Goal: Task Accomplishment & Management: Complete application form

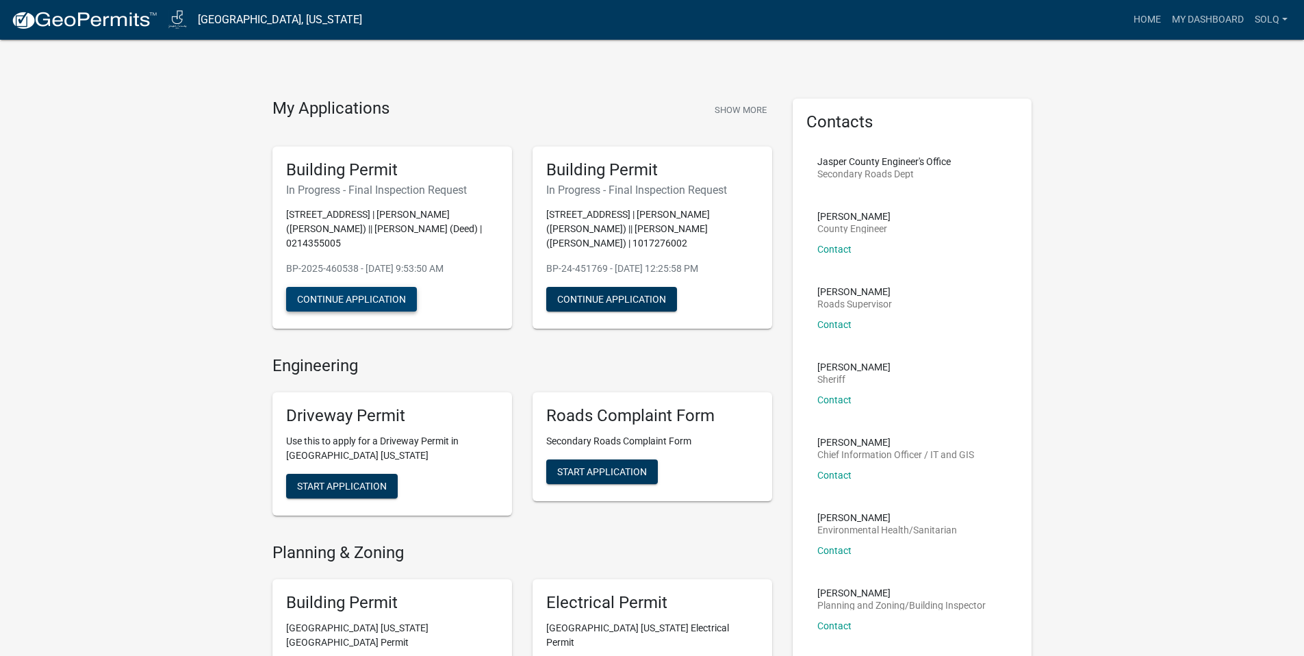
click at [356, 290] on button "Continue Application" at bounding box center [351, 299] width 131 height 25
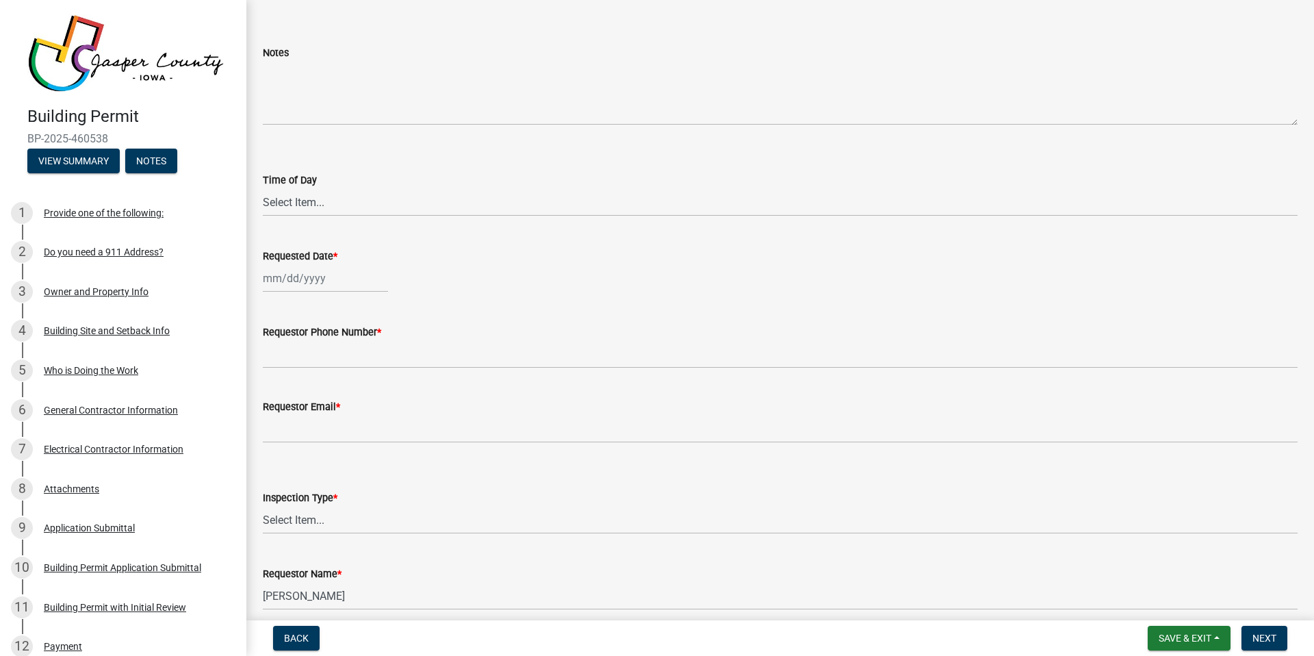
scroll to position [111, 0]
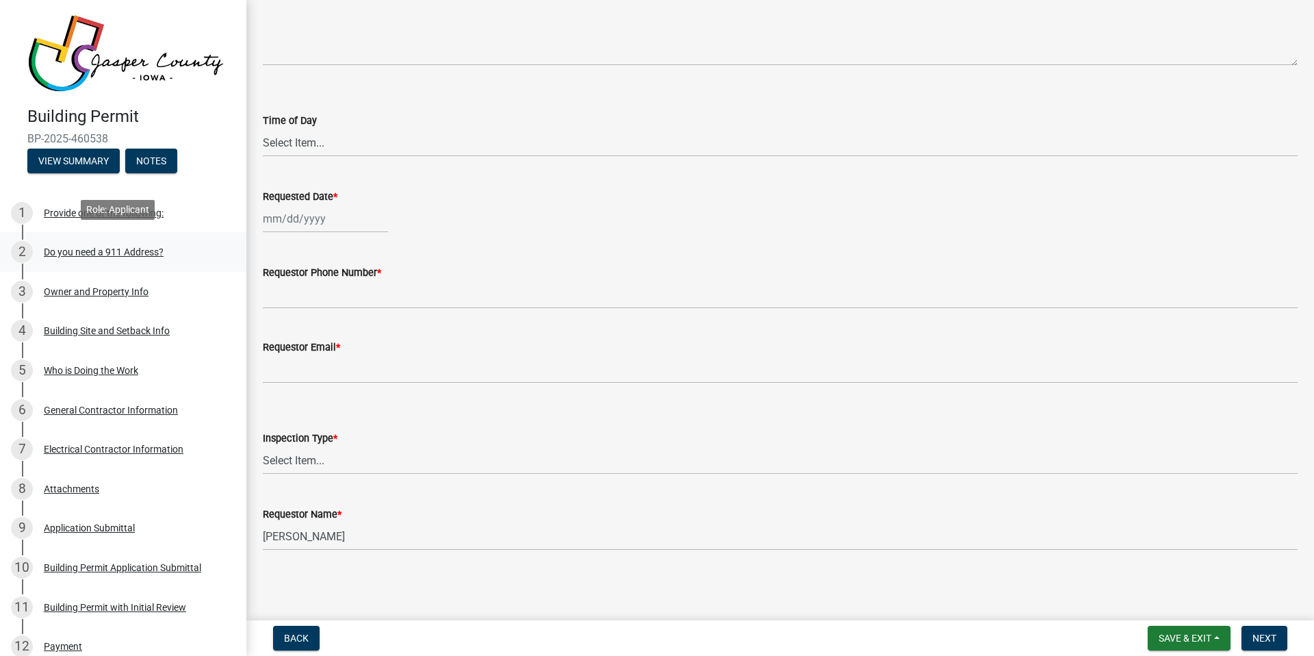
click at [62, 254] on div "2 Do you need a 911 Address?" at bounding box center [118, 252] width 214 height 22
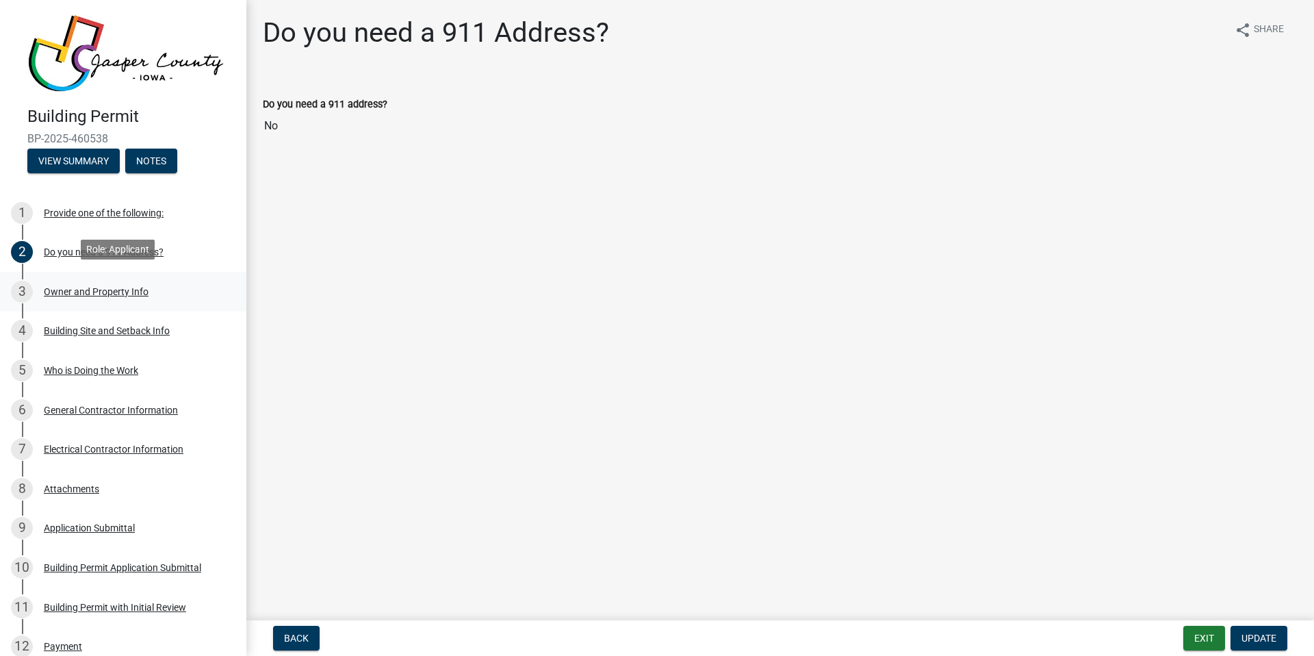
click at [84, 287] on div "Owner and Property Info" at bounding box center [96, 292] width 105 height 10
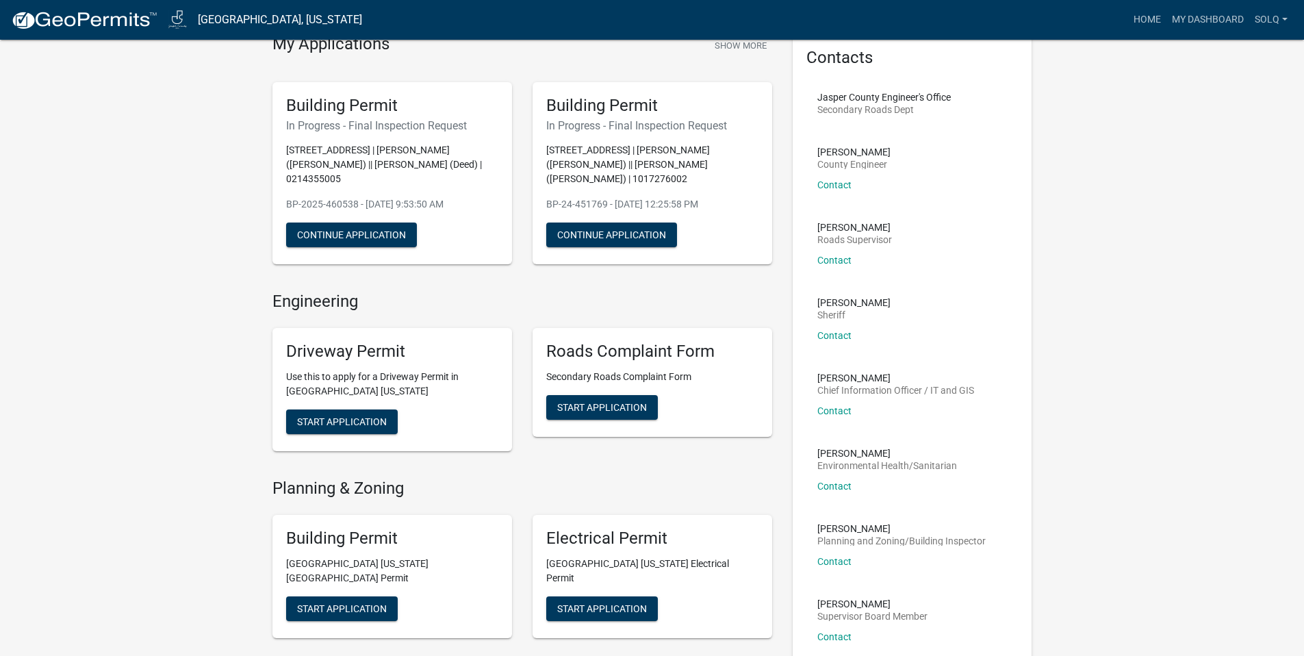
scroll to position [124, 0]
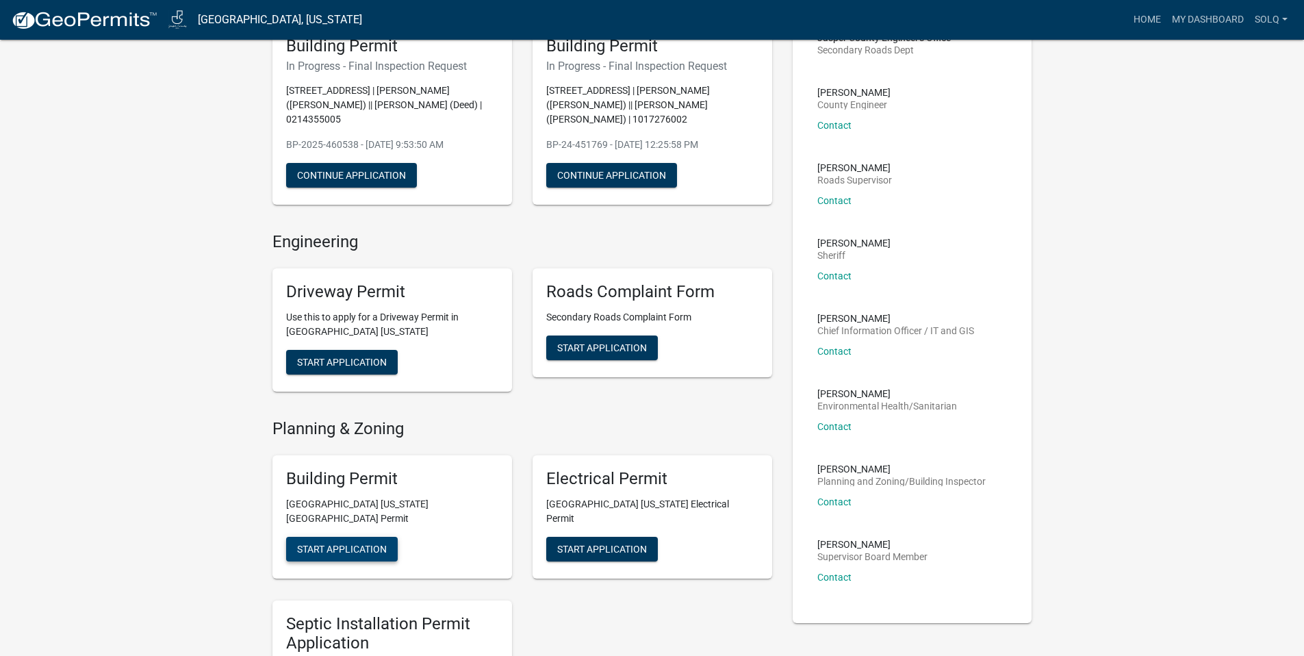
click at [320, 543] on span "Start Application" at bounding box center [342, 548] width 90 height 11
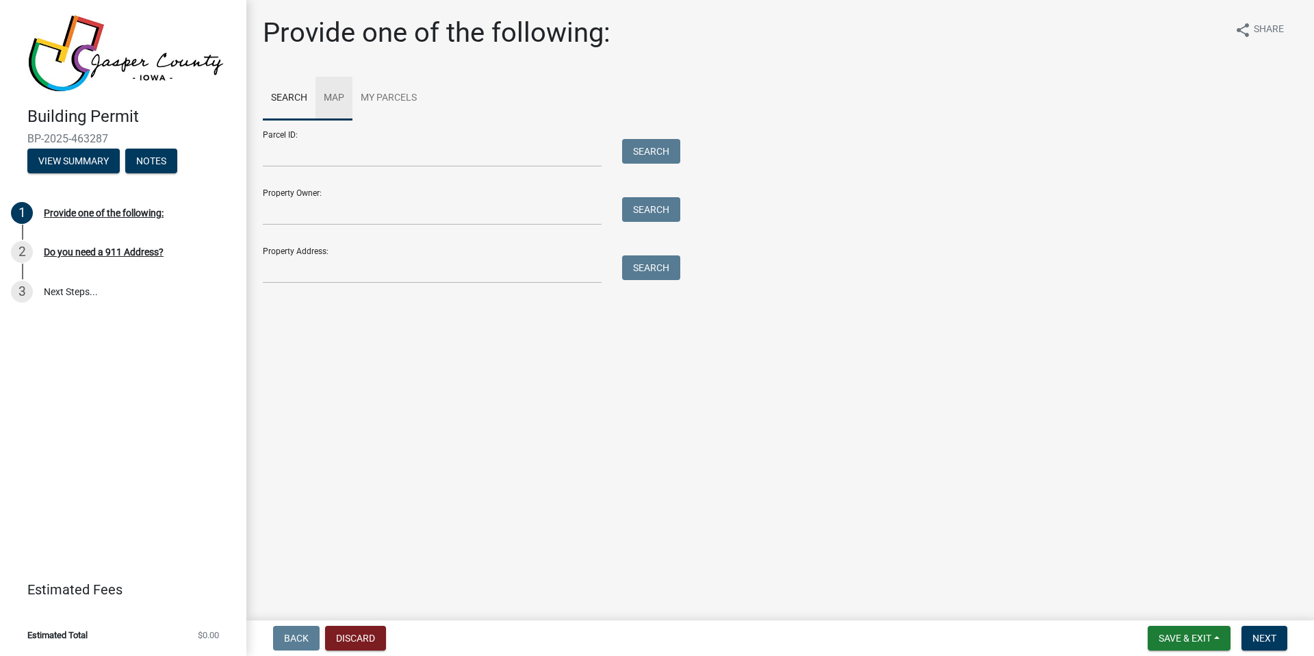
click at [322, 101] on link "Map" at bounding box center [334, 99] width 37 height 44
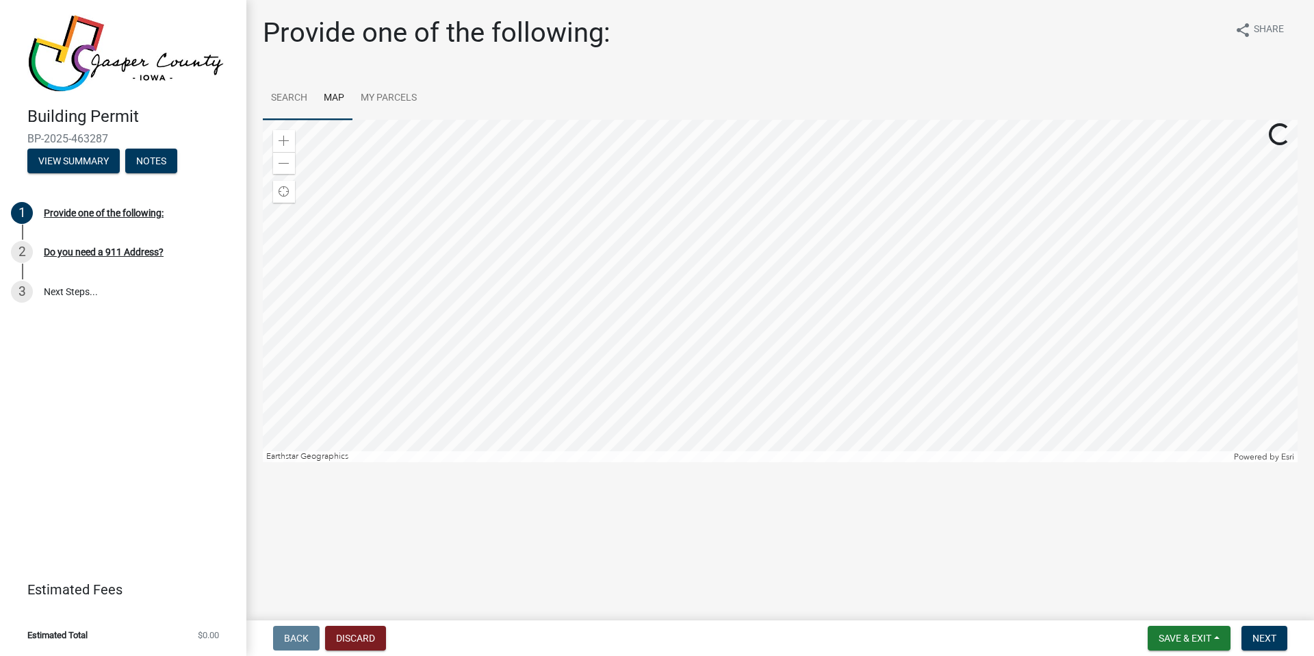
click at [287, 88] on link "Search" at bounding box center [289, 99] width 53 height 44
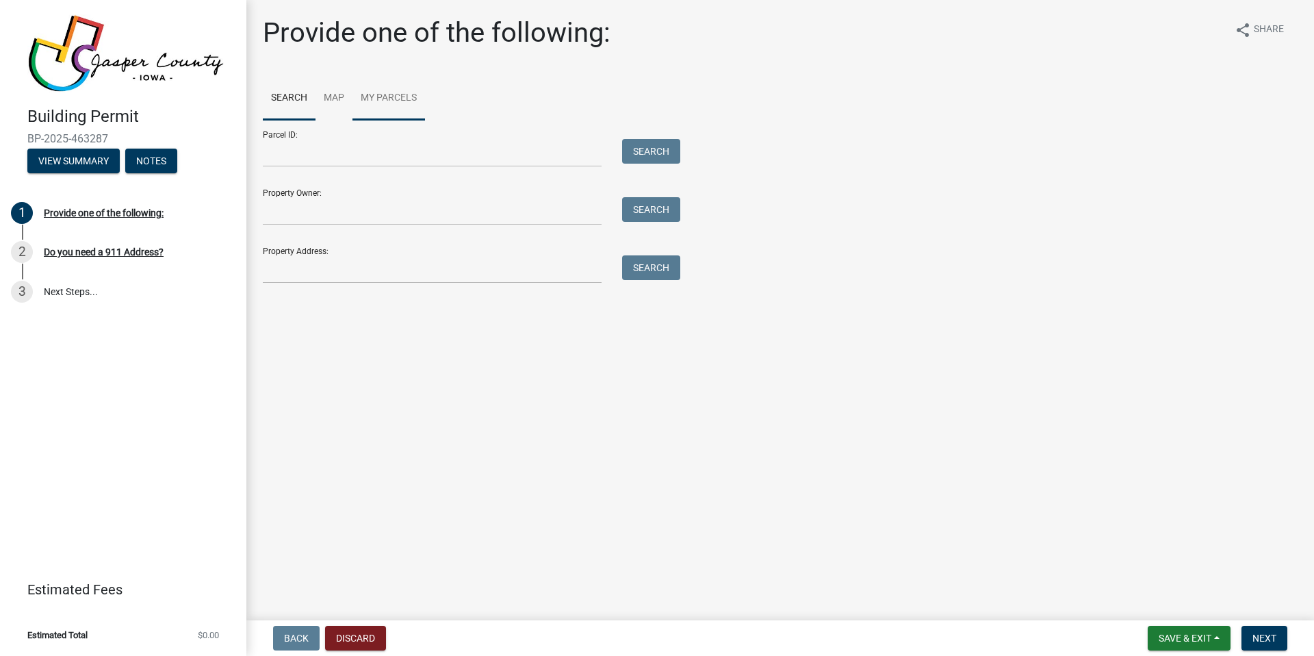
click at [379, 100] on link "My Parcels" at bounding box center [389, 99] width 73 height 44
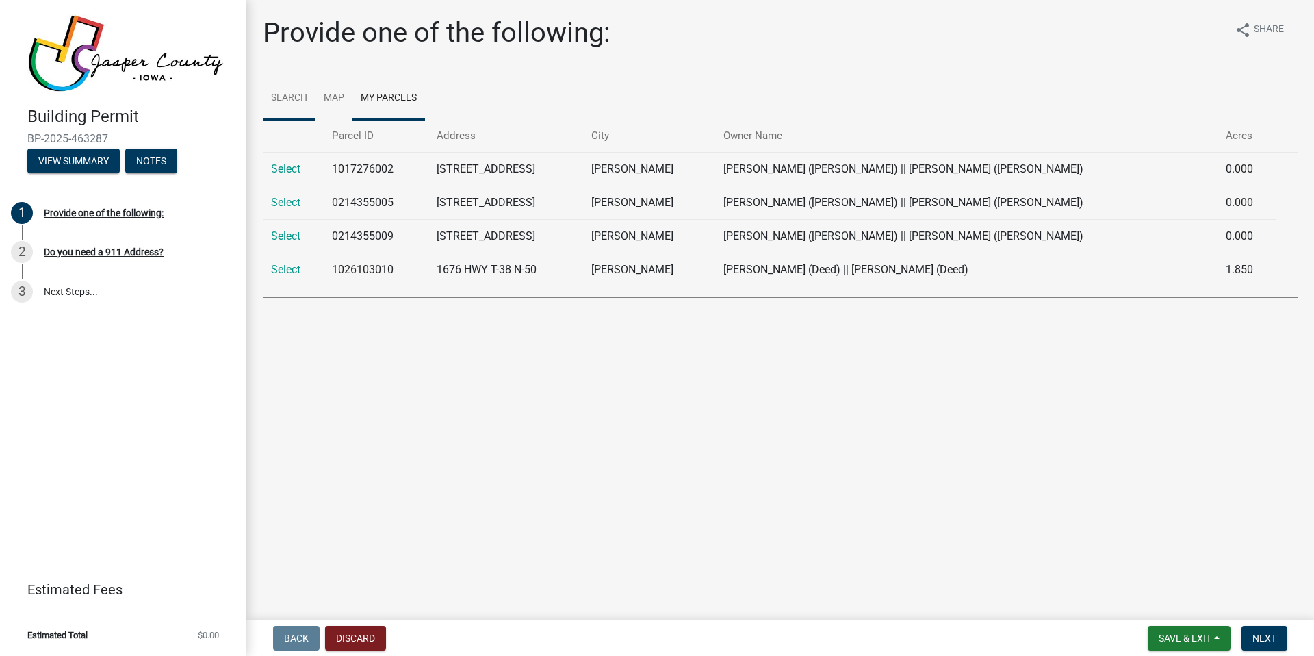
click at [276, 94] on link "Search" at bounding box center [289, 99] width 53 height 44
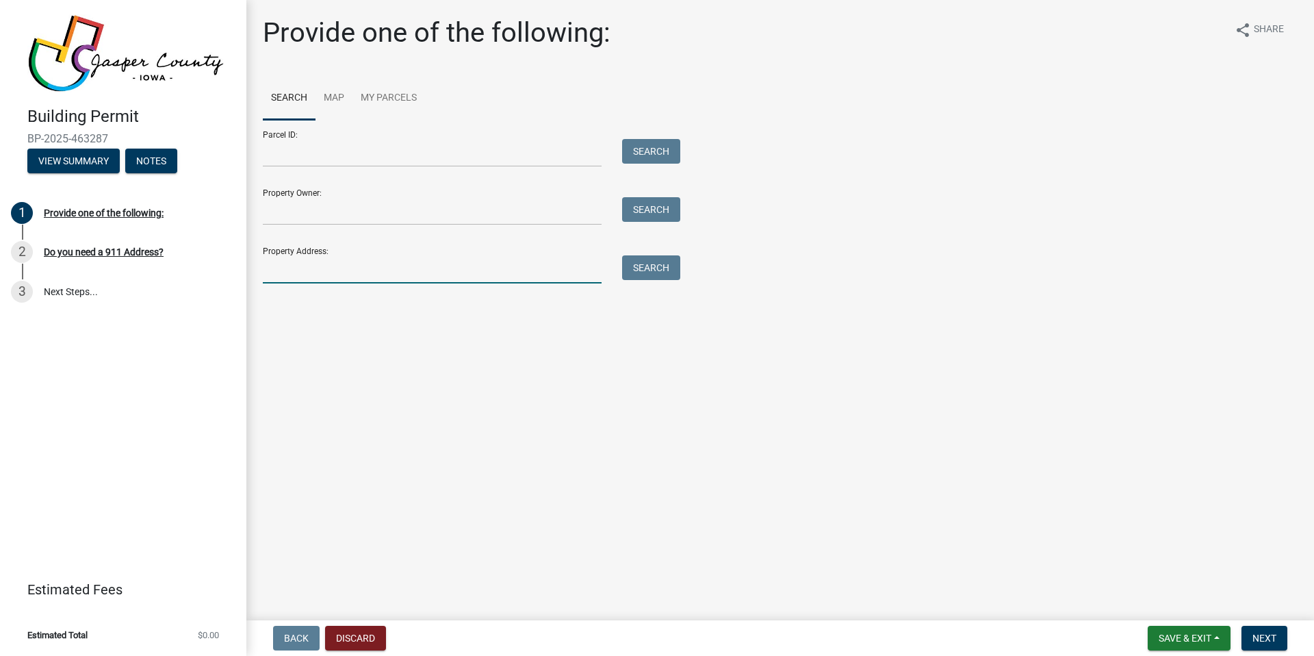
click at [340, 280] on input "Property Address:" at bounding box center [432, 269] width 339 height 28
paste input "[STREET_ADDRESS][PERSON_NAME]"
click at [669, 276] on button "Search" at bounding box center [651, 267] width 58 height 25
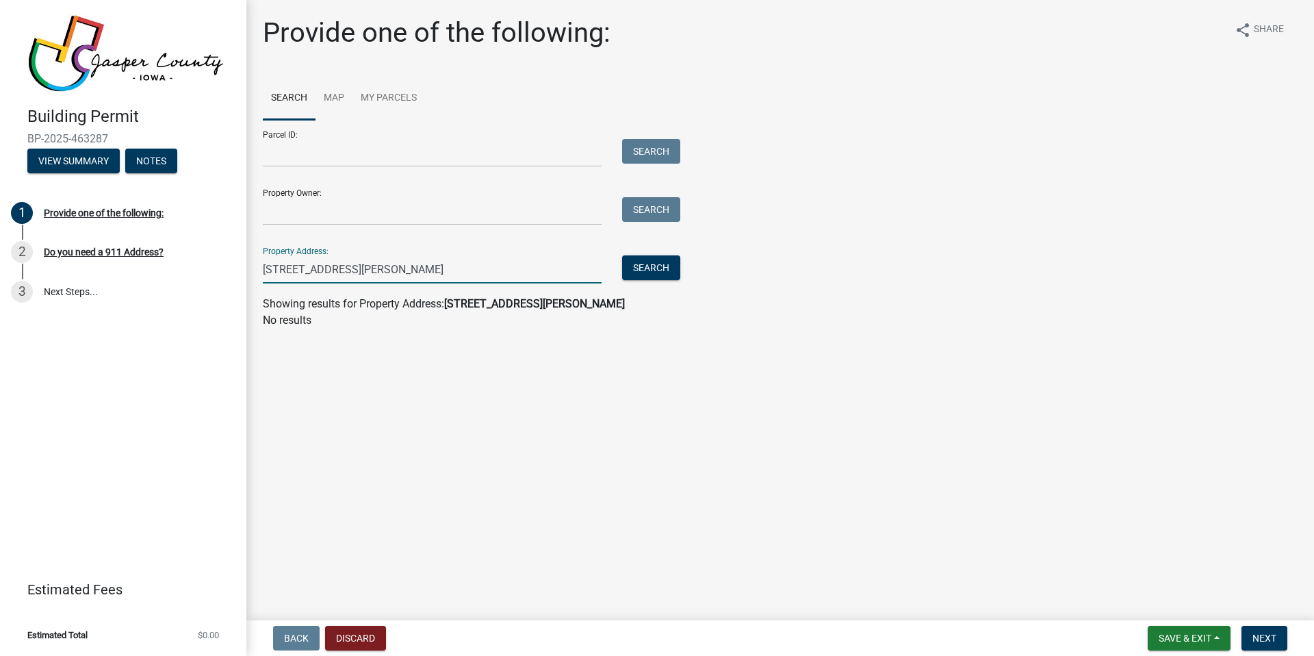
drag, startPoint x: 495, startPoint y: 266, endPoint x: 355, endPoint y: 272, distance: 140.5
click at [355, 272] on input "[STREET_ADDRESS][PERSON_NAME]" at bounding box center [432, 269] width 339 height 28
type input "26 Fore Seasons"
click at [627, 262] on button "Search" at bounding box center [651, 267] width 58 height 25
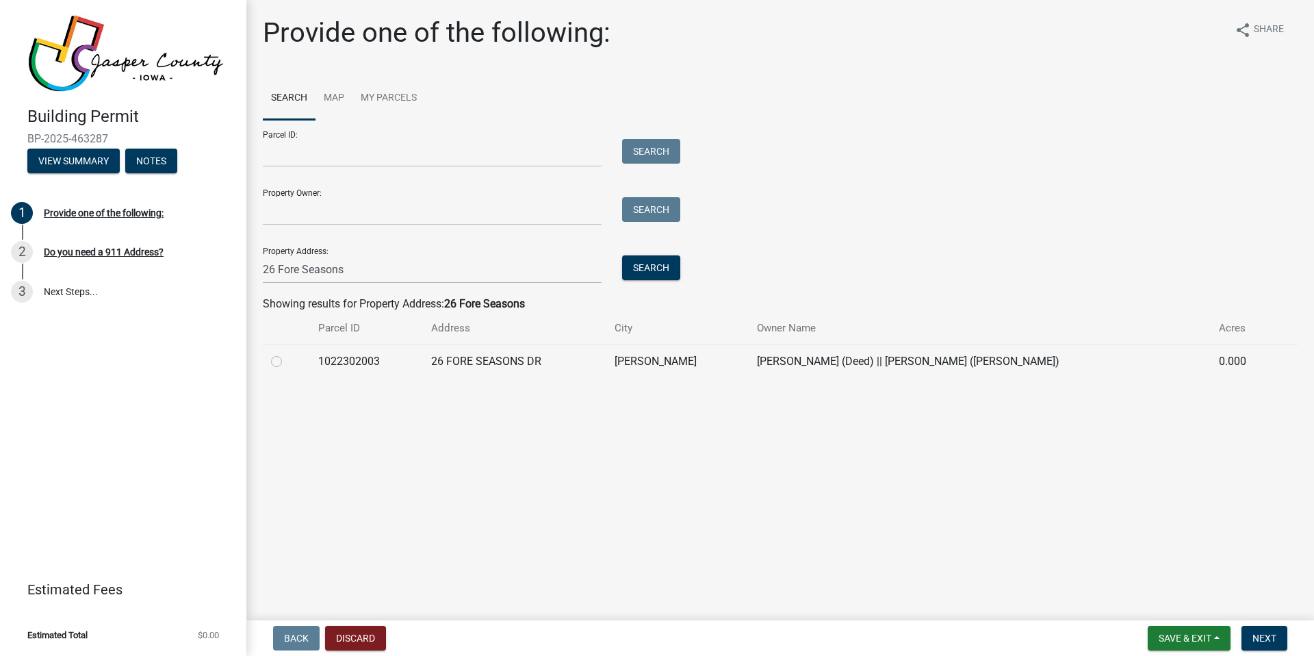
click at [423, 367] on td "1022302003" at bounding box center [366, 361] width 113 height 34
click at [327, 360] on td "1022302003" at bounding box center [366, 361] width 113 height 34
click at [282, 357] on div at bounding box center [286, 361] width 31 height 16
click at [287, 353] on label at bounding box center [287, 353] width 0 height 0
click at [287, 360] on input "radio" at bounding box center [291, 357] width 9 height 9
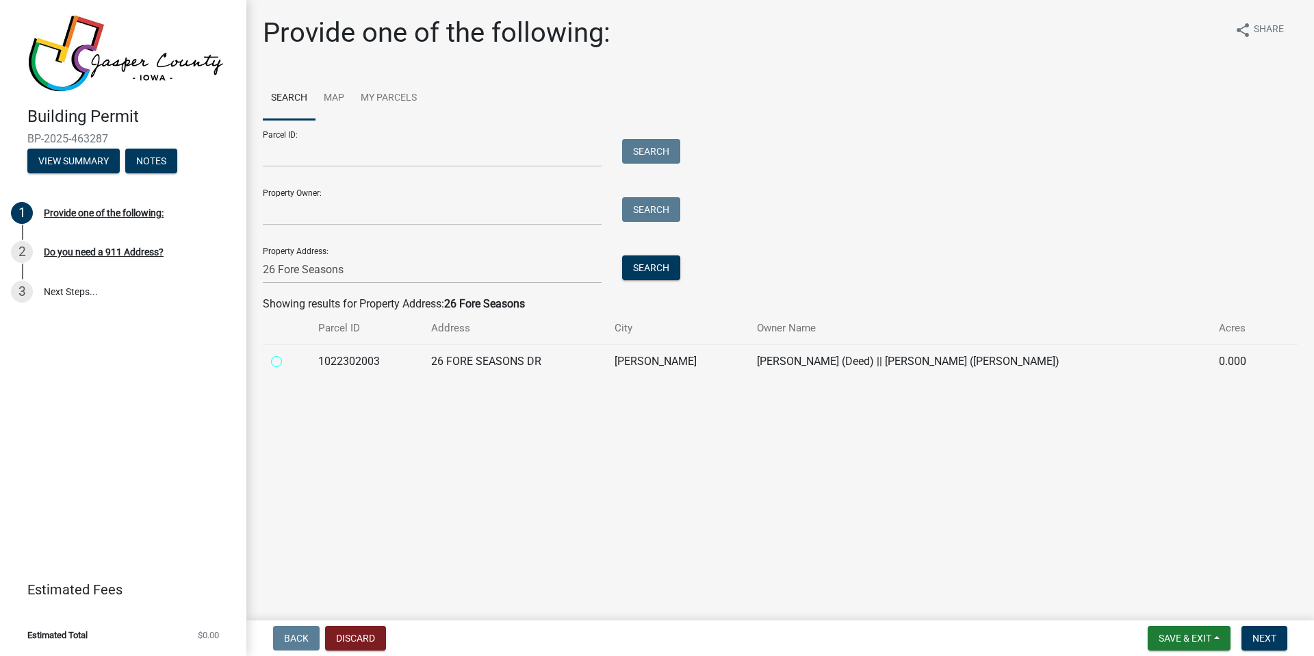
radio input "true"
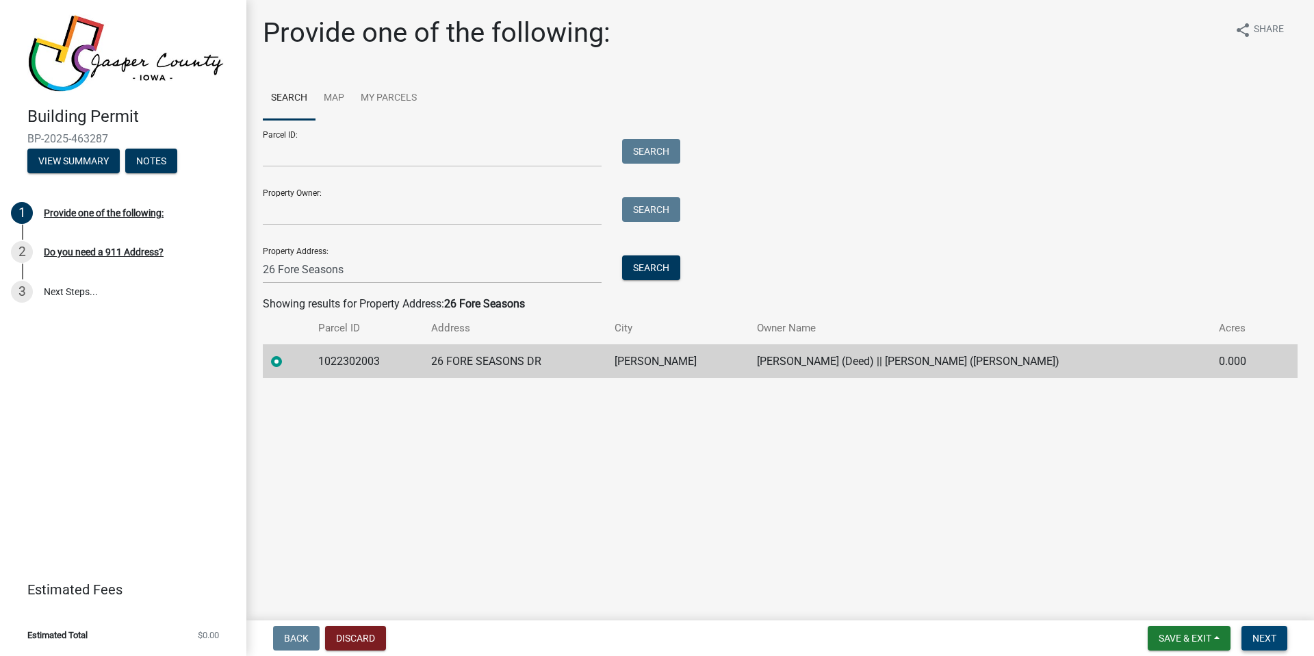
click at [1246, 632] on button "Next" at bounding box center [1265, 638] width 46 height 25
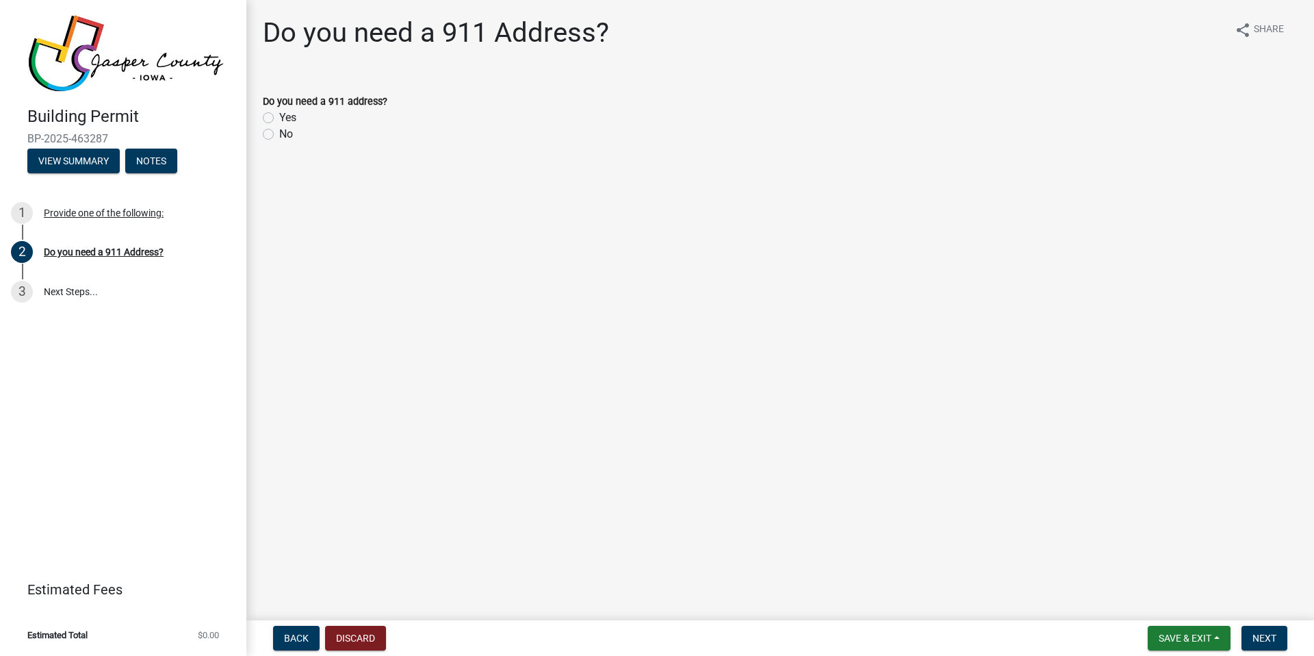
click at [279, 131] on label "No" at bounding box center [286, 134] width 14 height 16
click at [279, 131] on input "No" at bounding box center [283, 130] width 9 height 9
radio input "true"
click at [1264, 632] on span "Next" at bounding box center [1265, 637] width 24 height 11
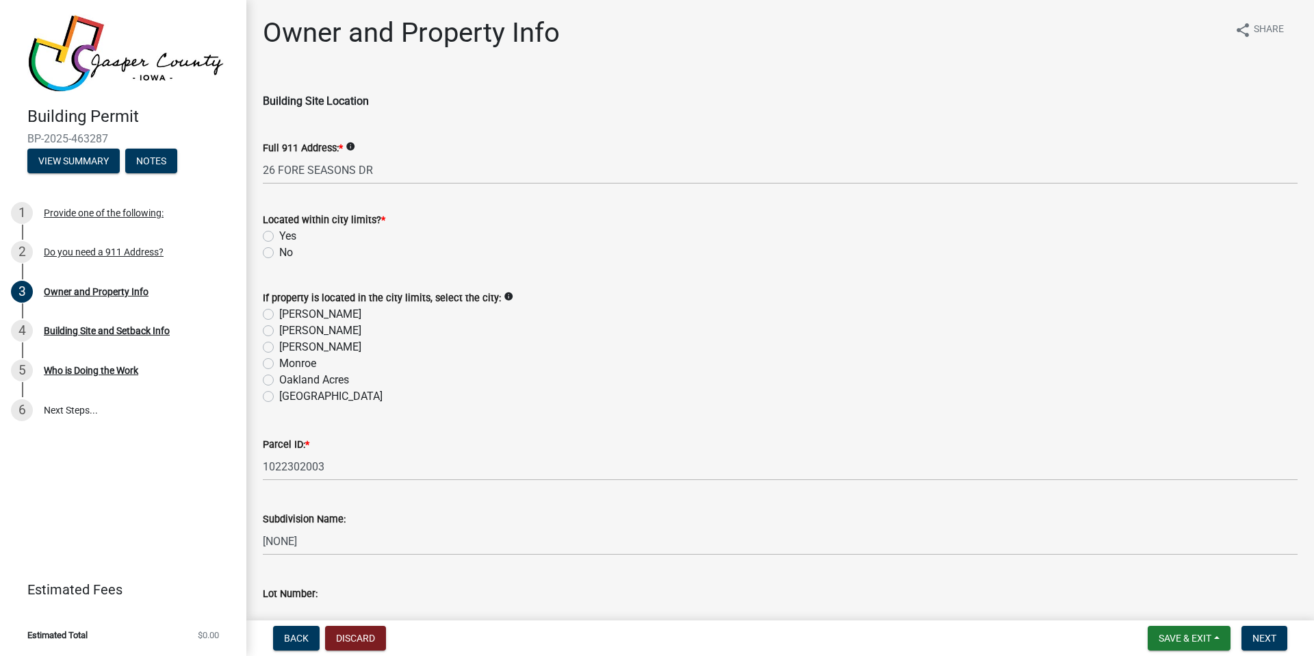
click at [279, 381] on label "Oakland Acres" at bounding box center [314, 380] width 70 height 16
click at [279, 381] on input "Oakland Acres" at bounding box center [283, 376] width 9 height 9
radio input "true"
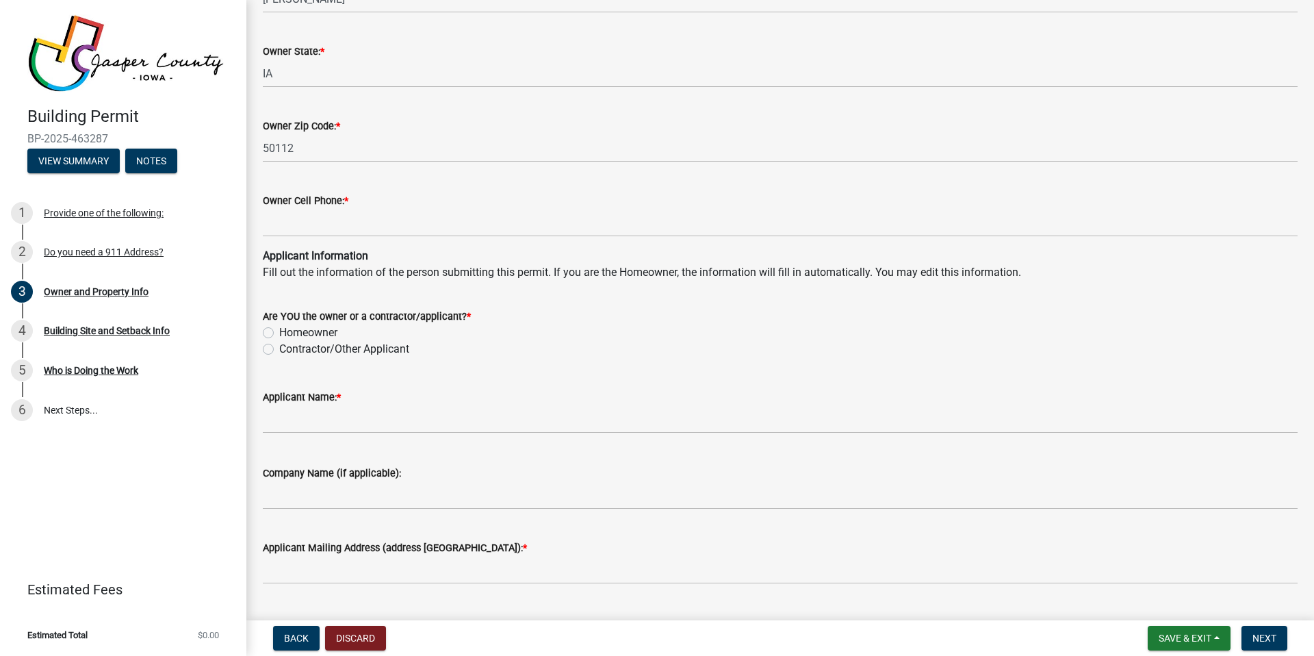
scroll to position [1144, 0]
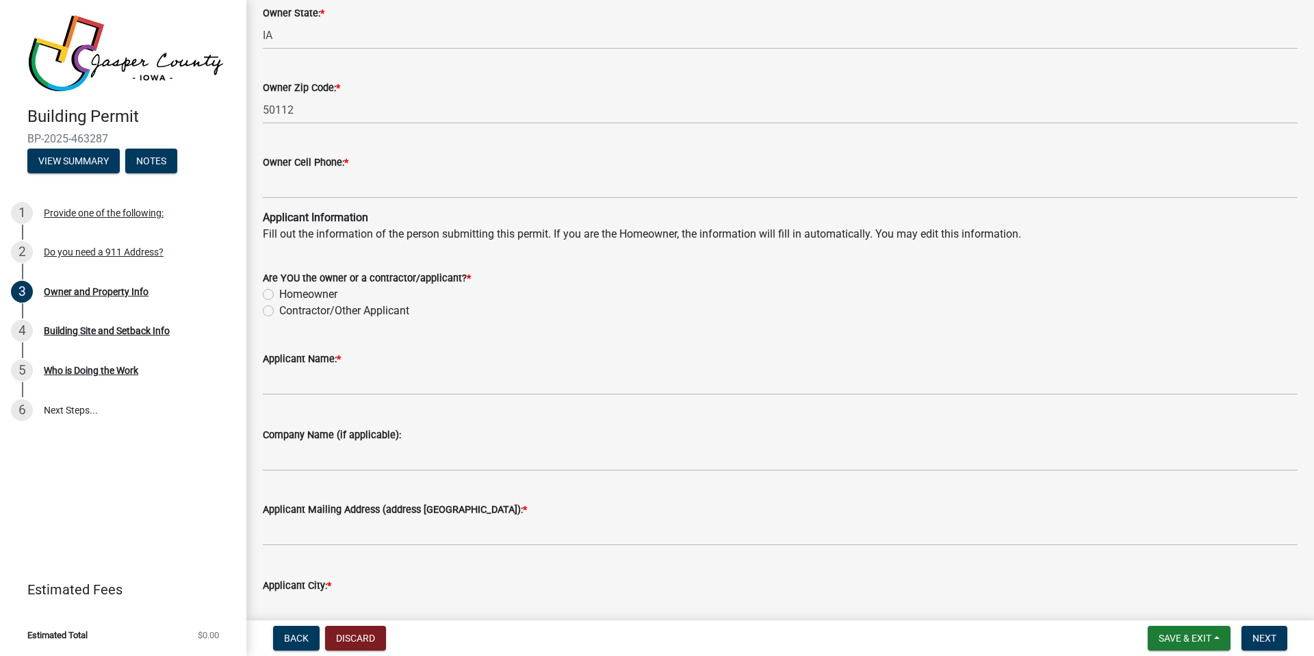
click at [269, 303] on div "Contractor/Other Applicant" at bounding box center [780, 311] width 1035 height 16
drag, startPoint x: 268, startPoint y: 308, endPoint x: 274, endPoint y: 315, distance: 9.2
click at [279, 308] on label "Contractor/Other Applicant" at bounding box center [344, 311] width 130 height 16
click at [279, 308] on input "Contractor/Other Applicant" at bounding box center [283, 307] width 9 height 9
radio input "true"
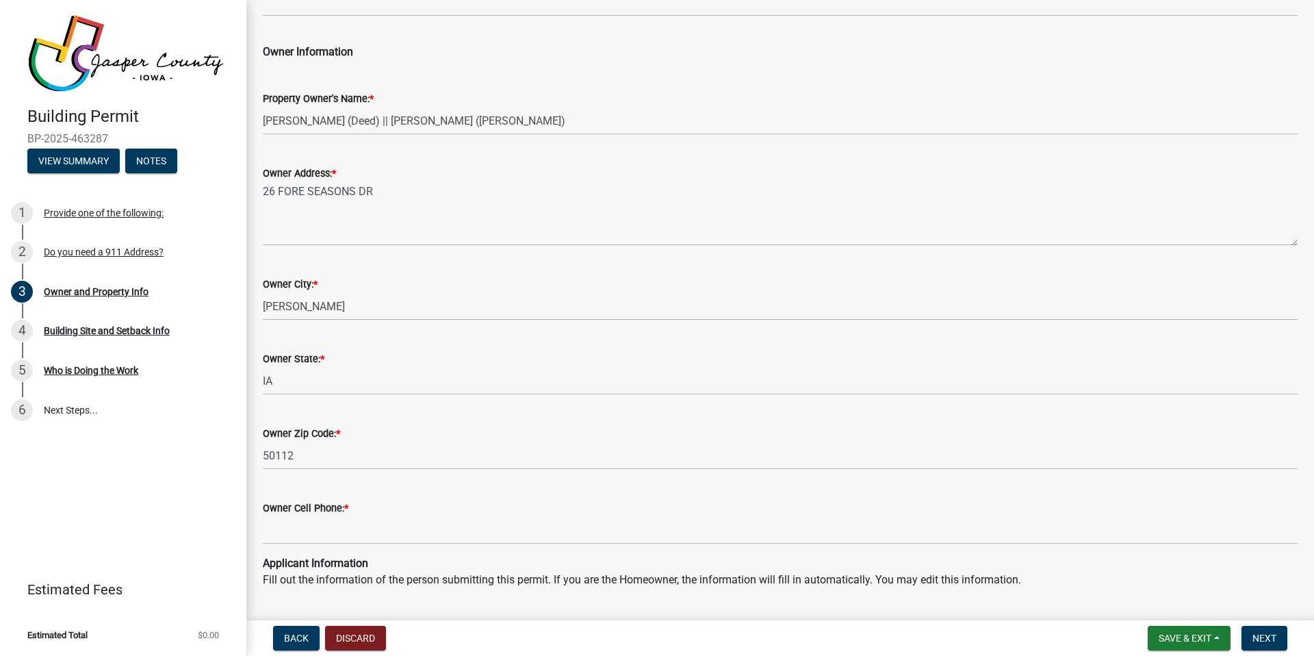
scroll to position [868, 0]
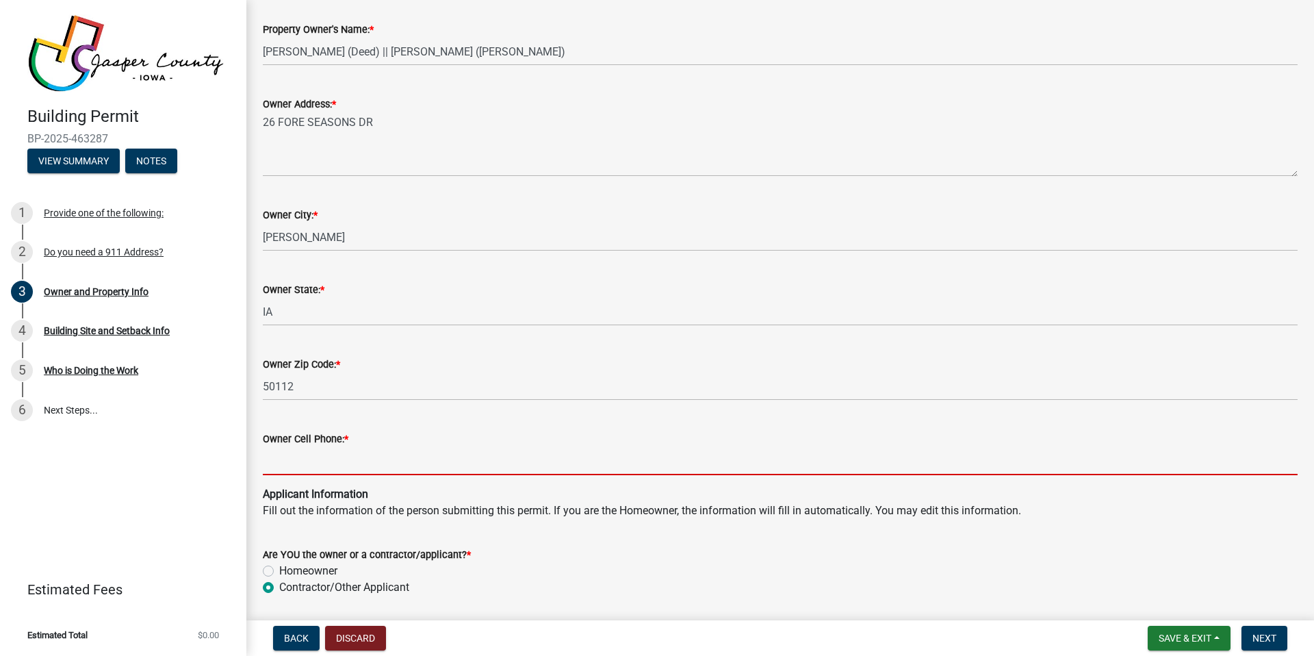
click at [321, 460] on input "Owner Cell Phone: *" at bounding box center [780, 461] width 1035 height 28
paste input "[PHONE_NUMBER]"
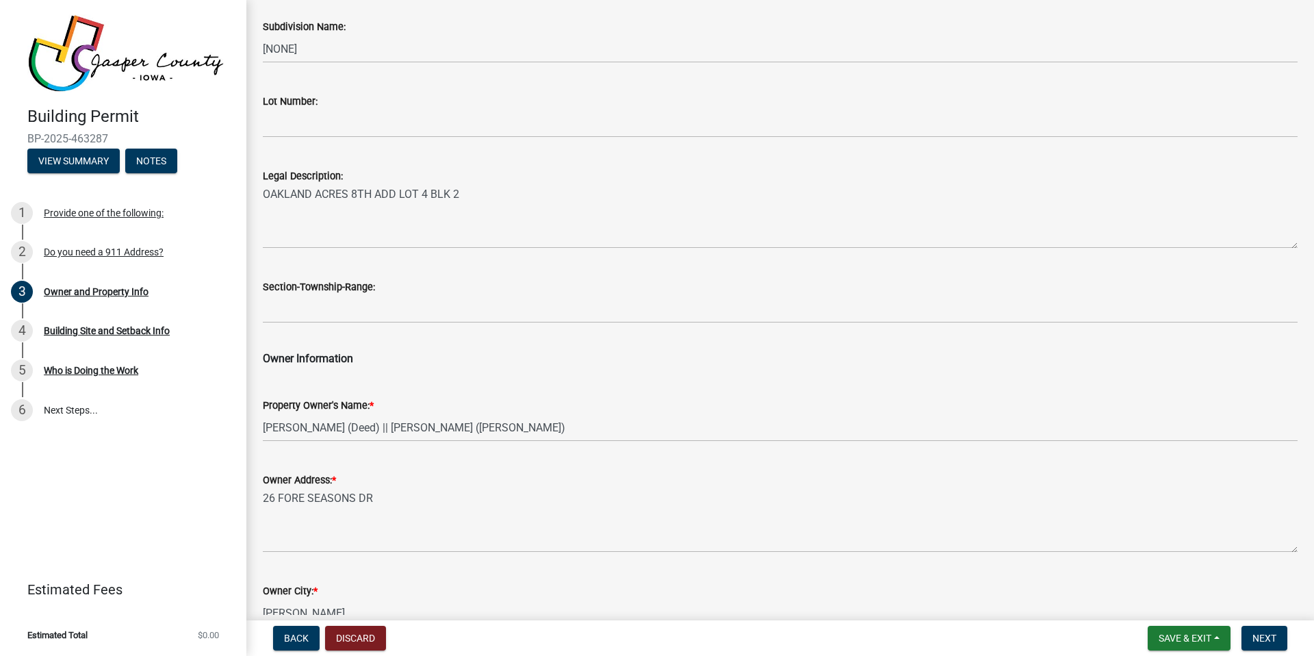
scroll to position [11, 0]
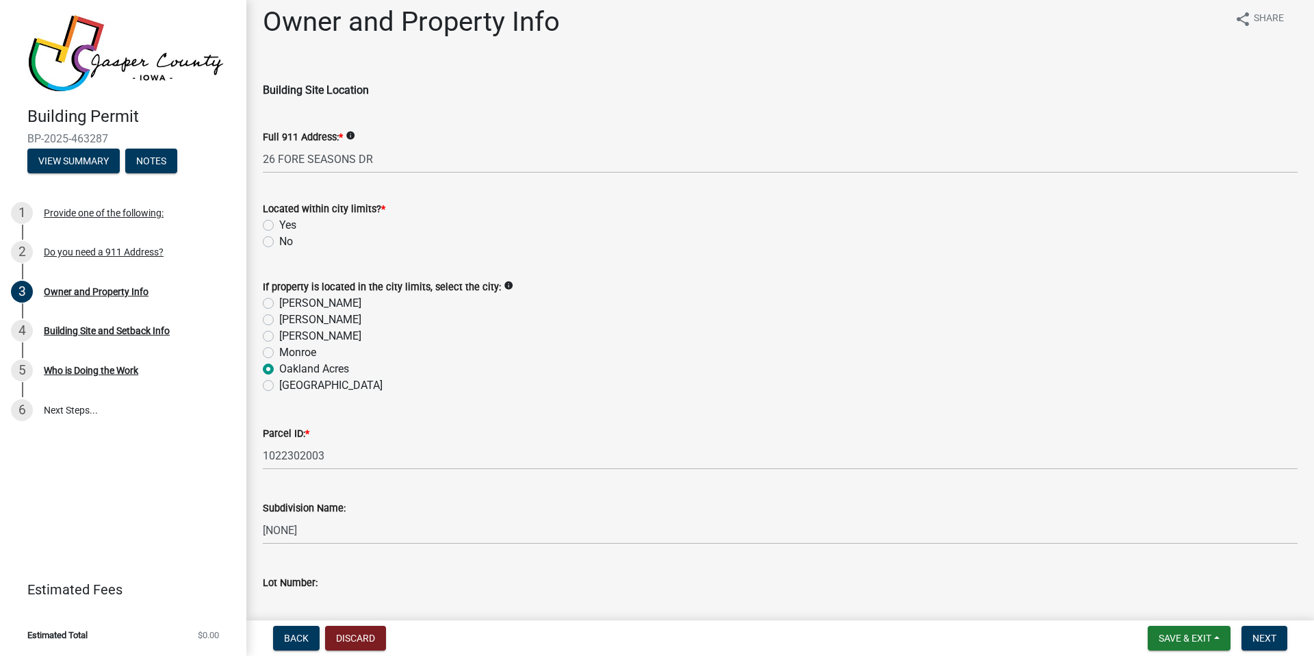
type input "[PHONE_NUMBER]"
click at [279, 227] on label "Yes" at bounding box center [287, 225] width 17 height 16
click at [279, 226] on input "Yes" at bounding box center [283, 221] width 9 height 9
radio input "true"
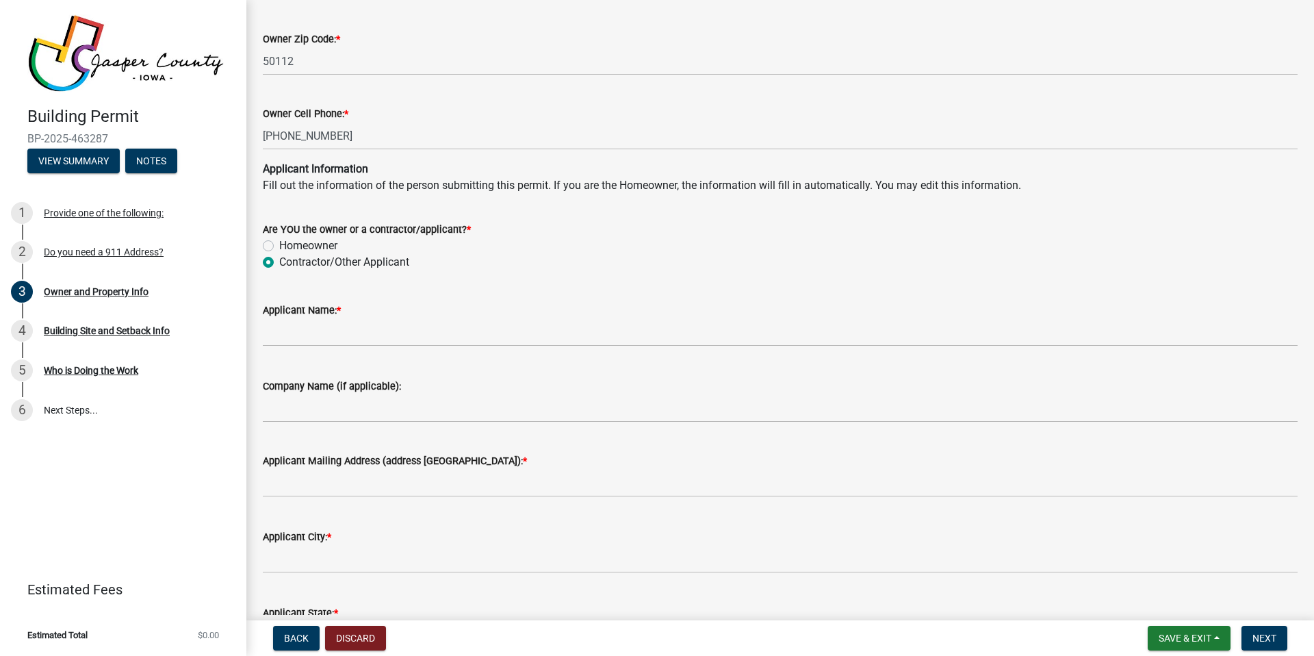
scroll to position [1341, 0]
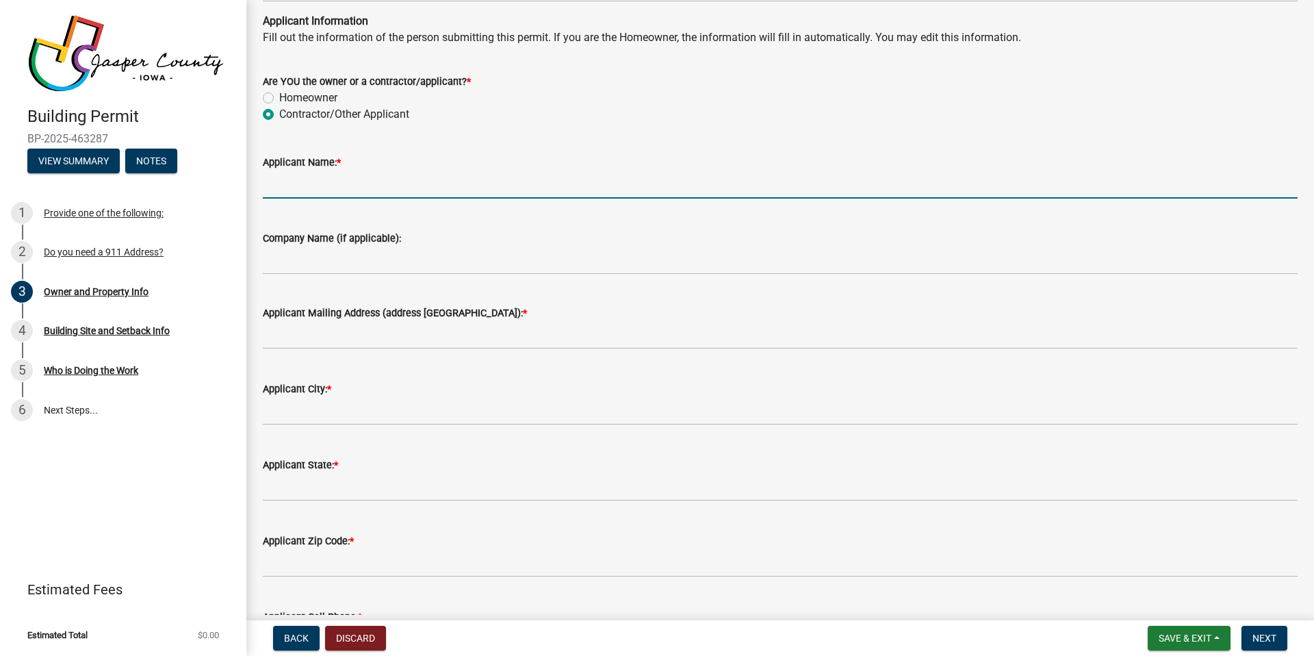
click at [313, 187] on input "Applicant Name: *" at bounding box center [780, 184] width 1035 height 28
type input "[PERSON_NAME]"
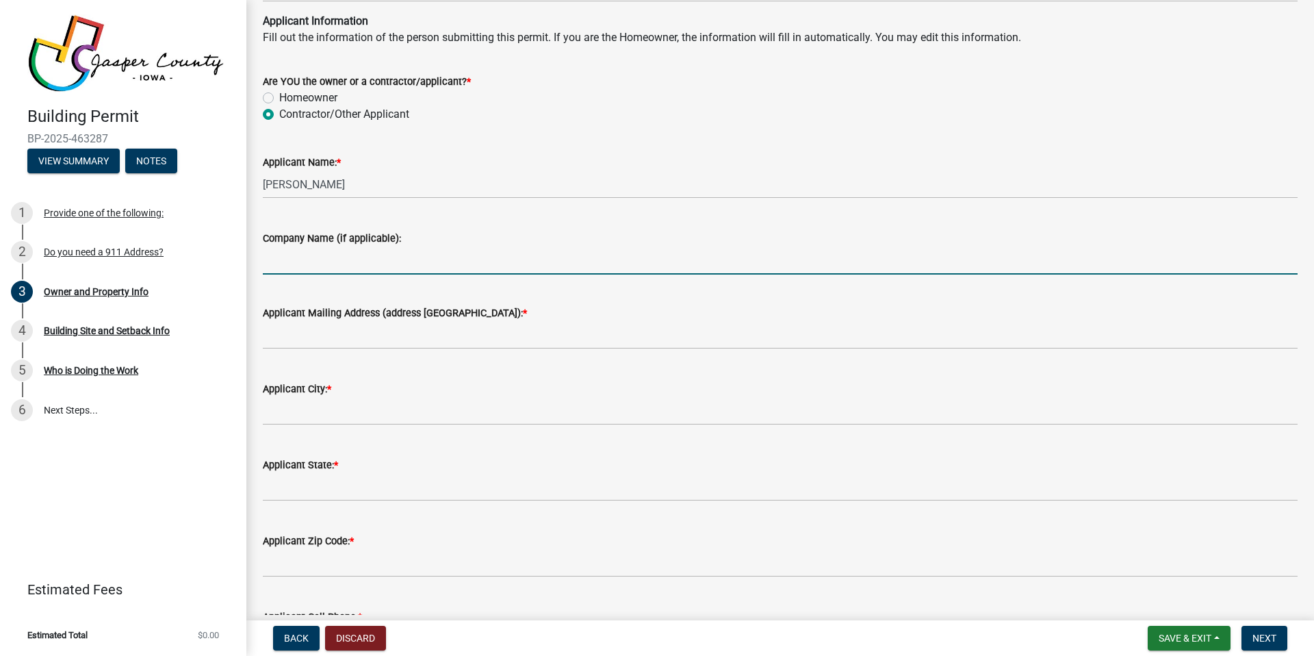
click at [353, 255] on input "Company Name (if applicable):" at bounding box center [780, 260] width 1035 height 28
type input "SolQ"
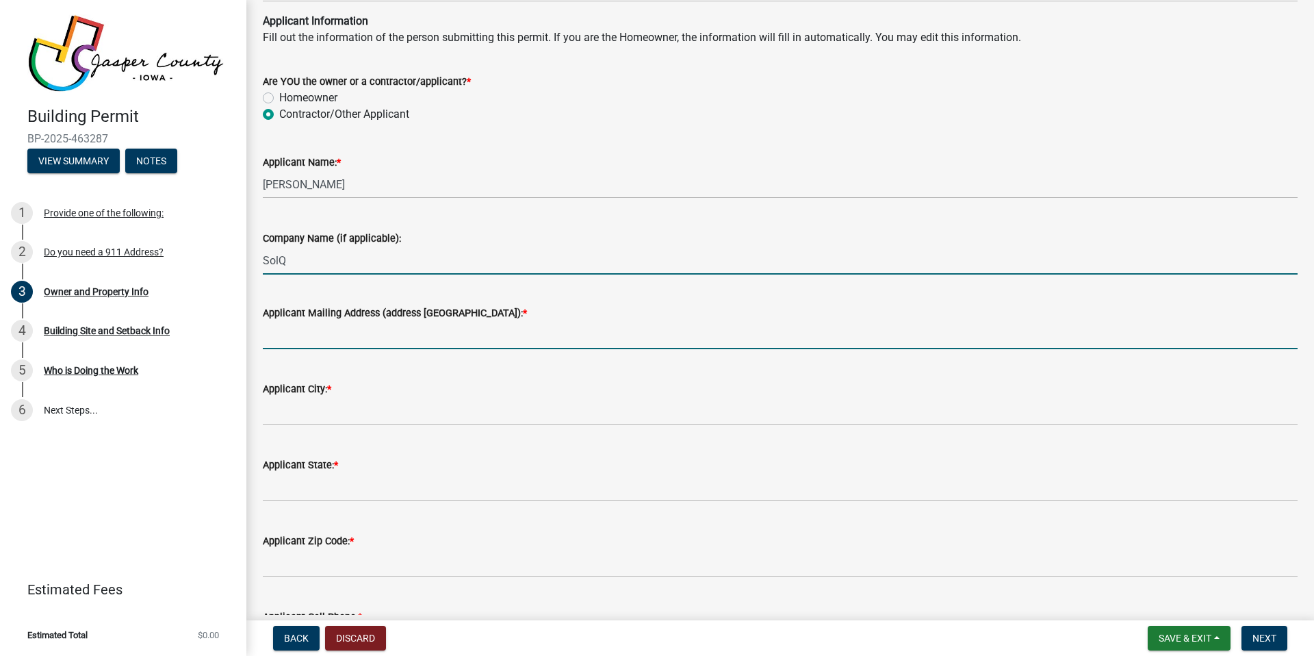
click at [346, 336] on input "Applicant Mailing Address (address [GEOGRAPHIC_DATA]): *" at bounding box center [780, 335] width 1035 height 28
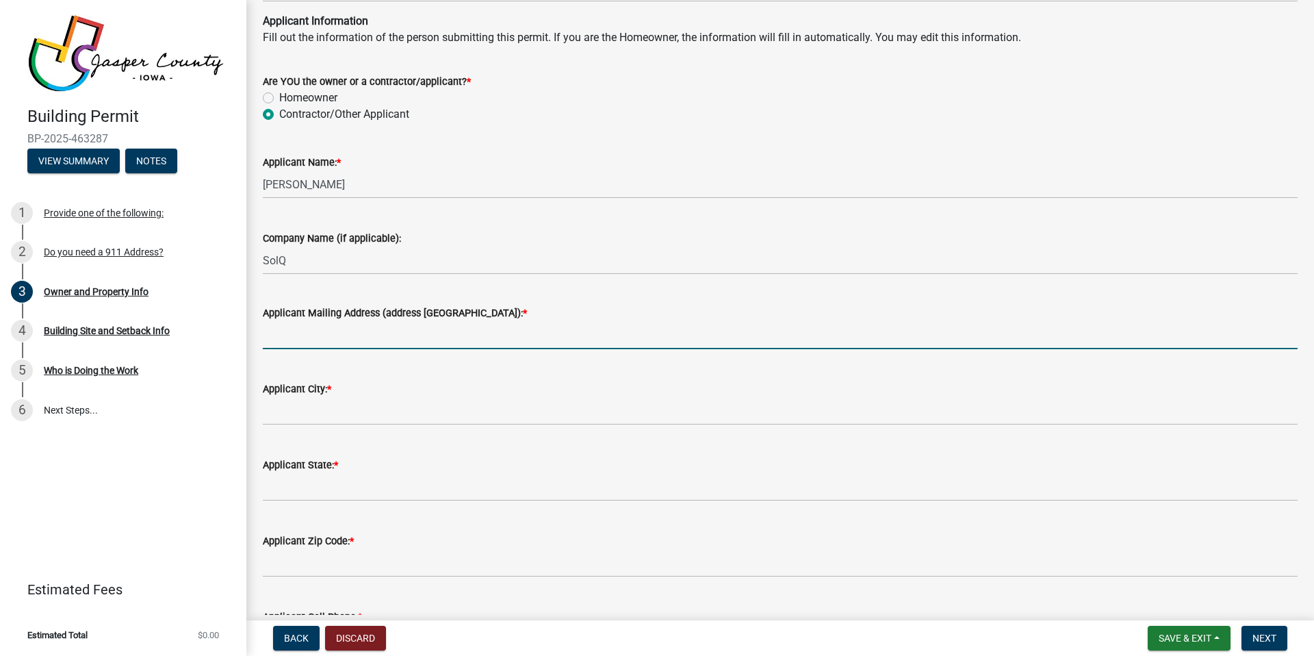
type input "PO Box 139"
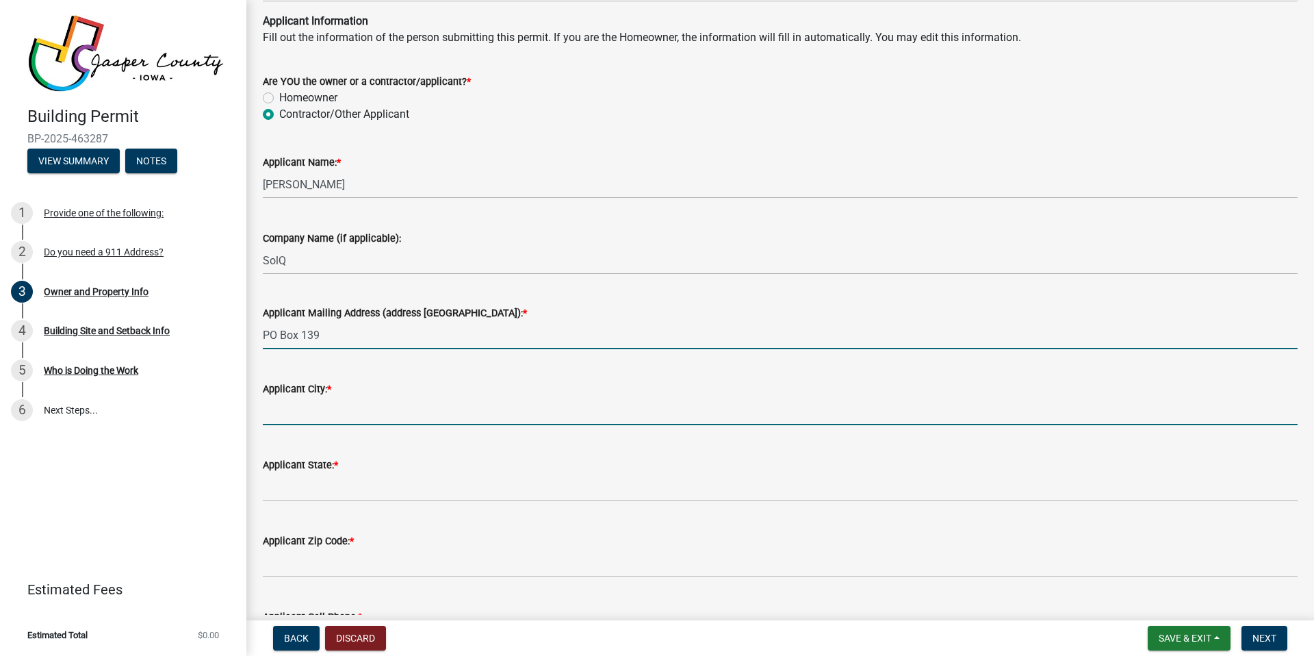
click at [357, 414] on input "Applicant City: *" at bounding box center [780, 411] width 1035 height 28
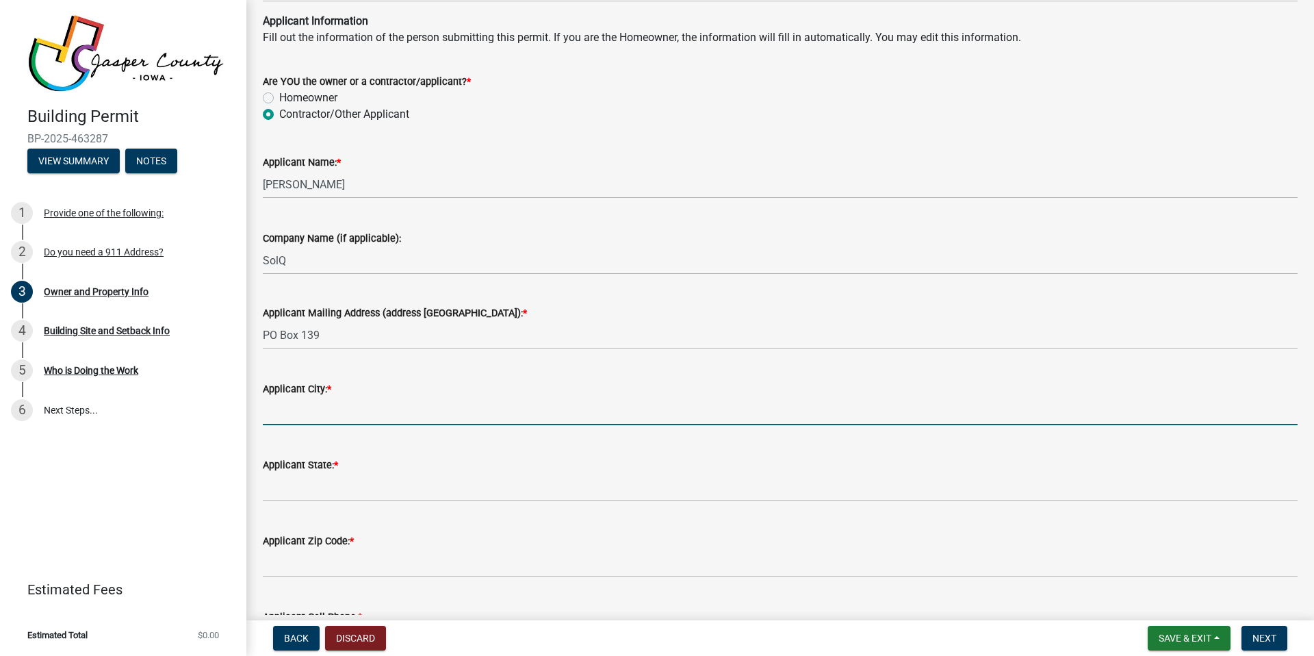
type input "Hills"
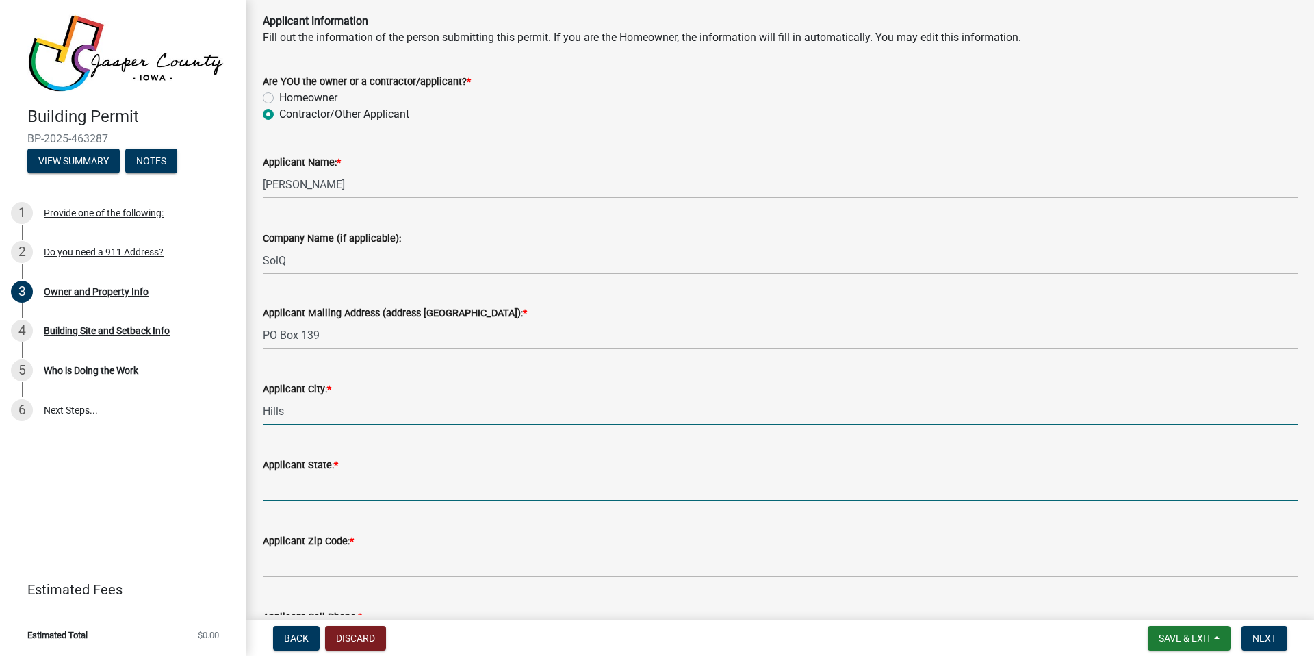
type input "[US_STATE]"
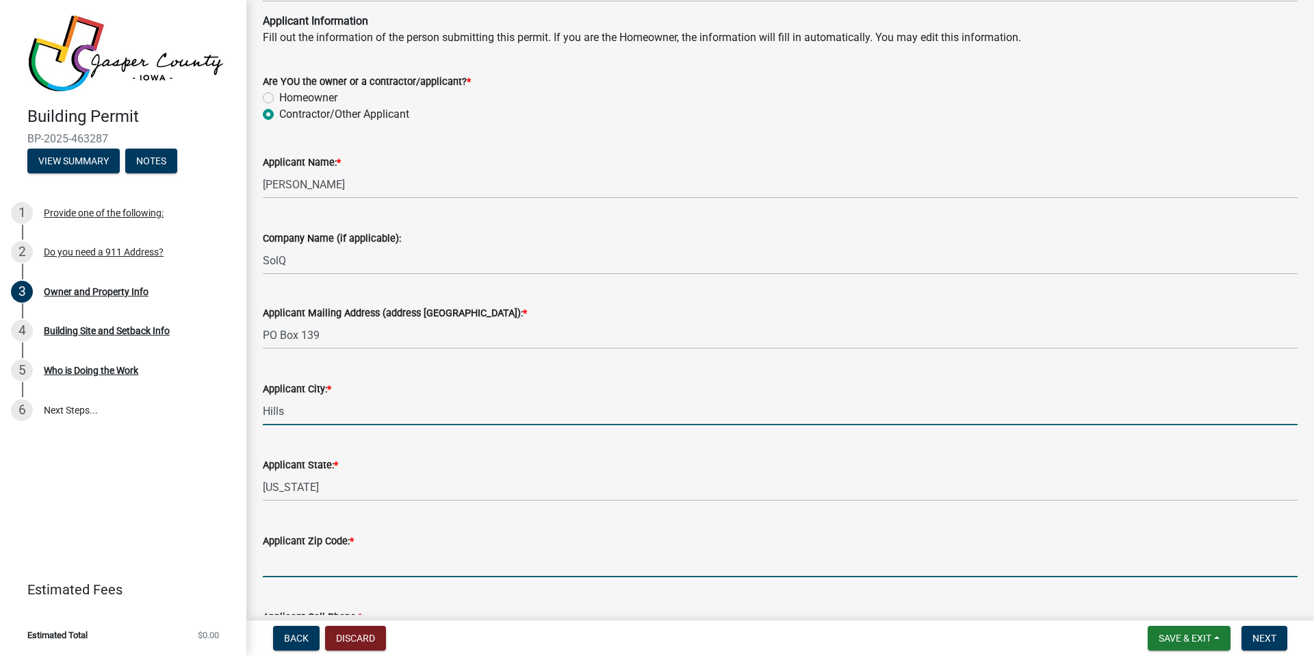
type input "52235"
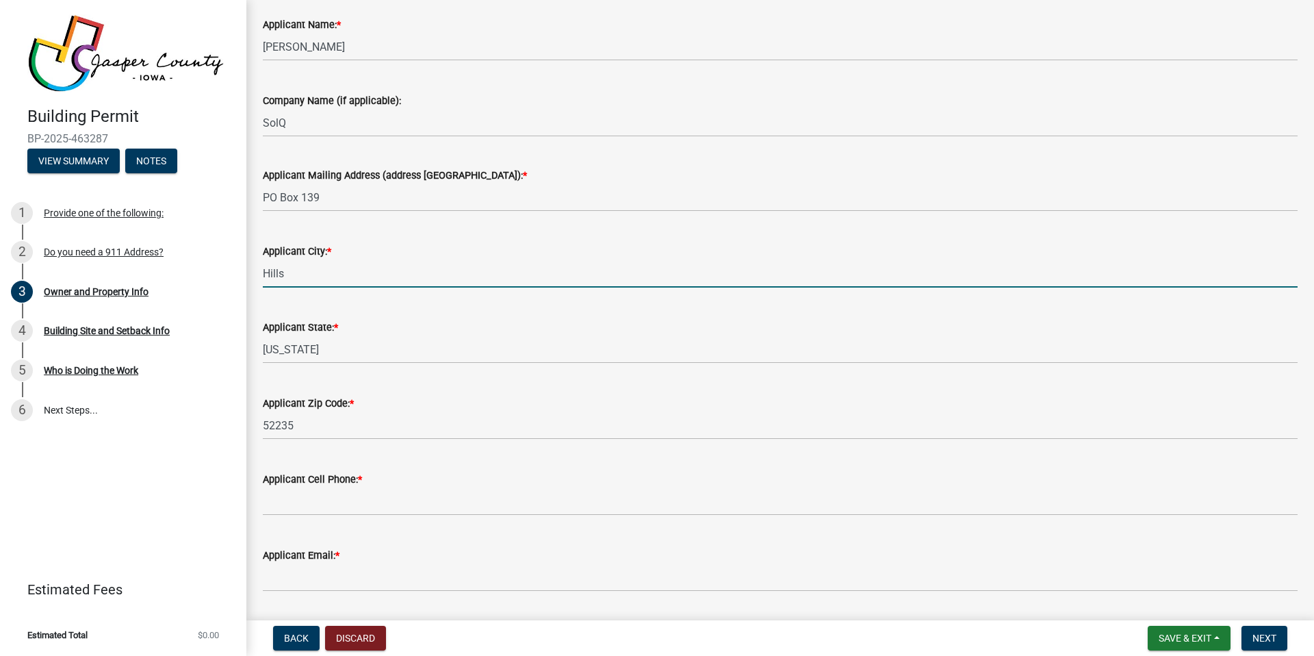
scroll to position [1787, 0]
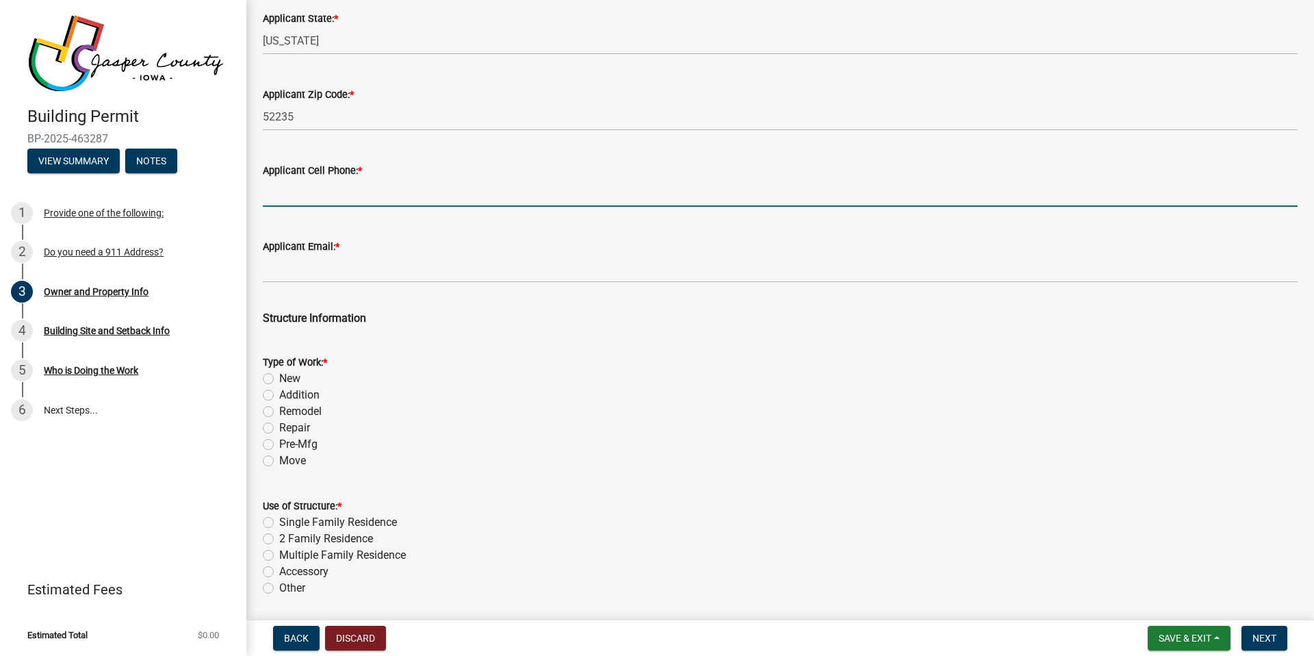
click at [320, 192] on input "Applicant Cell Phone: *" at bounding box center [780, 193] width 1035 height 28
type input "3193253833"
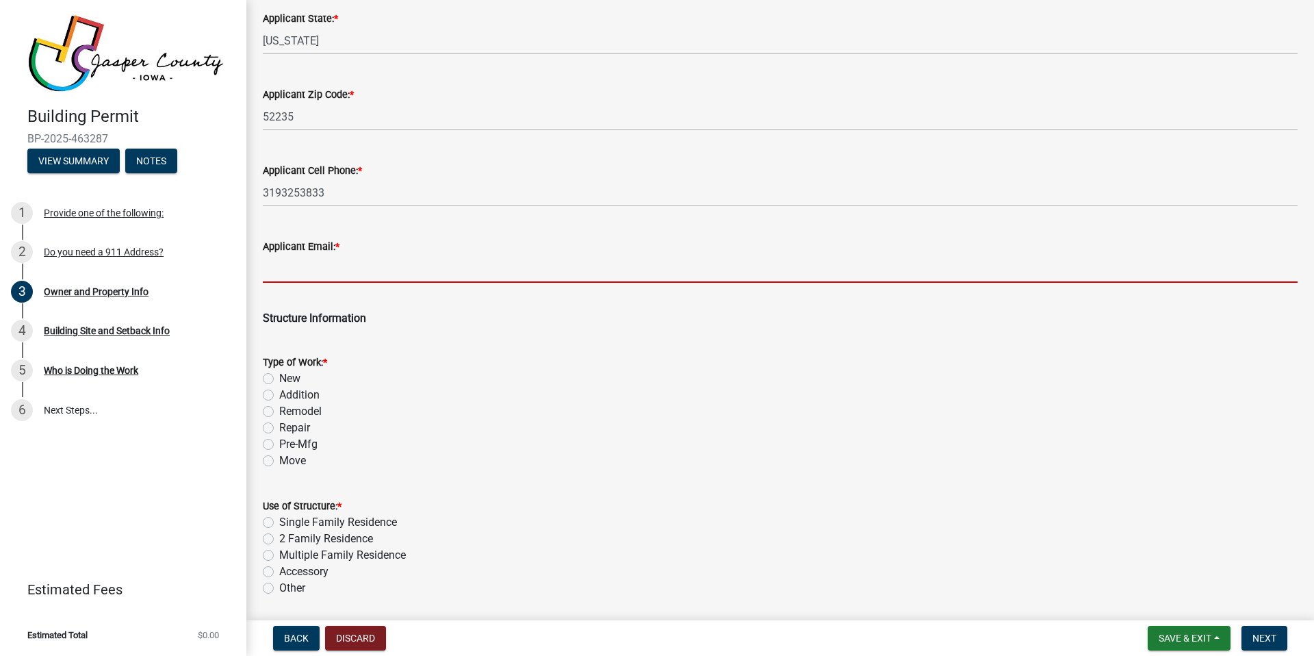
click at [344, 271] on input "Applicant Email: *" at bounding box center [780, 269] width 1035 height 28
type input "[PERSON_NAME][EMAIL_ADDRESS][DOMAIN_NAME]"
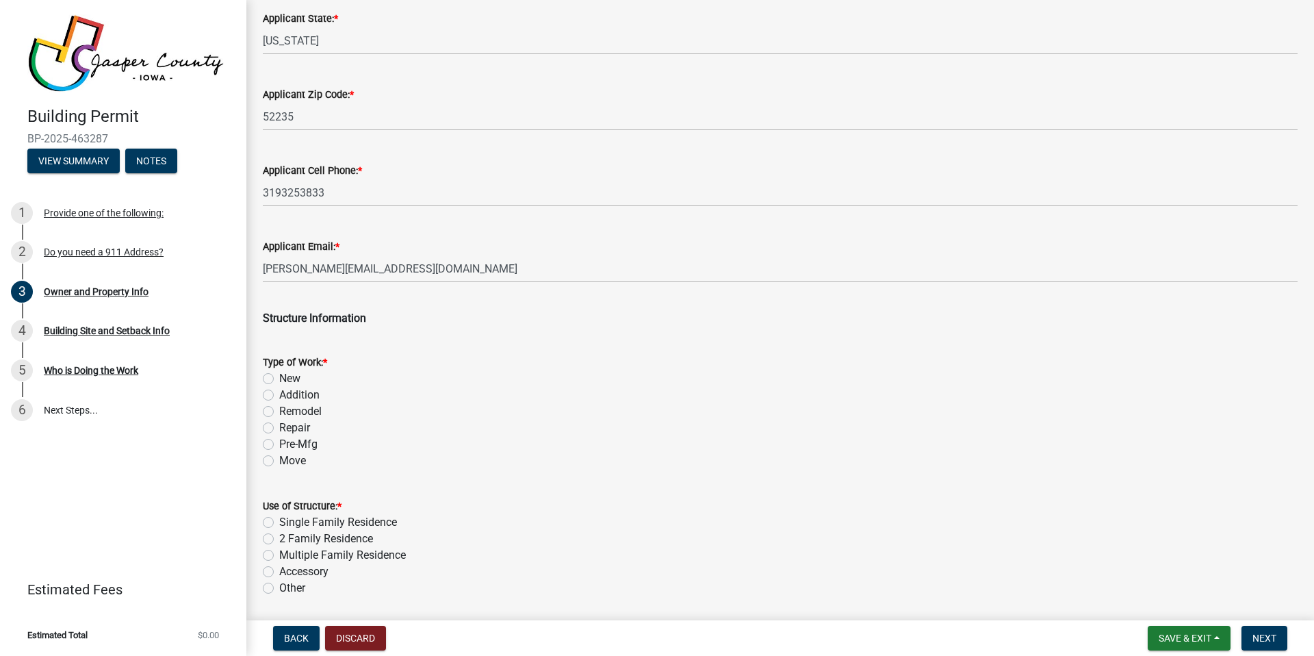
click at [279, 396] on label "Addition" at bounding box center [299, 395] width 40 height 16
click at [279, 396] on input "Addition" at bounding box center [283, 391] width 9 height 9
radio input "true"
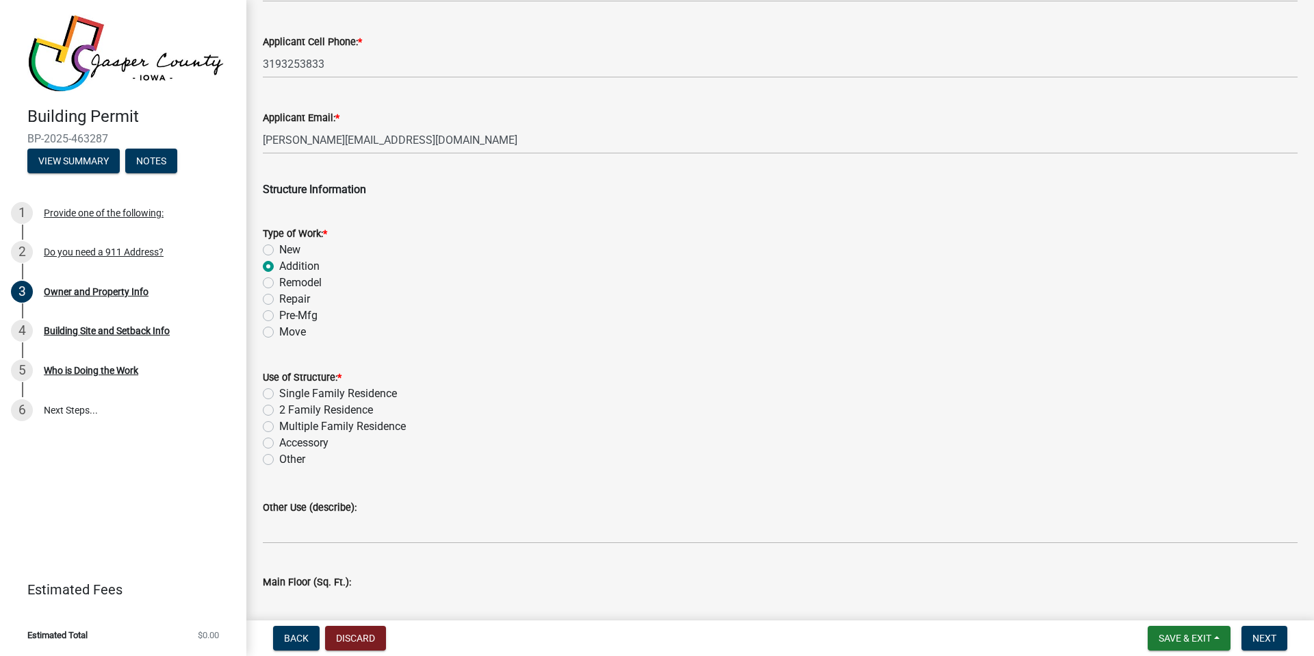
click at [279, 394] on label "Single Family Residence" at bounding box center [338, 393] width 118 height 16
click at [279, 394] on input "Single Family Residence" at bounding box center [283, 389] width 9 height 9
radio input "true"
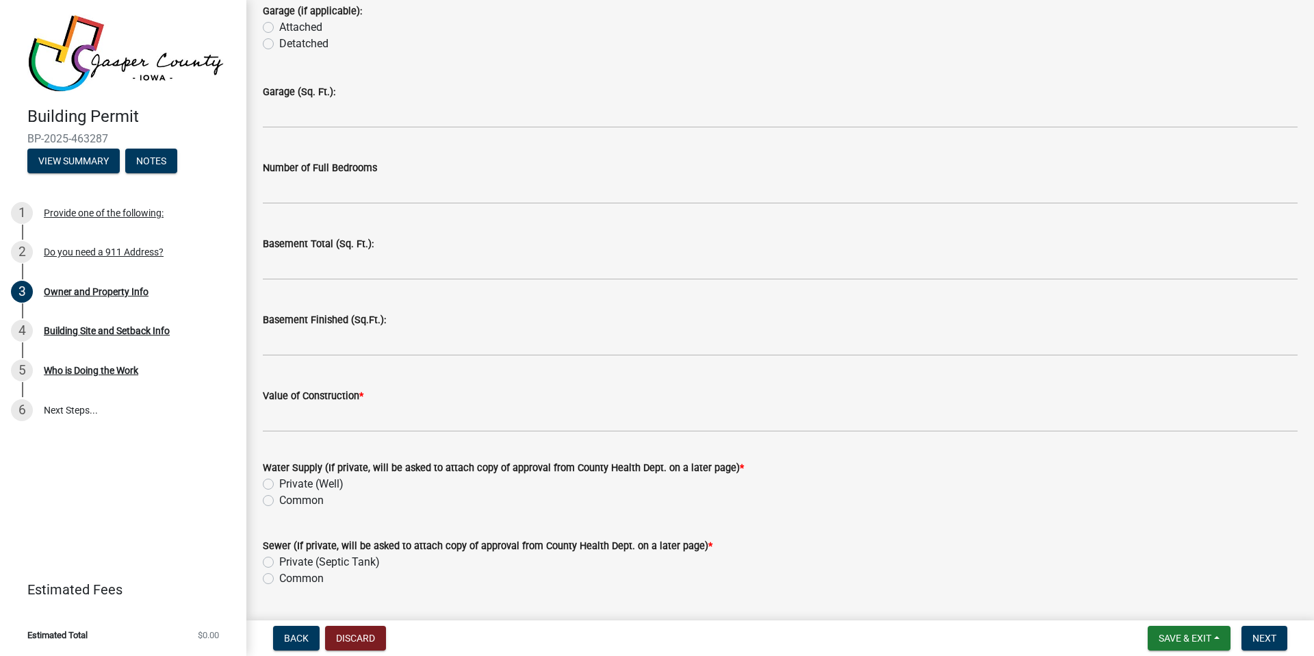
scroll to position [2661, 0]
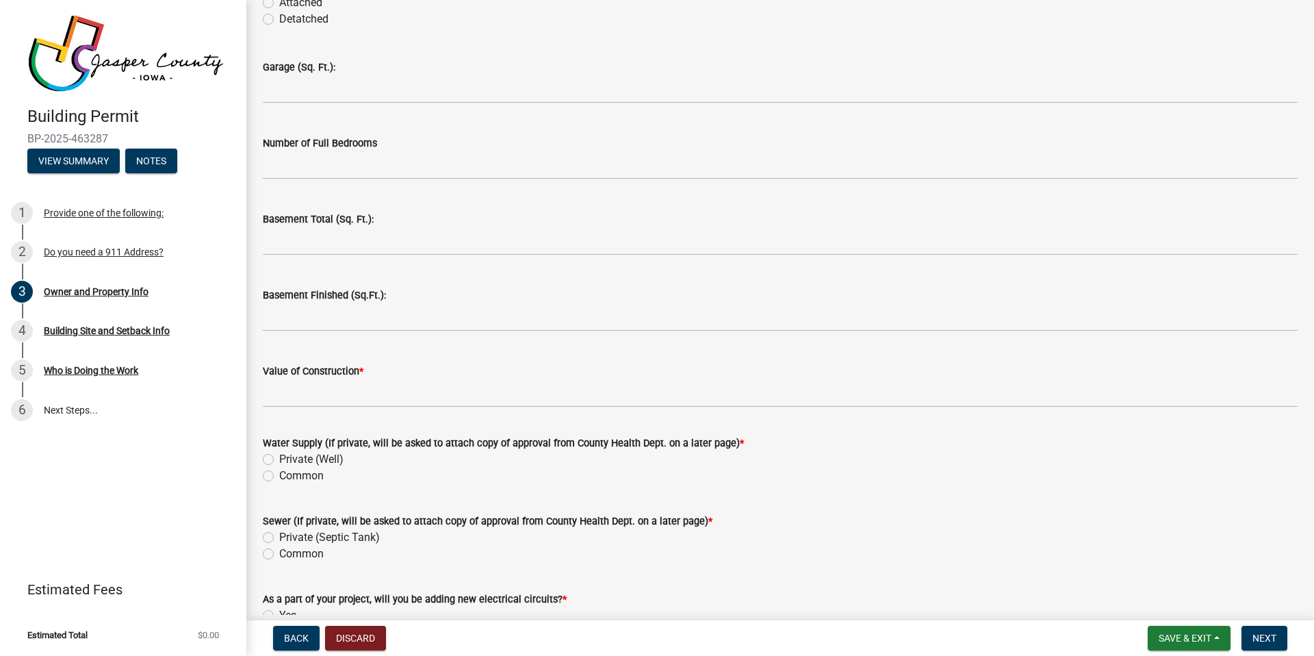
click at [367, 411] on wm-data-entity-input "Value of Construction *" at bounding box center [780, 381] width 1035 height 75
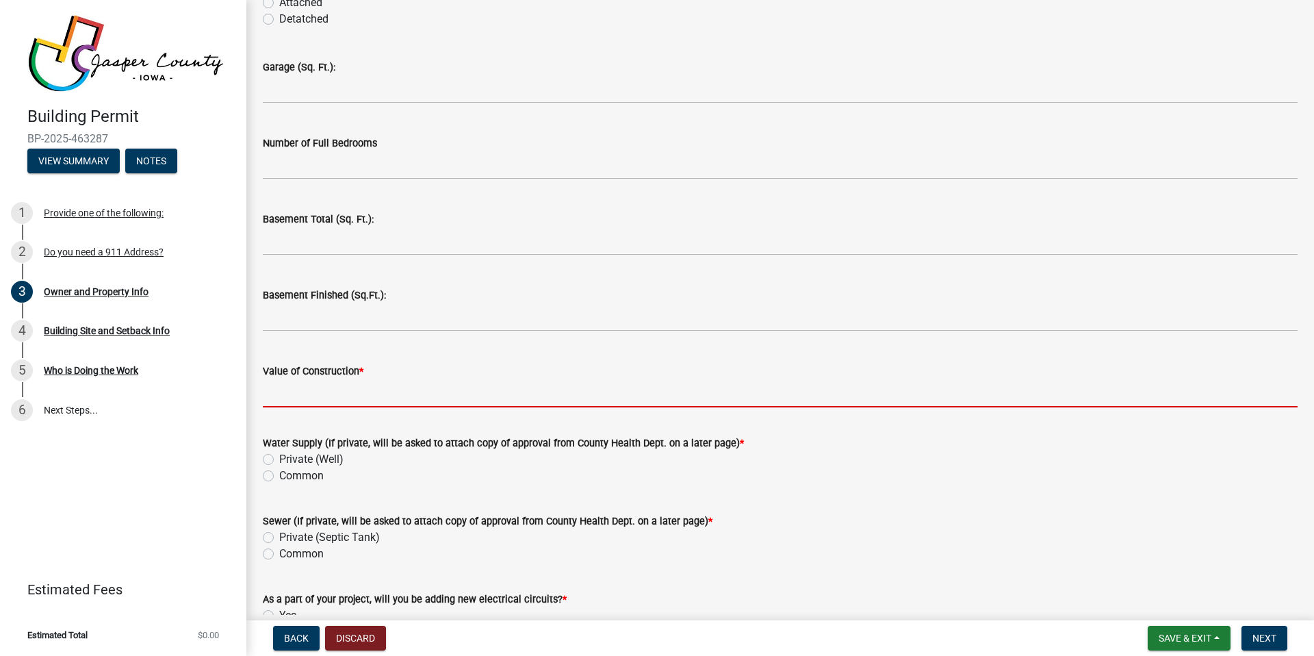
click at [371, 390] on input "Value of Construction *" at bounding box center [780, 393] width 1035 height 28
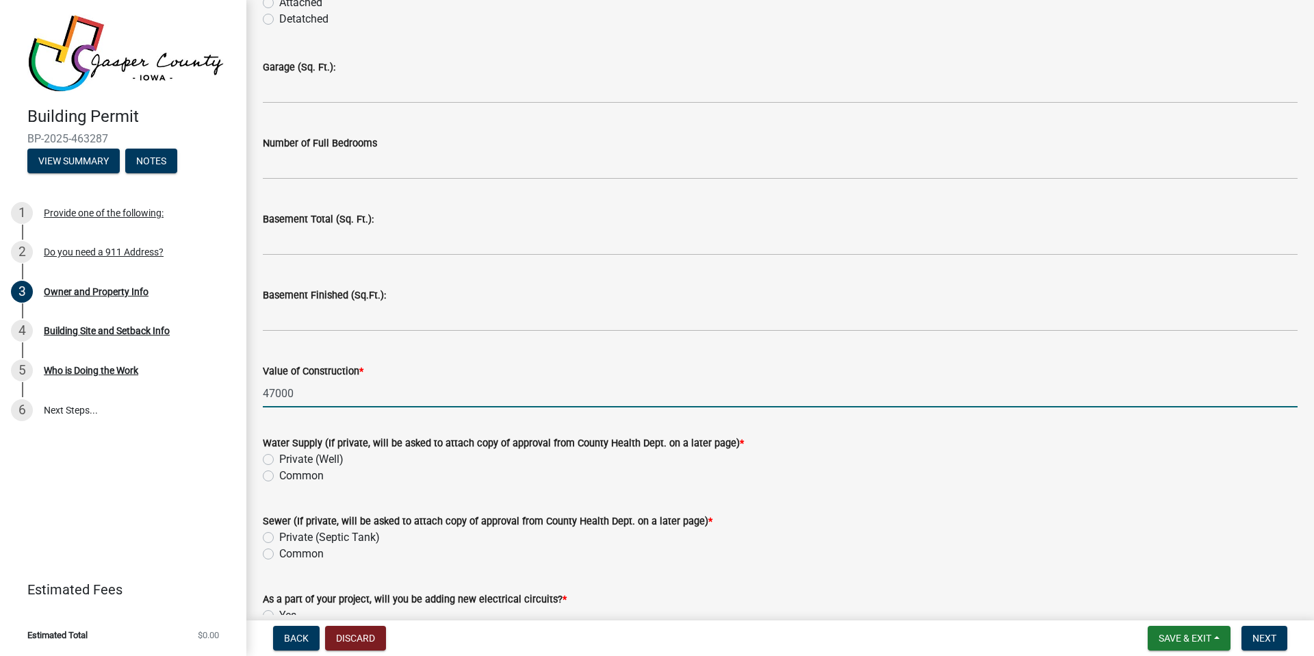
type input "47000"
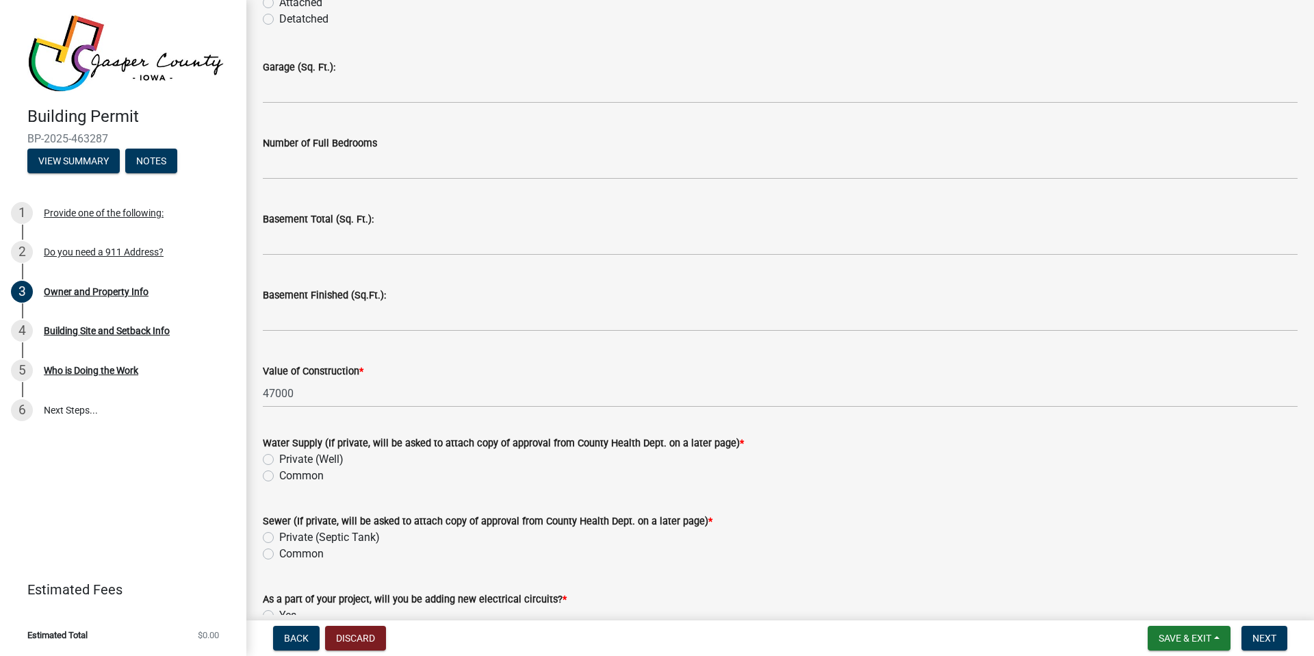
click at [279, 461] on label "Private (Well)" at bounding box center [311, 459] width 64 height 16
click at [279, 460] on input "Private (Well)" at bounding box center [283, 455] width 9 height 9
radio input "true"
click at [279, 533] on label "Private (Septic Tank)" at bounding box center [329, 537] width 101 height 16
click at [279, 533] on input "Private (Septic Tank)" at bounding box center [283, 533] width 9 height 9
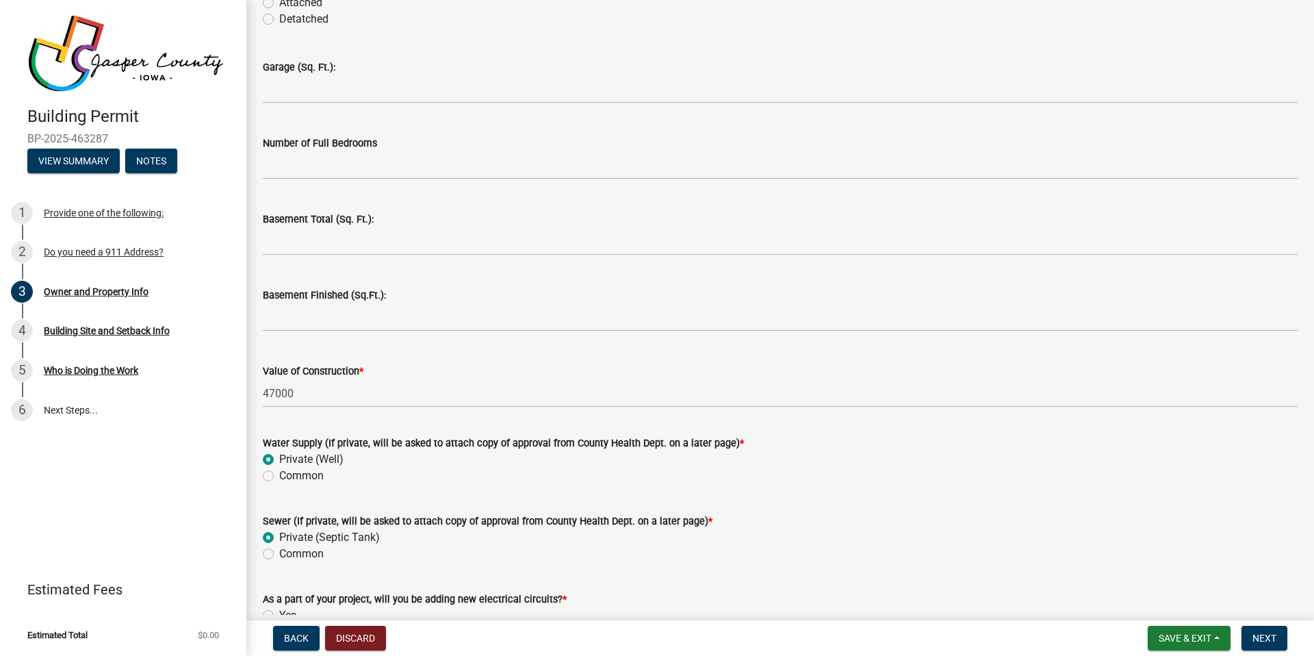
radio input "true"
click at [279, 472] on label "Common" at bounding box center [301, 476] width 44 height 16
click at [279, 472] on input "Common" at bounding box center [283, 472] width 9 height 9
radio input "true"
click at [279, 555] on label "Common" at bounding box center [301, 554] width 44 height 16
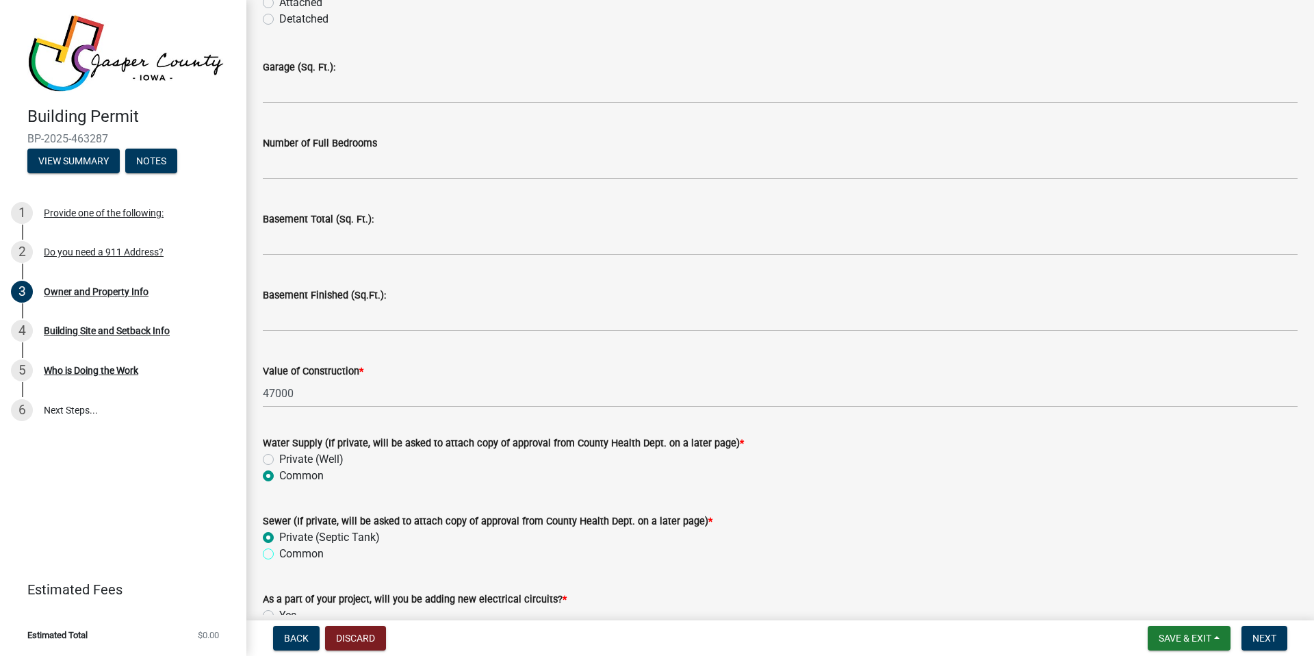
click at [279, 554] on input "Common" at bounding box center [283, 550] width 9 height 9
radio input "true"
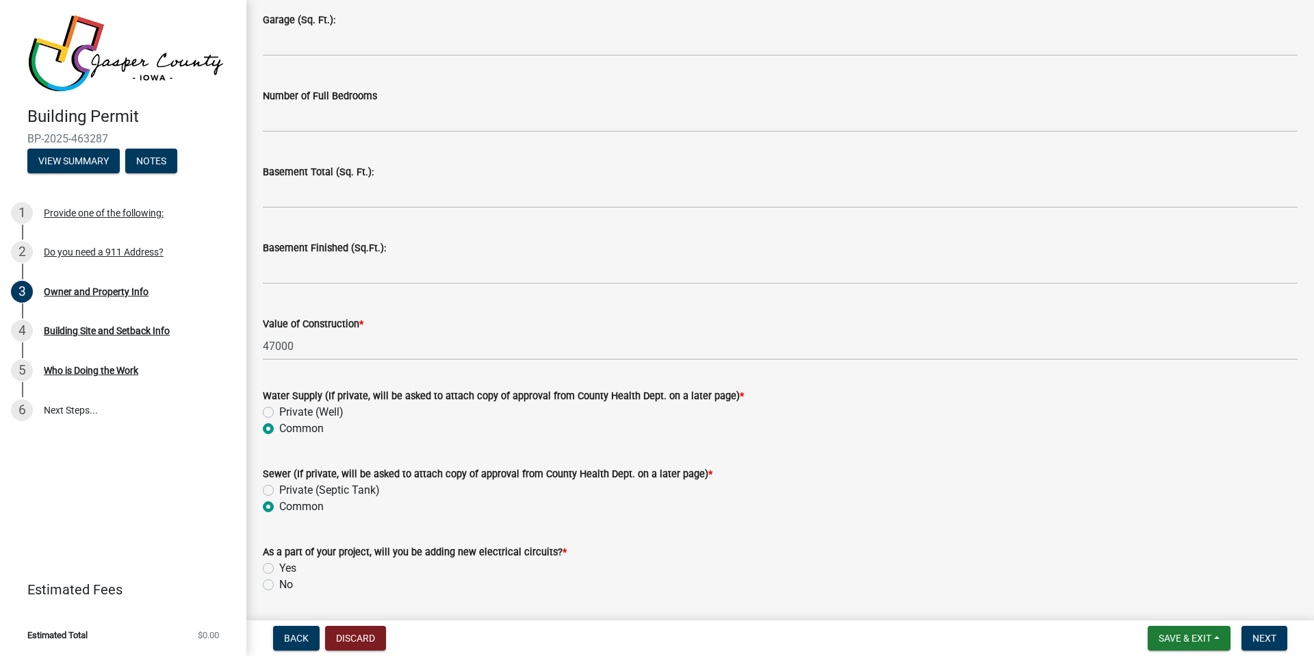
scroll to position [2752, 0]
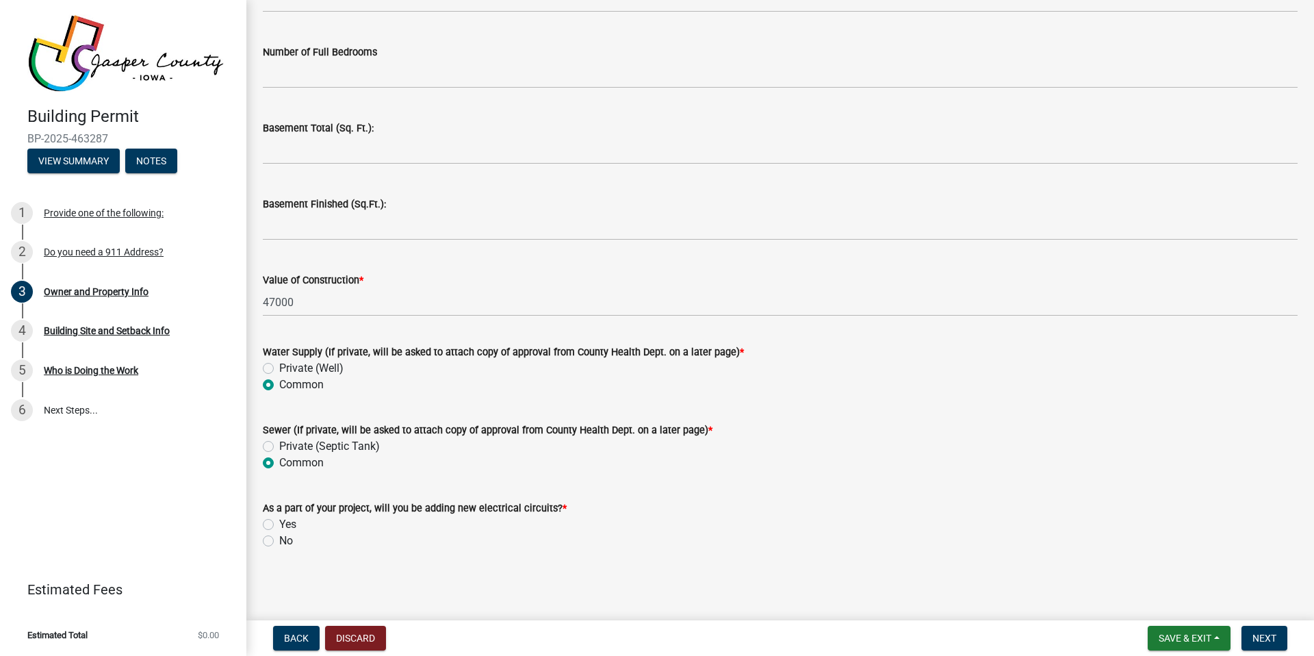
click at [279, 539] on label "No" at bounding box center [286, 541] width 14 height 16
click at [279, 539] on input "No" at bounding box center [283, 537] width 9 height 9
radio input "true"
click at [1268, 637] on span "Next" at bounding box center [1265, 637] width 24 height 11
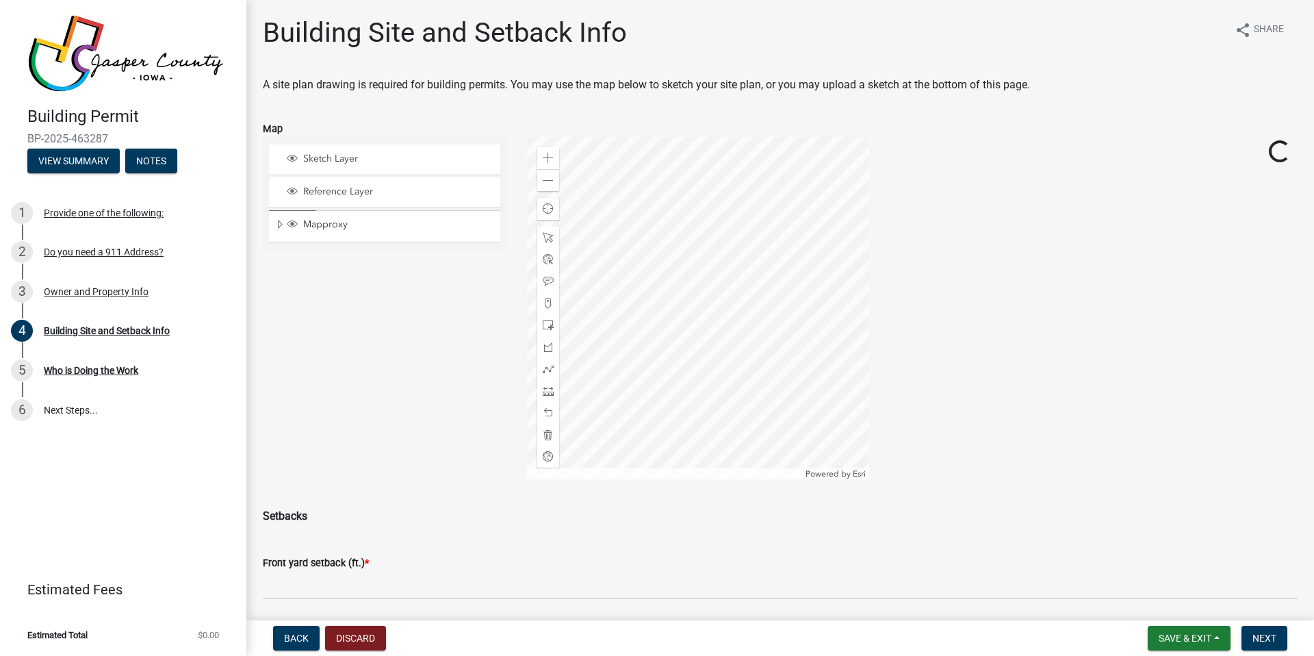
scroll to position [25, 0]
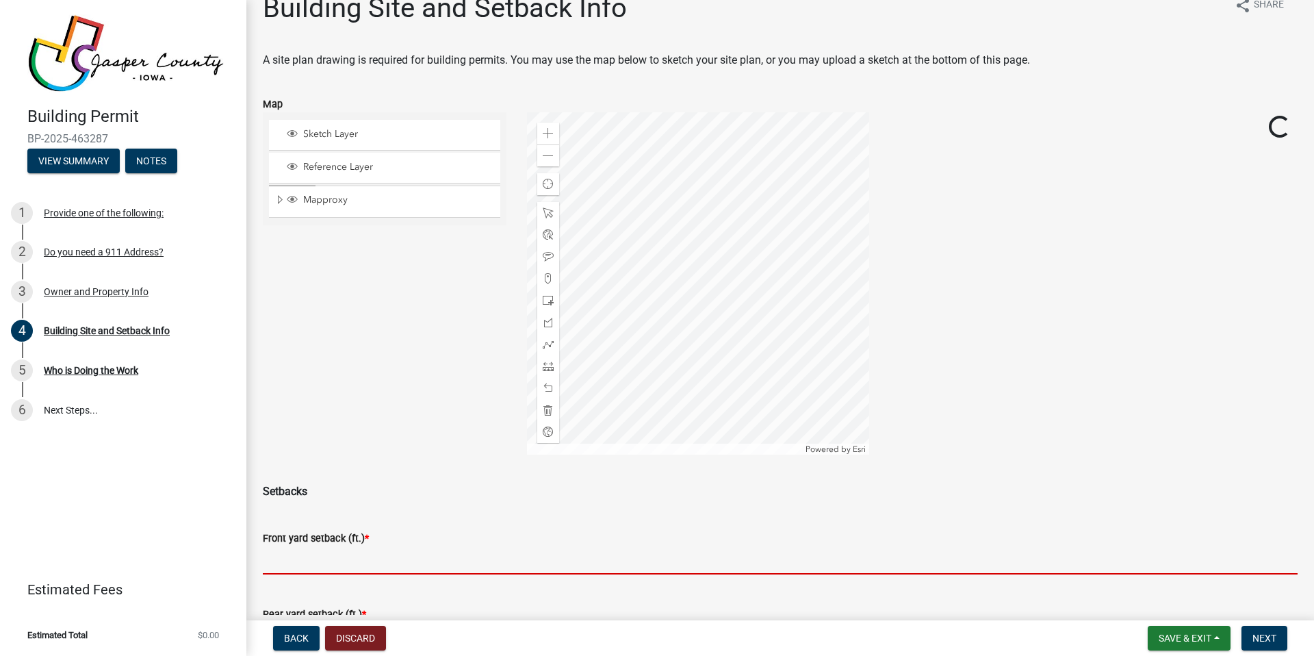
click at [324, 572] on input "text" at bounding box center [780, 560] width 1035 height 28
type input "0"
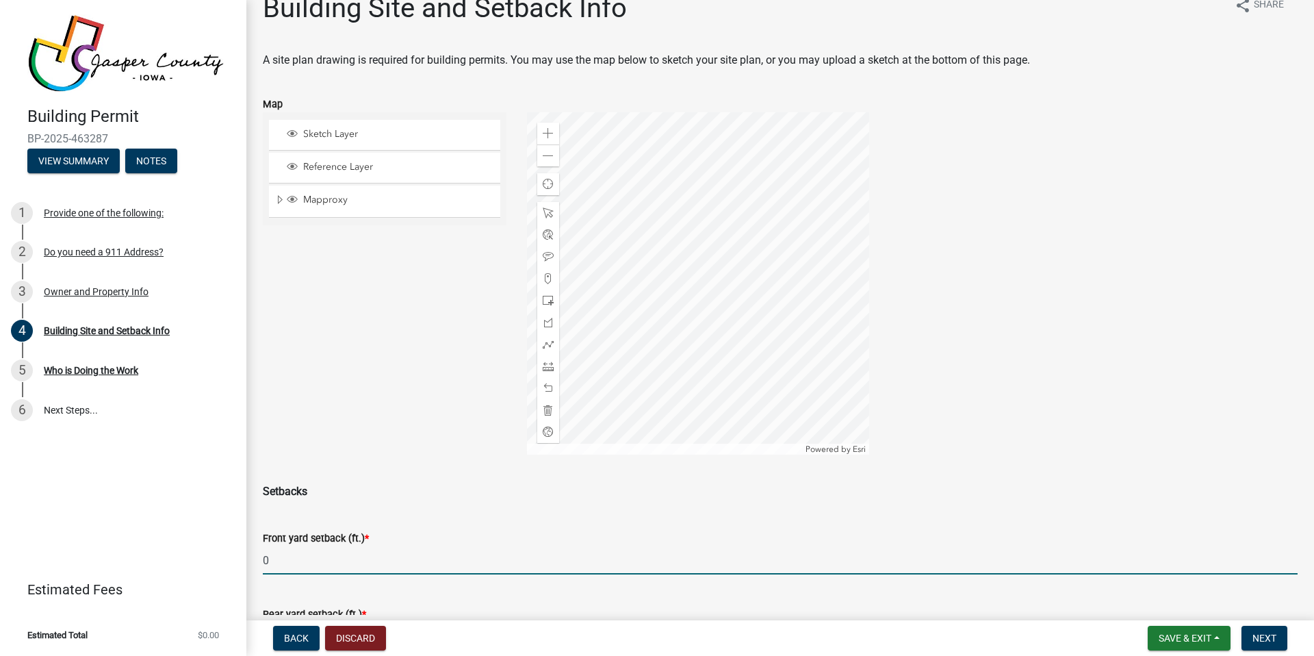
scroll to position [224, 0]
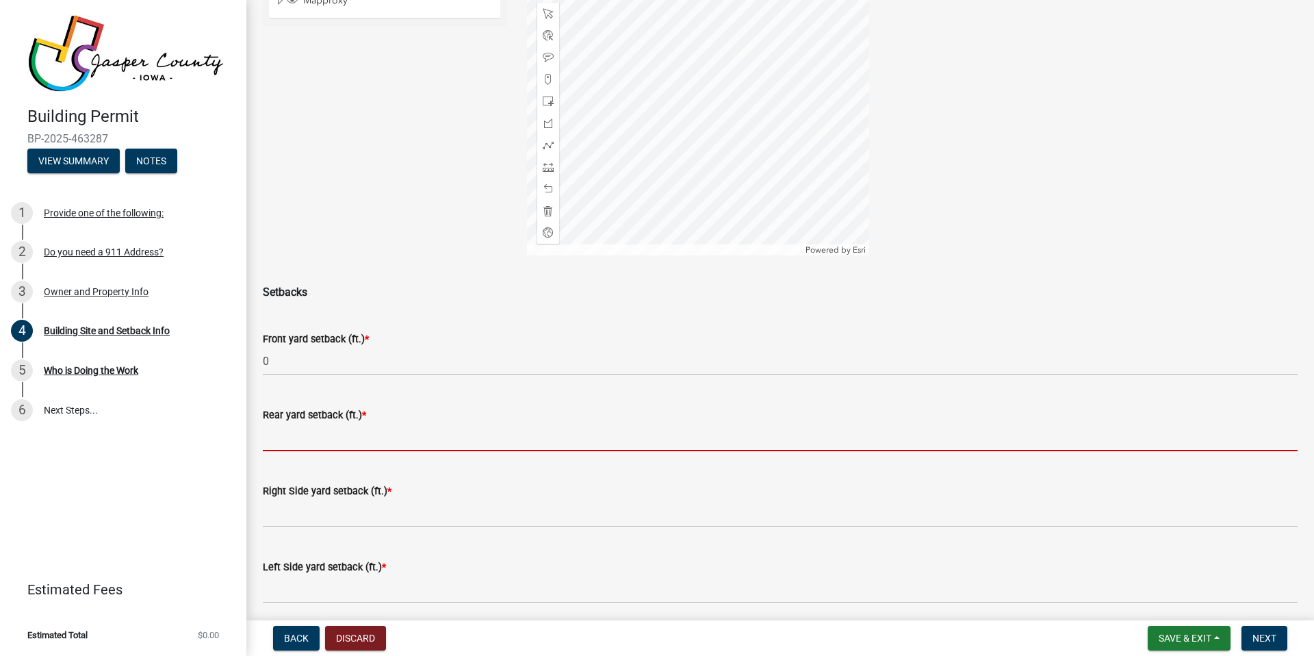
click at [291, 439] on input "text" at bounding box center [780, 437] width 1035 height 28
type input "0"
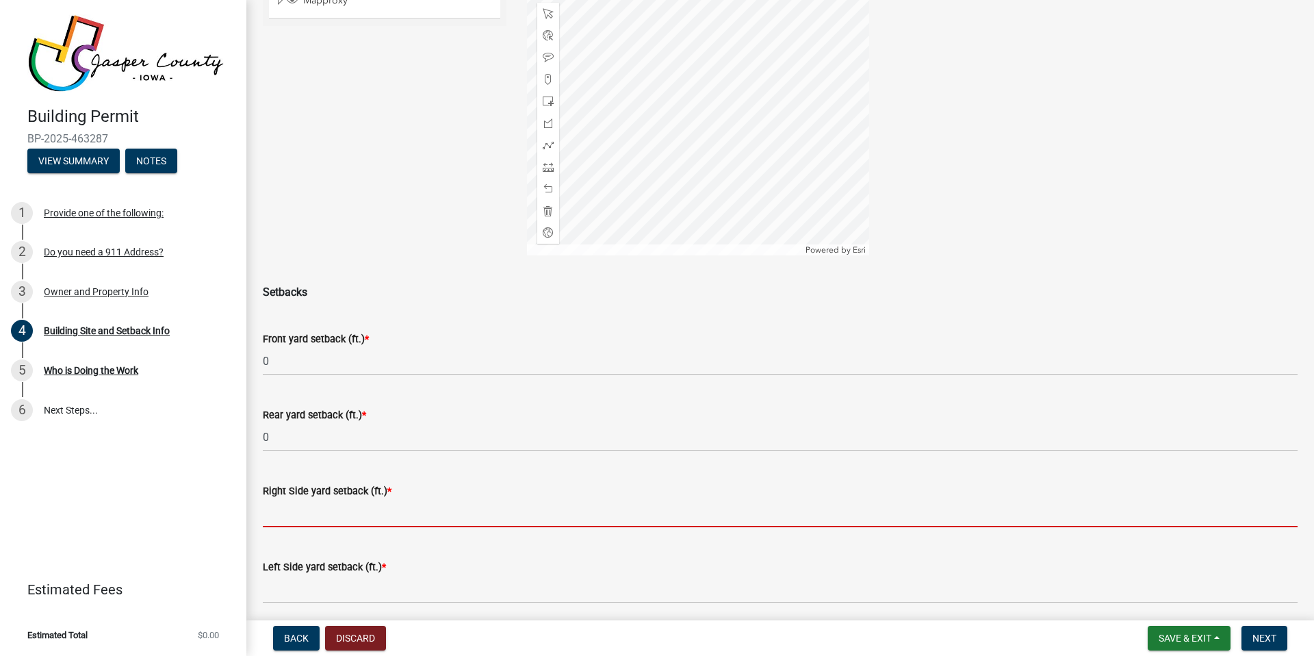
click at [340, 507] on input "text" at bounding box center [780, 513] width 1035 height 28
type input "0"
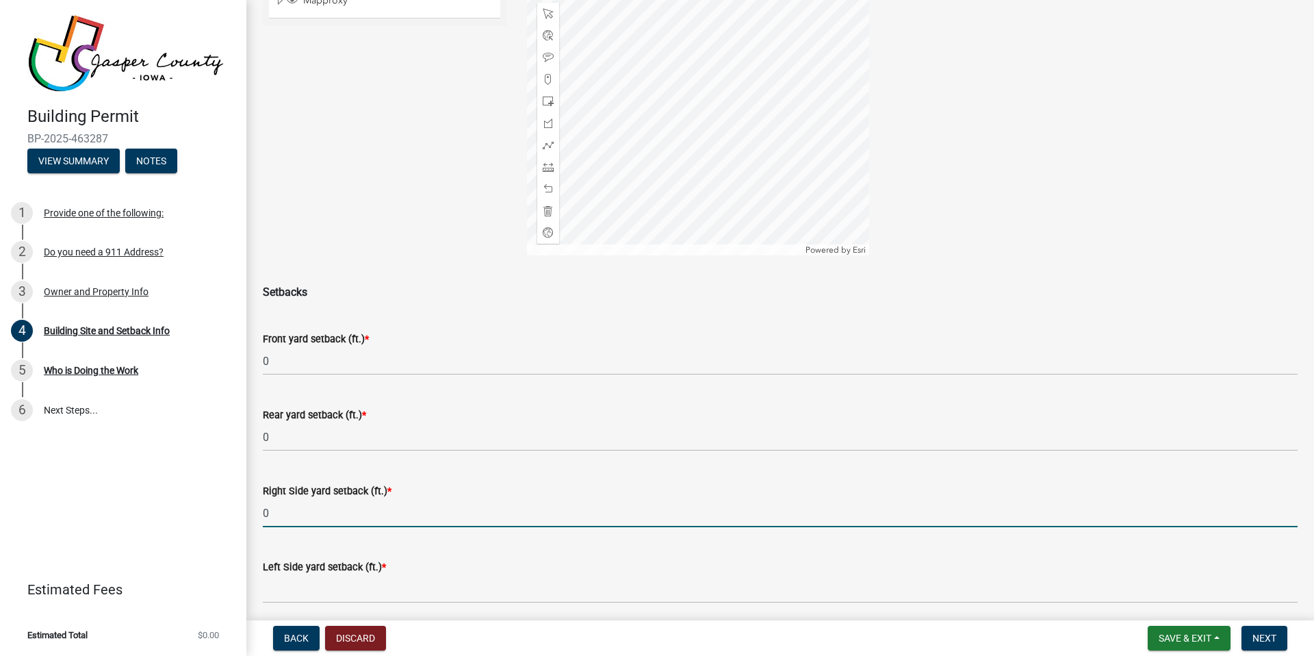
click at [324, 607] on wm-data-entity-input "Left Side yard setback (ft.) *" at bounding box center [780, 577] width 1035 height 76
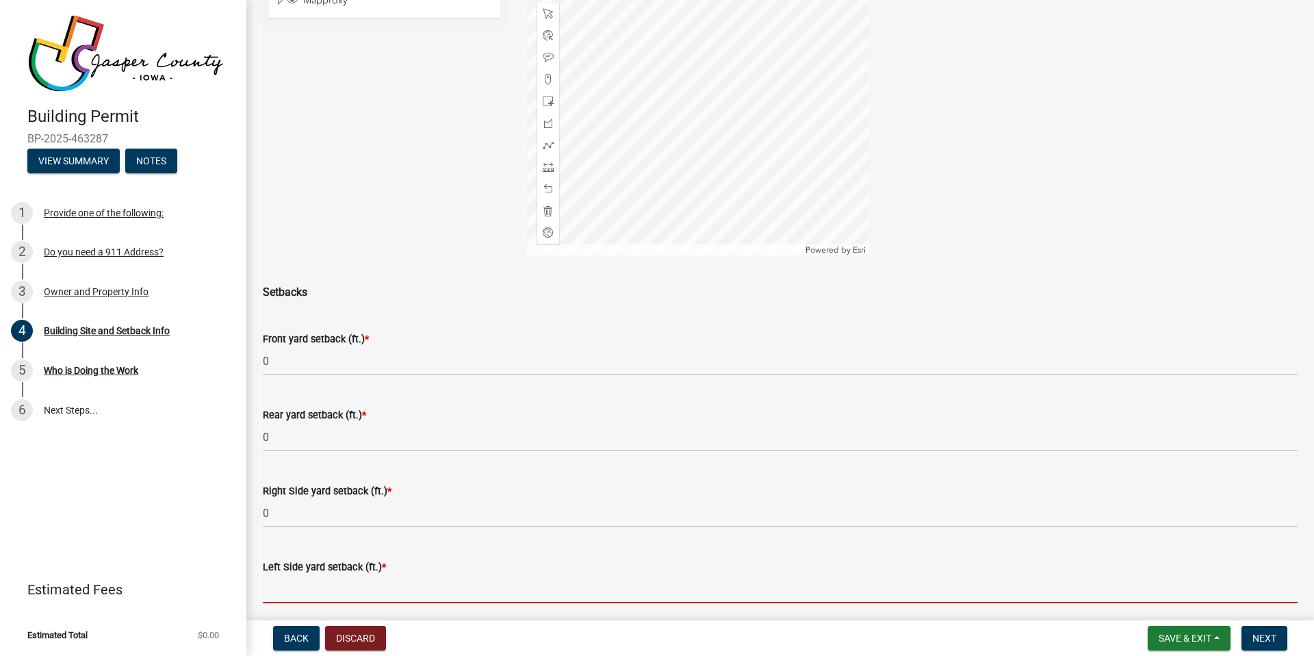
click at [336, 586] on input "text" at bounding box center [780, 589] width 1035 height 28
type input "0"
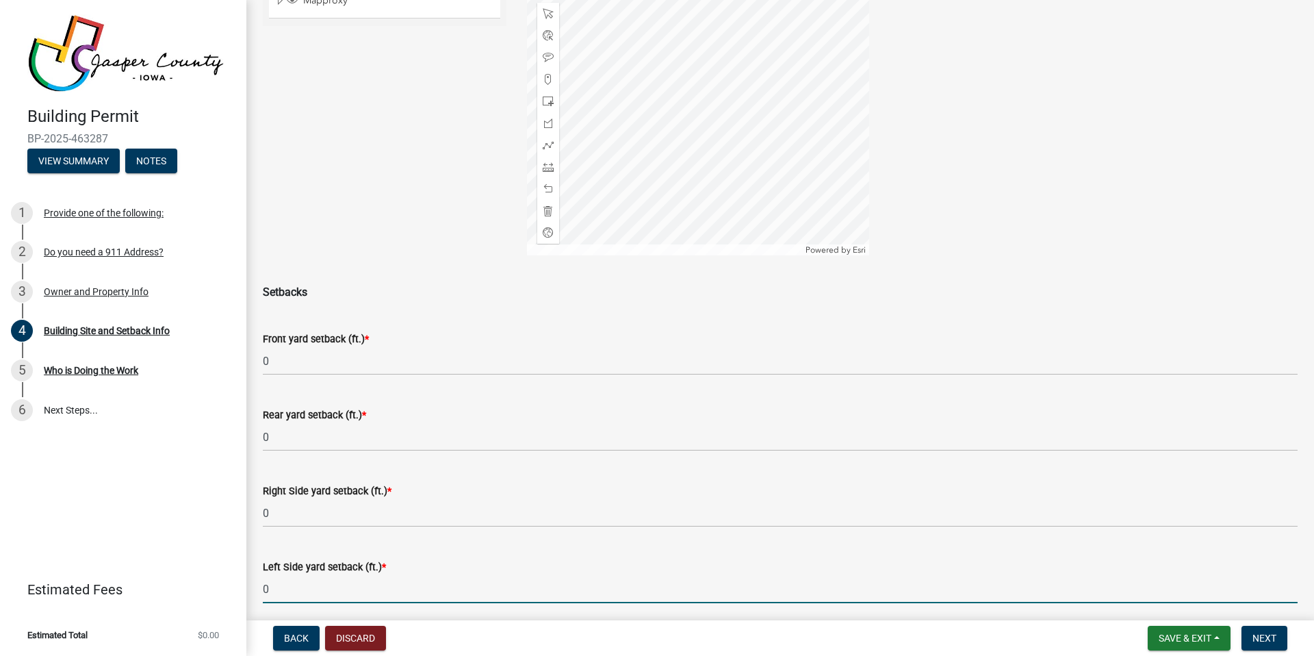
scroll to position [497, 0]
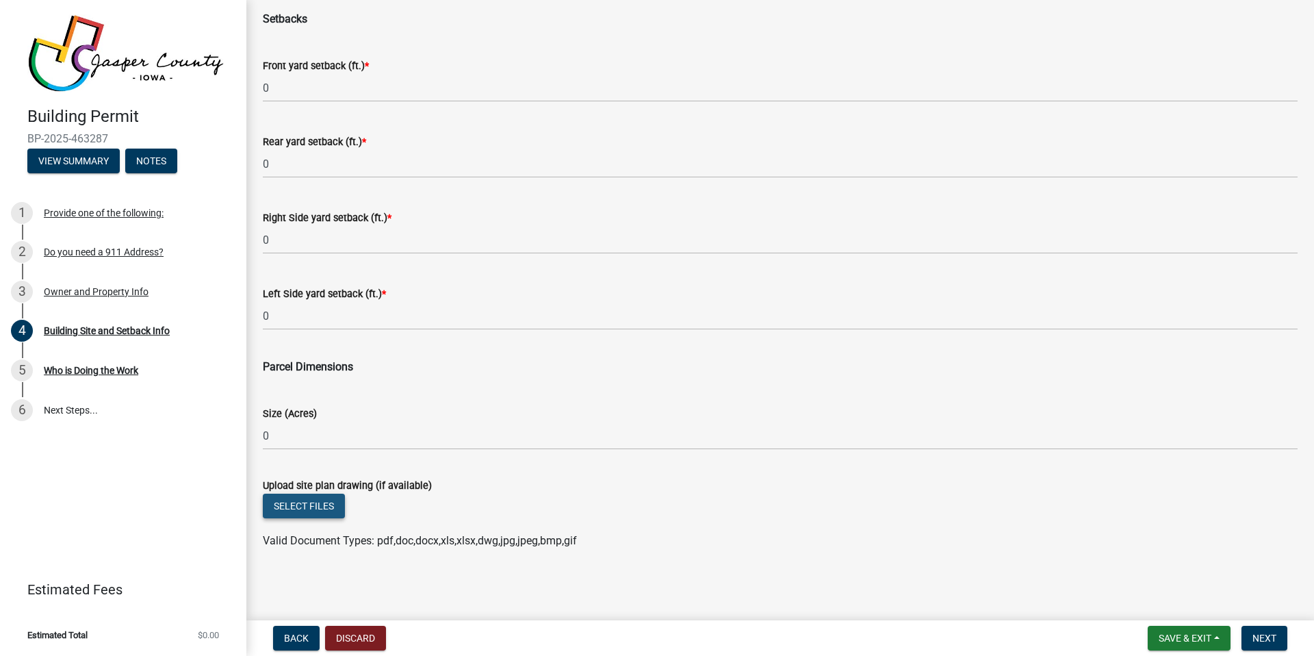
click at [335, 503] on button "Select files" at bounding box center [304, 506] width 82 height 25
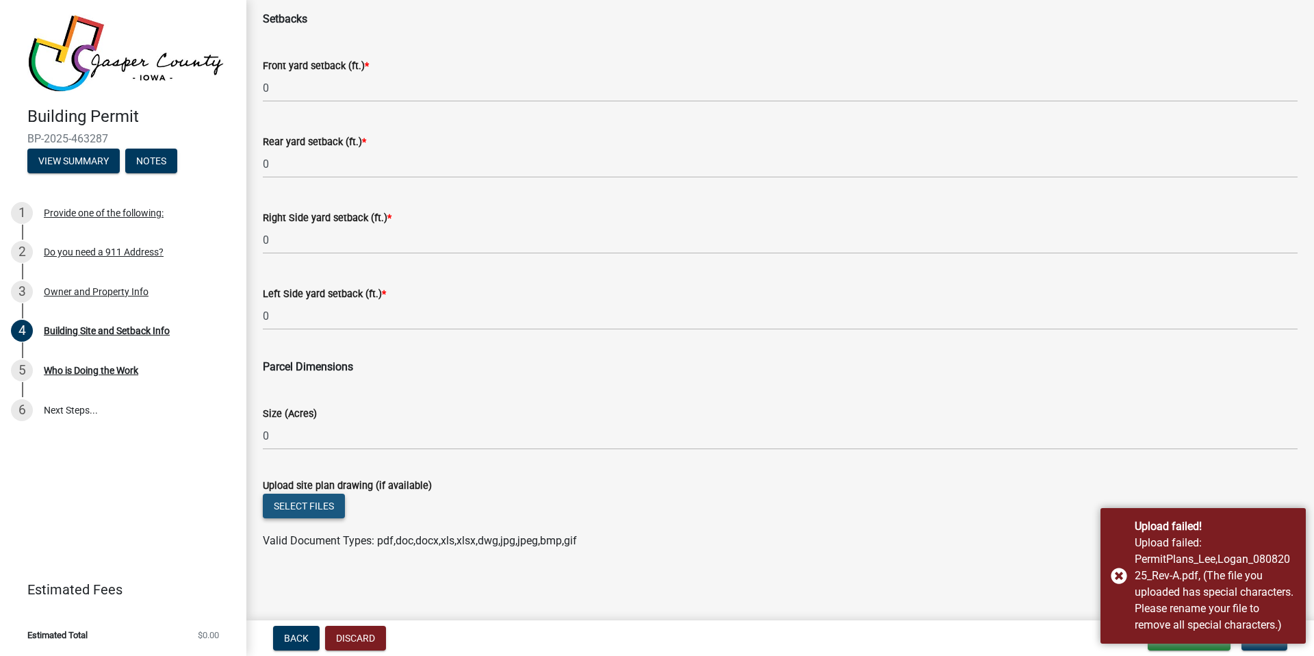
click at [301, 500] on button "Select files" at bounding box center [304, 506] width 82 height 25
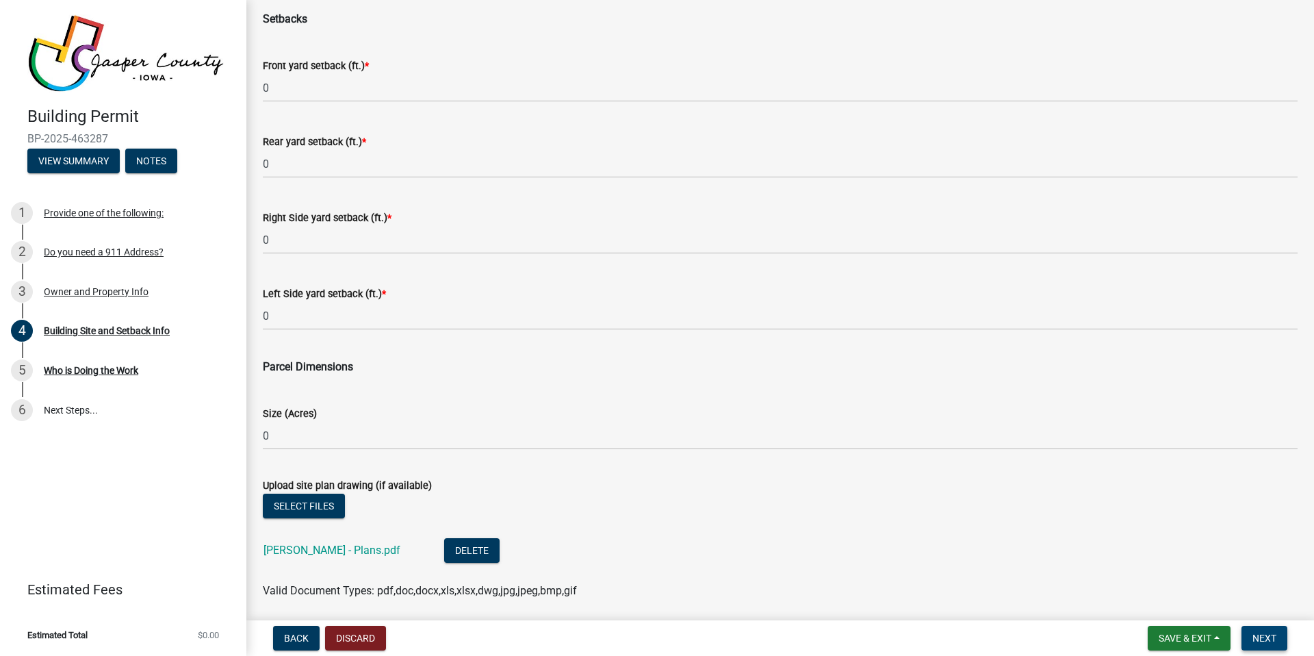
click at [1272, 635] on span "Next" at bounding box center [1265, 637] width 24 height 11
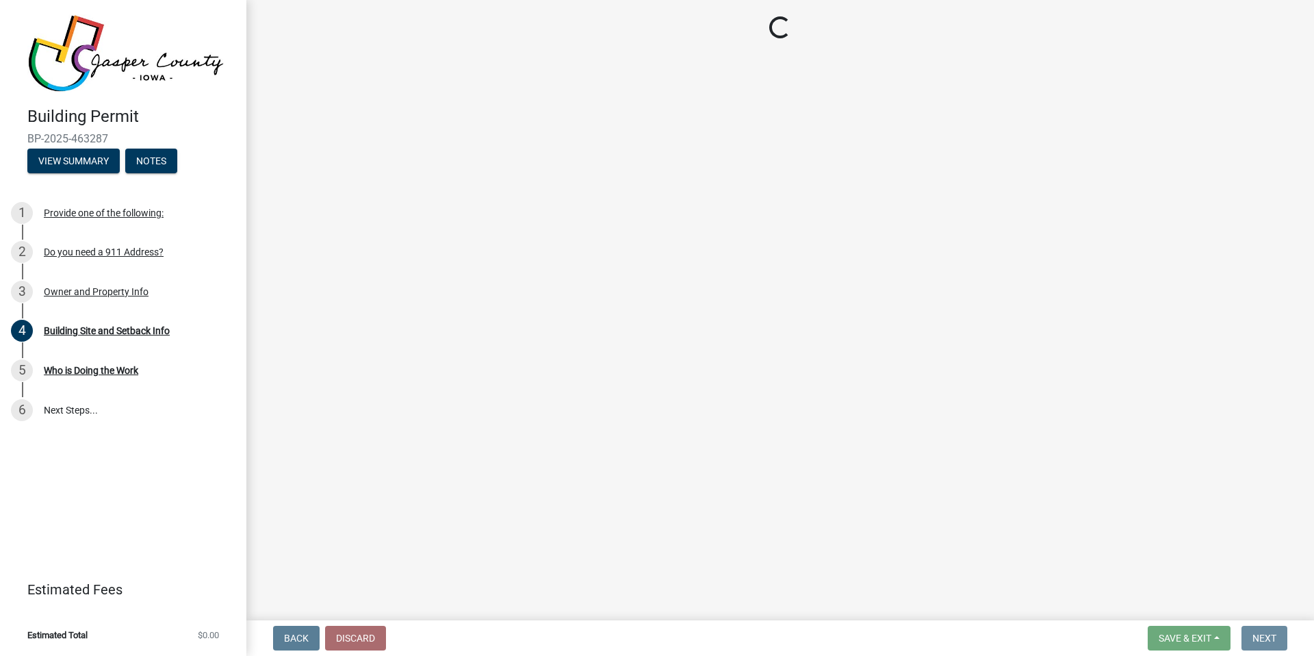
scroll to position [0, 0]
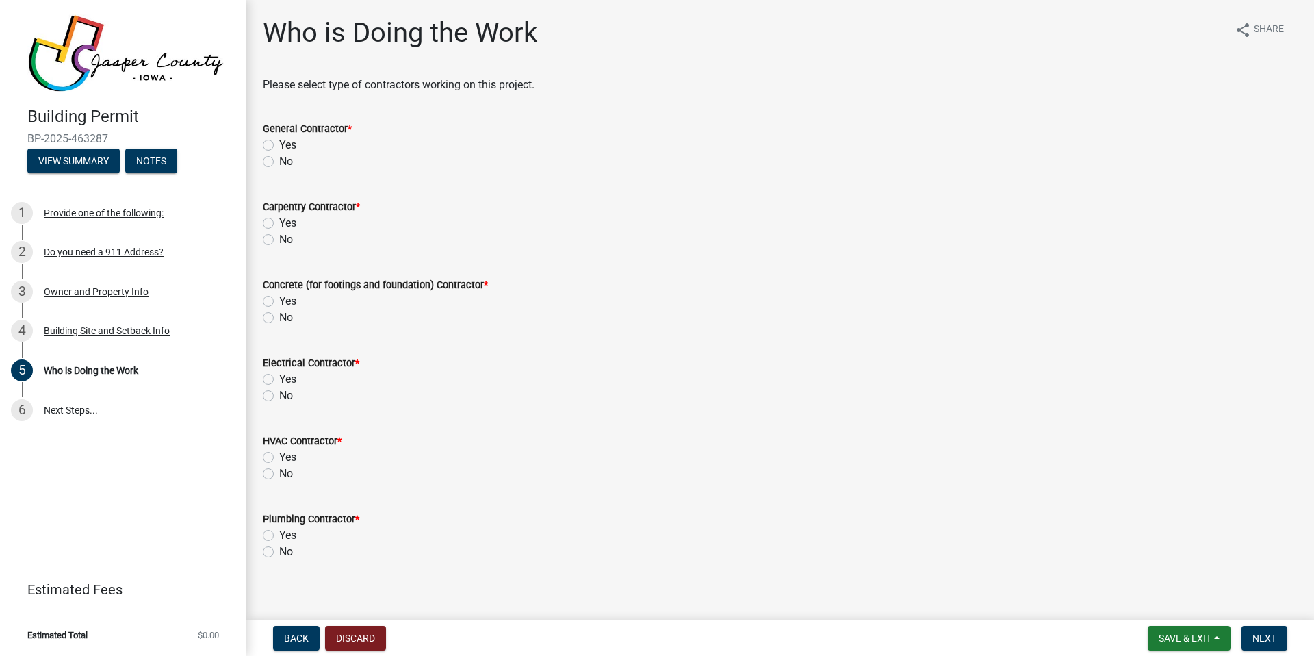
click at [279, 146] on label "Yes" at bounding box center [287, 145] width 17 height 16
click at [279, 146] on input "Yes" at bounding box center [283, 141] width 9 height 9
radio input "true"
click at [279, 241] on label "No" at bounding box center [286, 239] width 14 height 16
click at [279, 240] on input "No" at bounding box center [283, 235] width 9 height 9
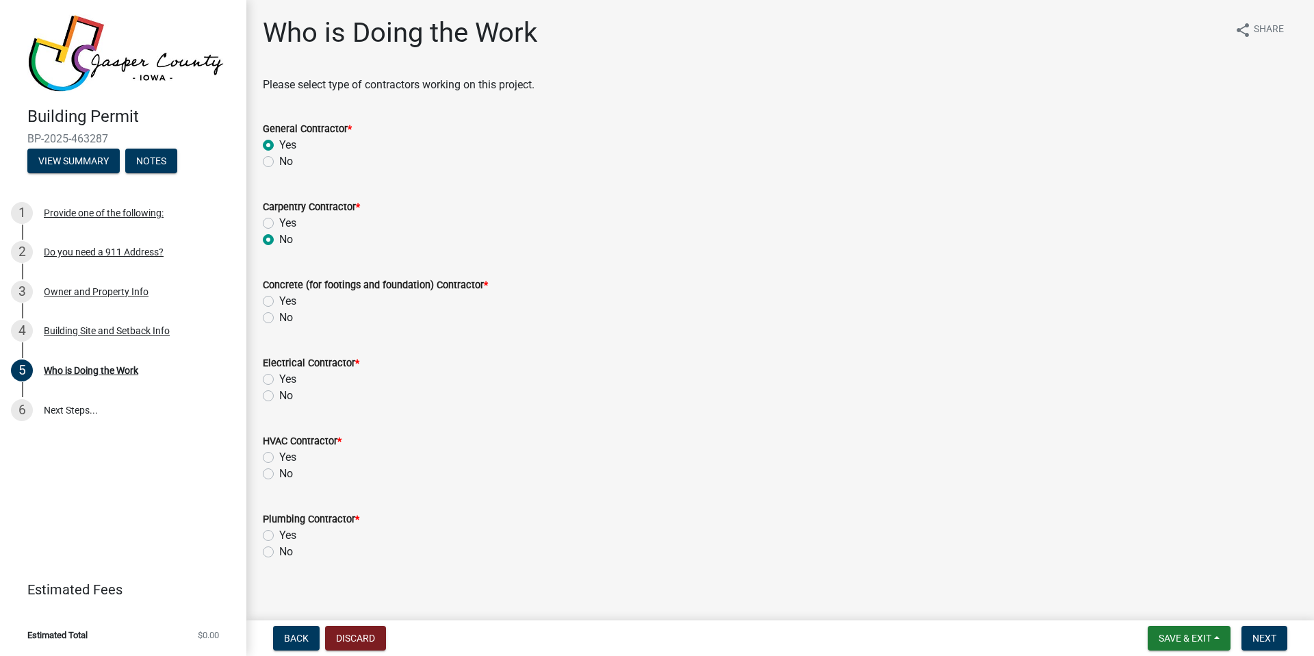
radio input "true"
click at [279, 316] on label "No" at bounding box center [286, 317] width 14 height 16
click at [279, 316] on input "No" at bounding box center [283, 313] width 9 height 9
radio input "true"
click at [279, 376] on label "Yes" at bounding box center [287, 379] width 17 height 16
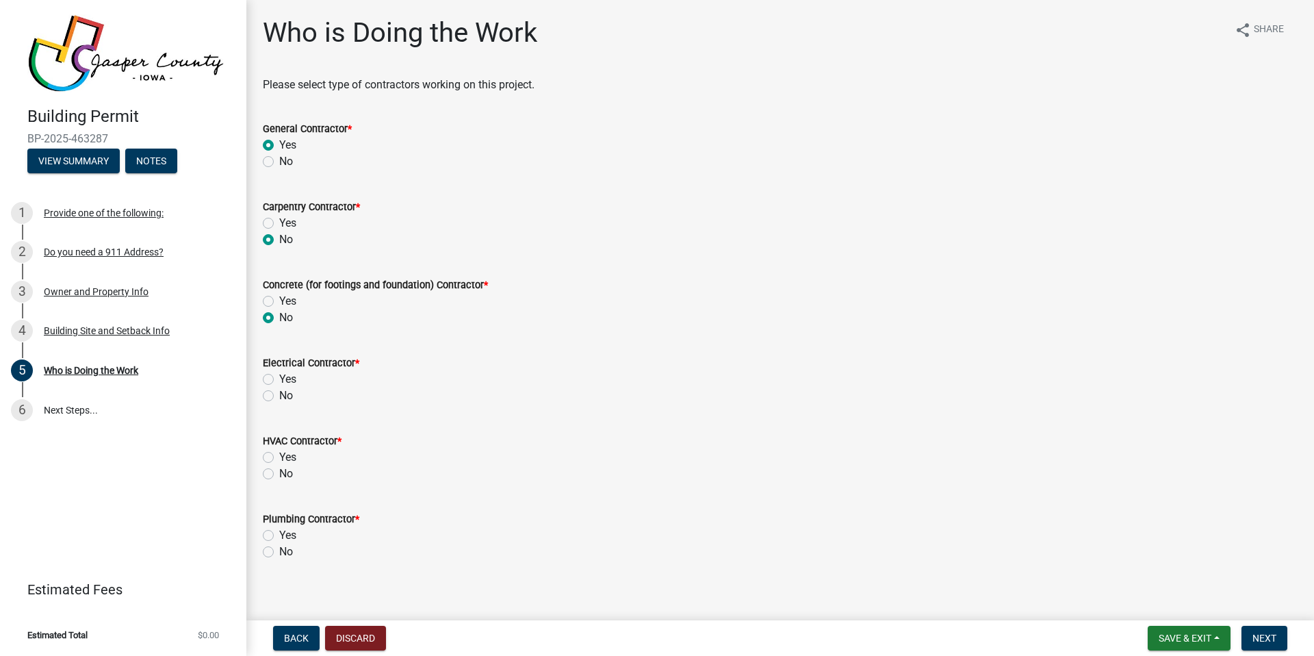
click at [279, 376] on input "Yes" at bounding box center [283, 375] width 9 height 9
radio input "true"
click at [279, 472] on label "No" at bounding box center [286, 473] width 14 height 16
click at [279, 472] on input "No" at bounding box center [283, 469] width 9 height 9
radio input "true"
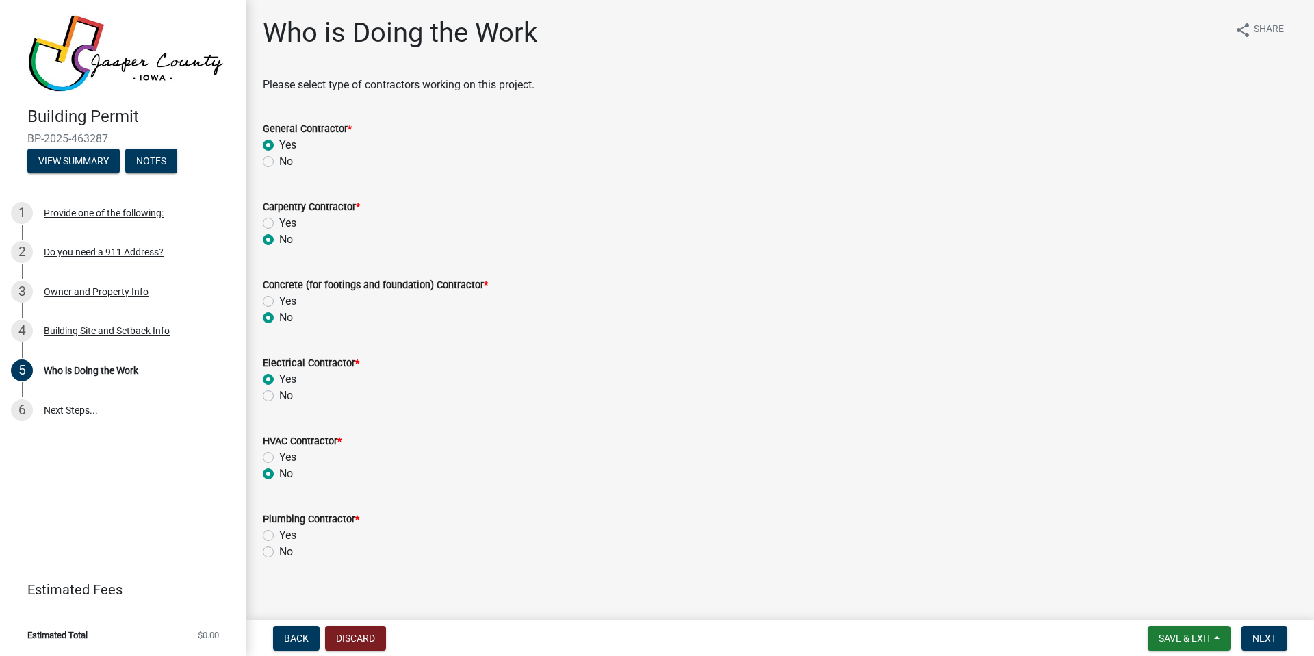
click at [279, 552] on label "No" at bounding box center [286, 551] width 14 height 16
click at [279, 552] on input "No" at bounding box center [283, 547] width 9 height 9
radio input "true"
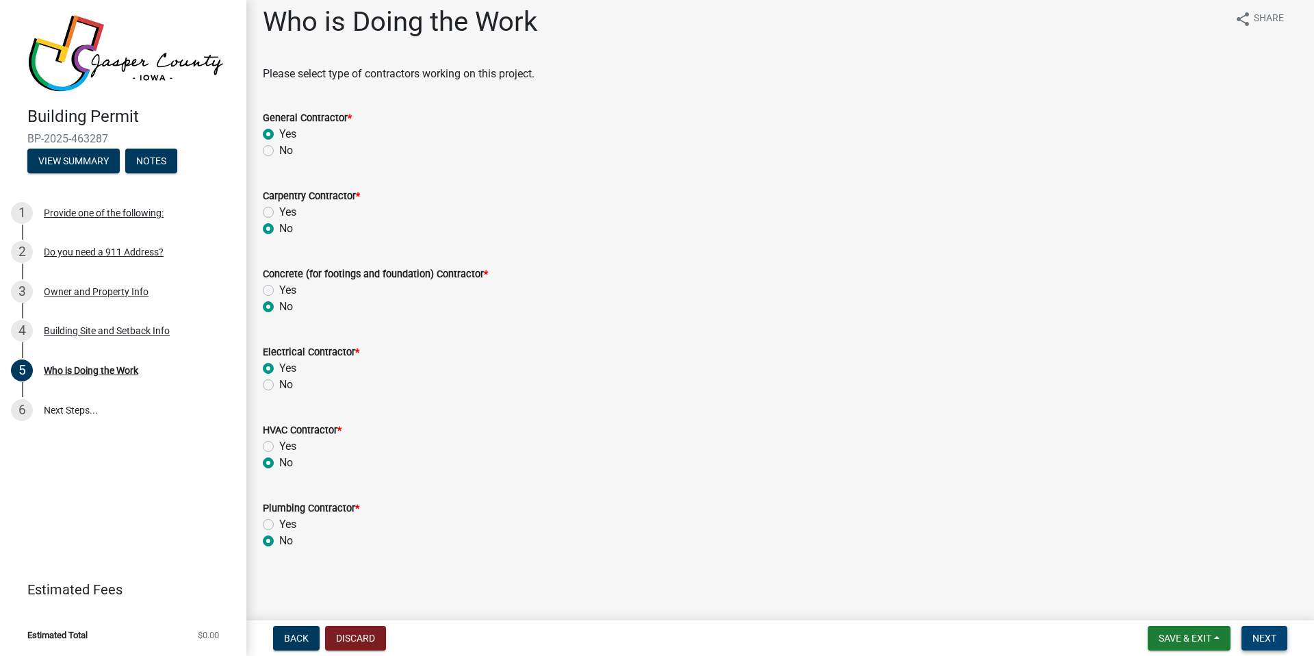
click at [1253, 640] on span "Next" at bounding box center [1265, 637] width 24 height 11
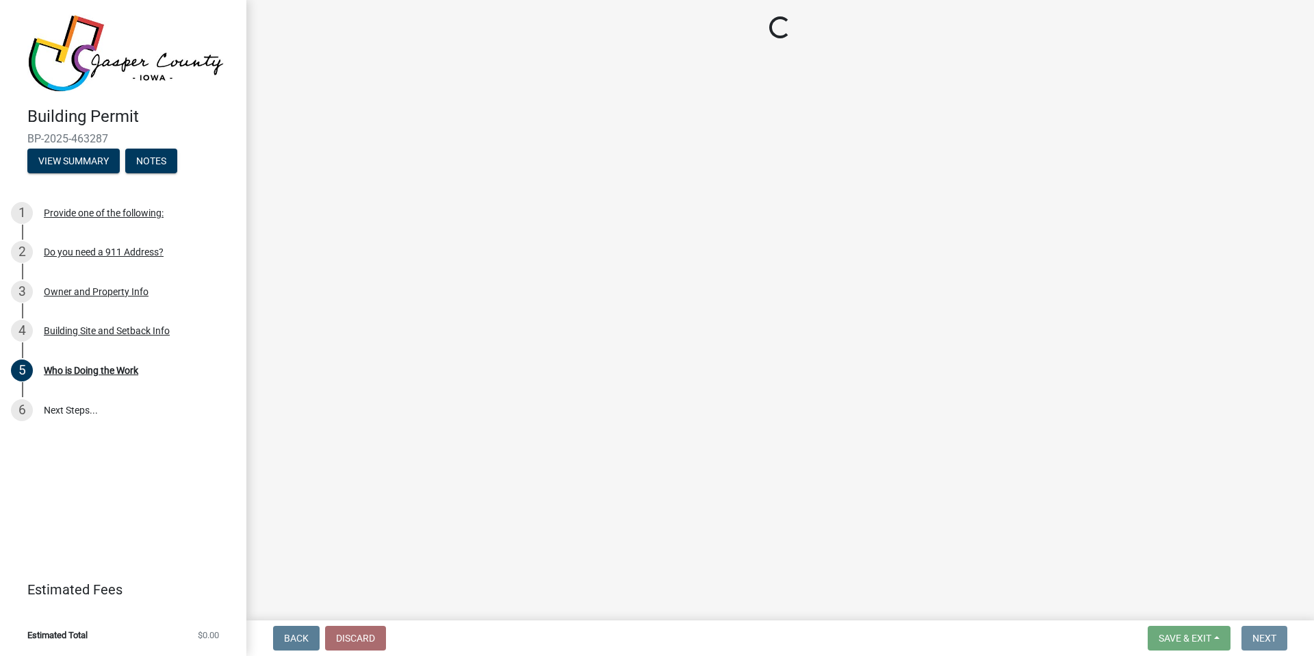
scroll to position [0, 0]
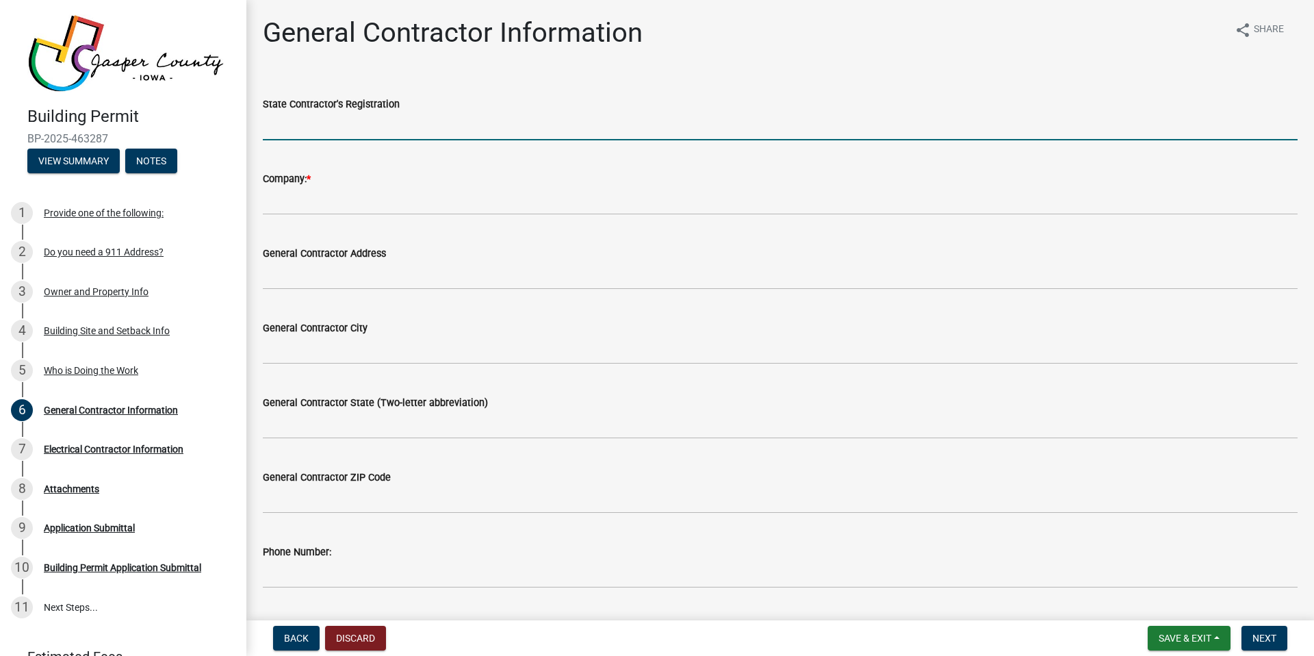
click at [345, 134] on input "State Contractor's Registration" at bounding box center [780, 126] width 1035 height 28
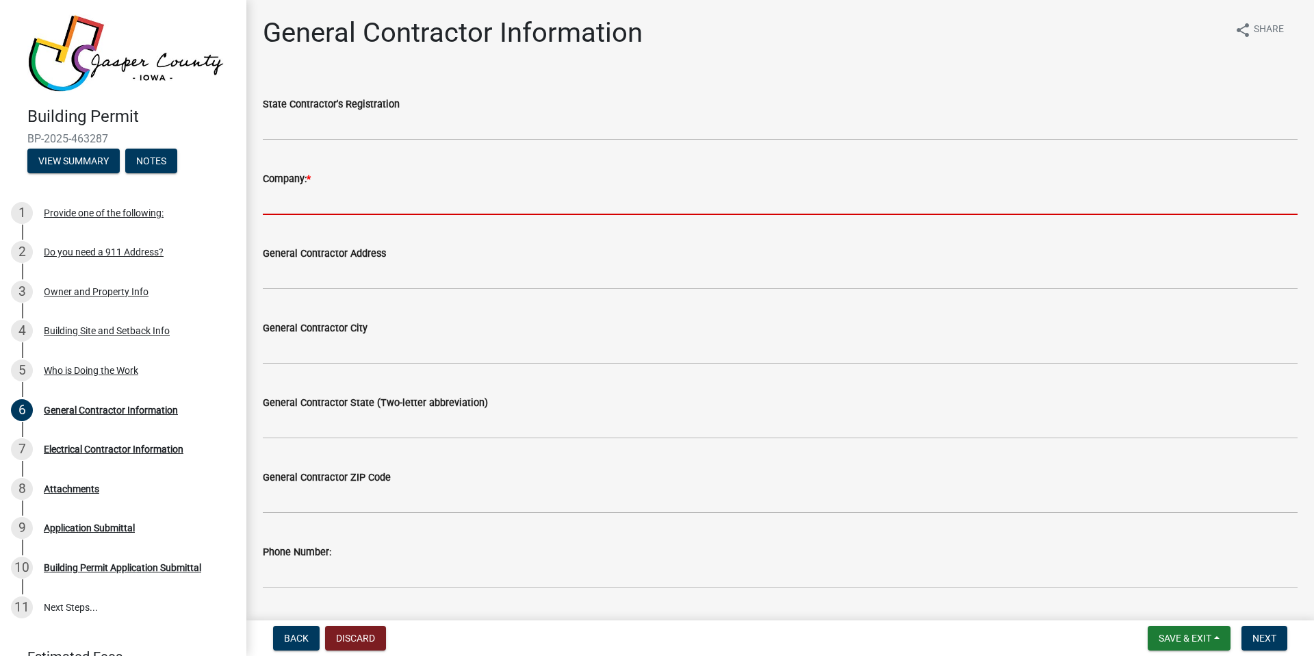
click at [286, 209] on input "Company: *" at bounding box center [780, 201] width 1035 height 28
type input "SolQ"
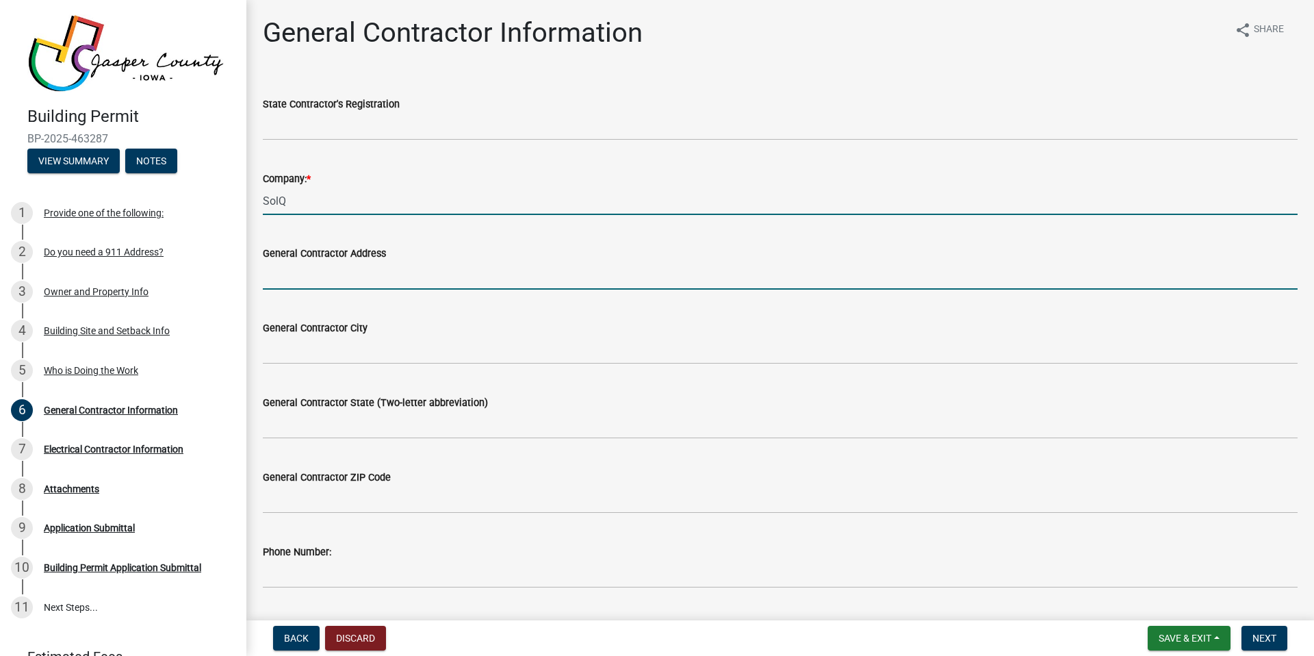
click at [348, 277] on input "General Contractor Address" at bounding box center [780, 275] width 1035 height 28
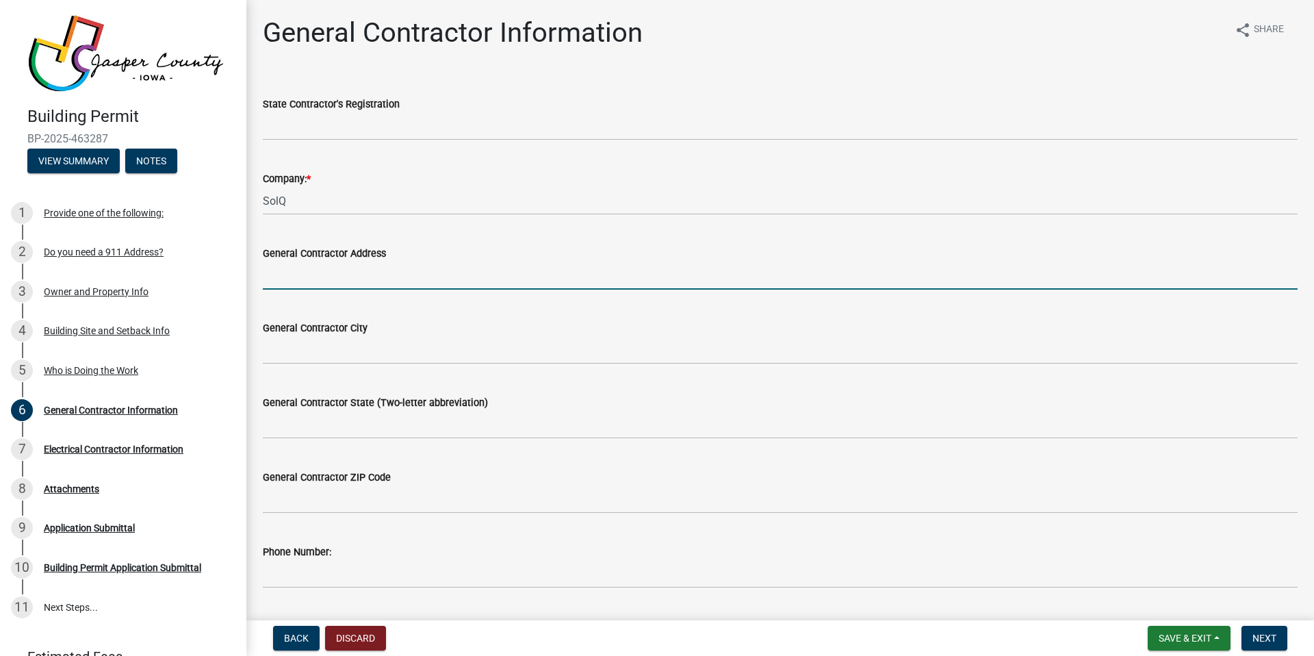
type input "PO Box 139"
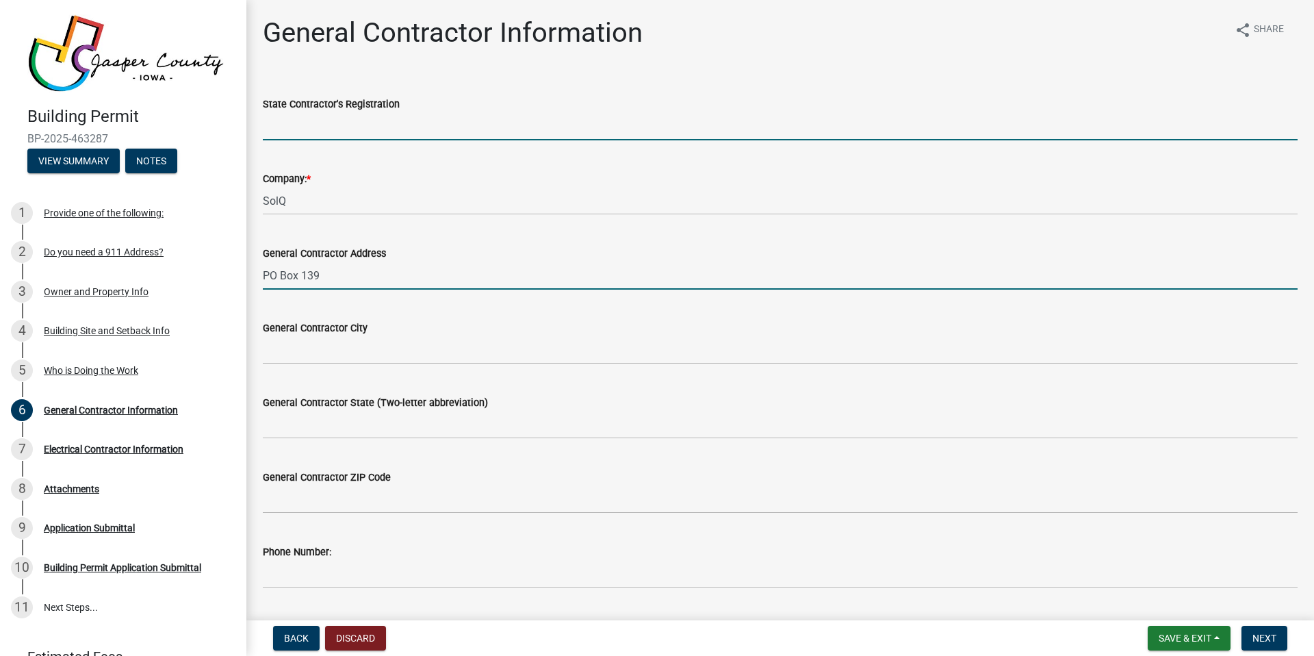
type input "[US_STATE]"
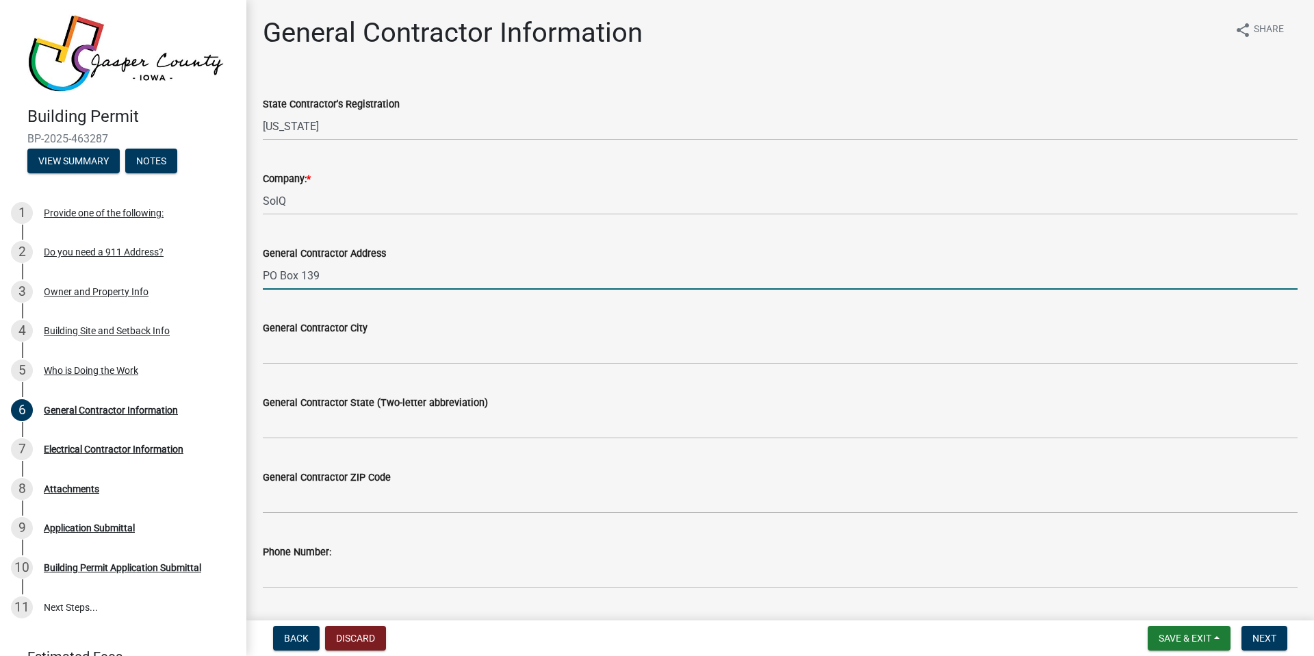
type input "Hills"
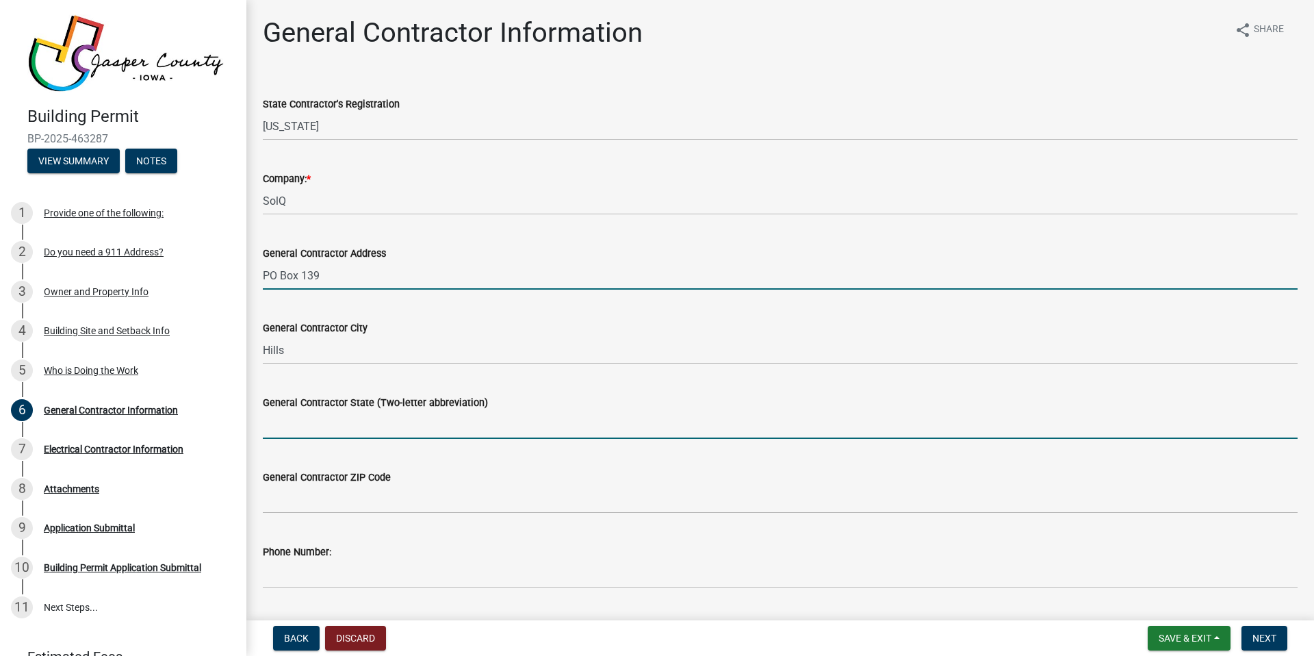
type input "[US_STATE]"
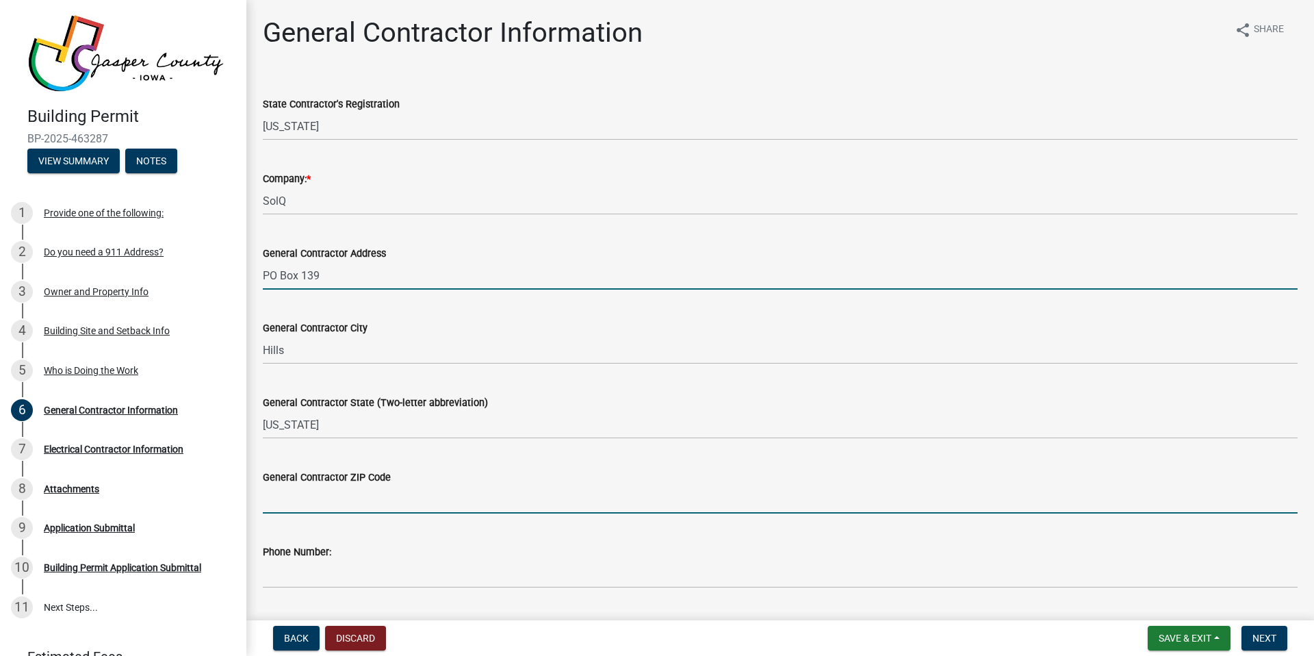
type input "52235"
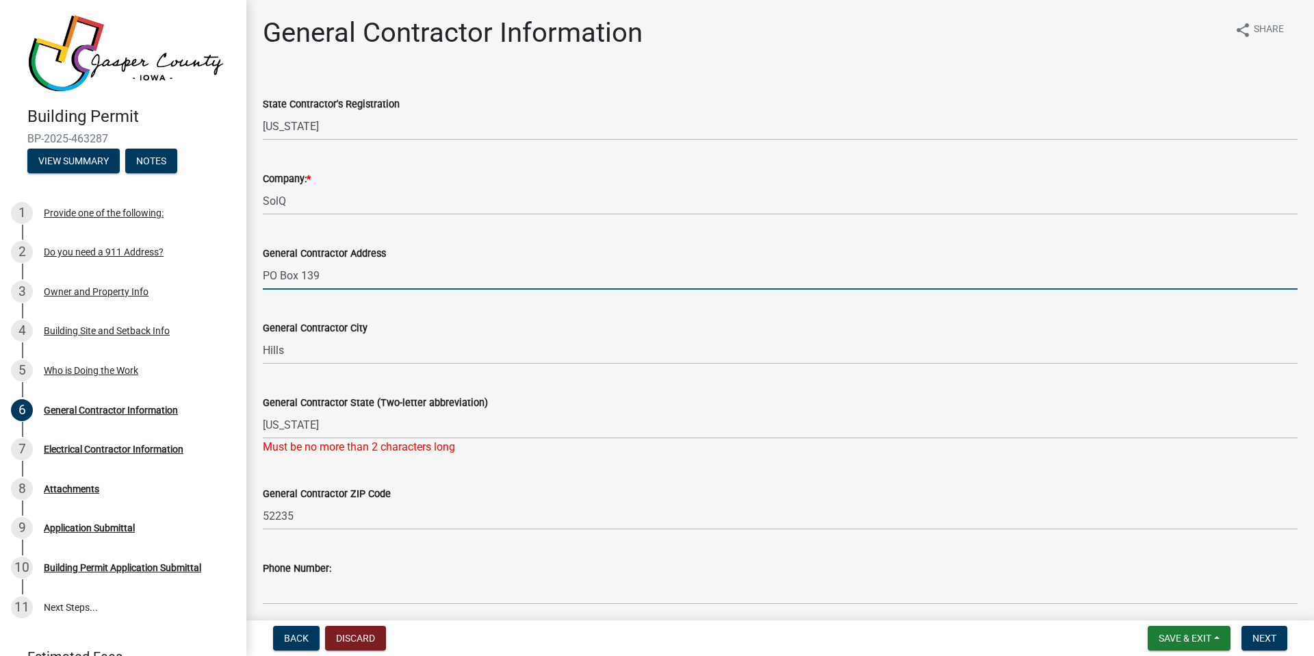
scroll to position [21, 0]
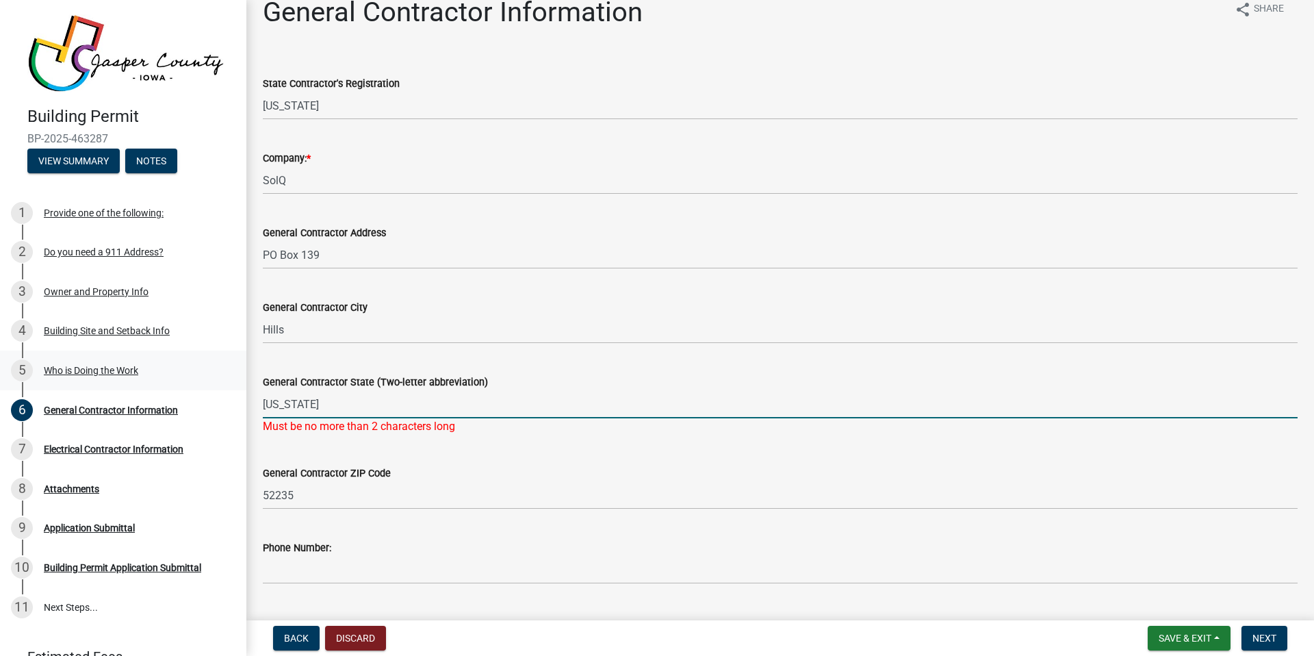
drag, startPoint x: 319, startPoint y: 405, endPoint x: 194, endPoint y: 381, distance: 126.7
click at [194, 381] on div "Building Permit BP-2025-463287 View Summary Notes 1 Provide one of the followin…" at bounding box center [657, 328] width 1314 height 656
type input "IA"
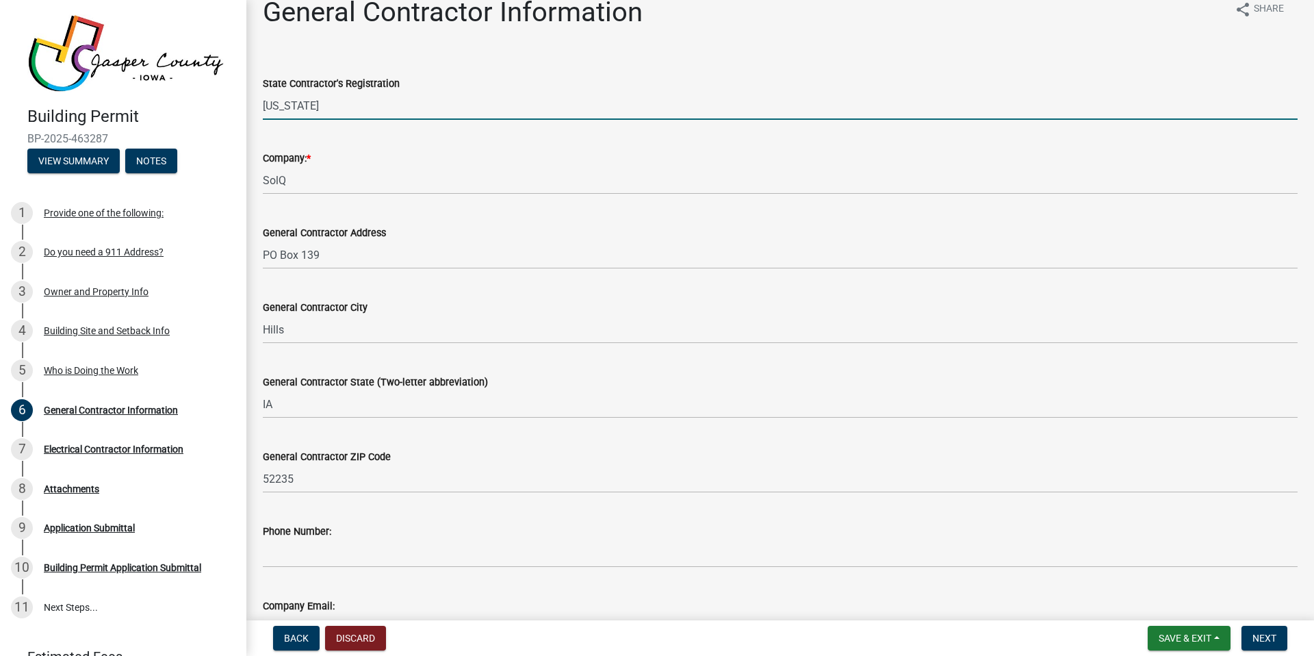
drag, startPoint x: 330, startPoint y: 107, endPoint x: 268, endPoint y: 103, distance: 61.7
click at [268, 103] on input "[US_STATE]" at bounding box center [780, 106] width 1035 height 28
type input "I"
paste input "C146647"
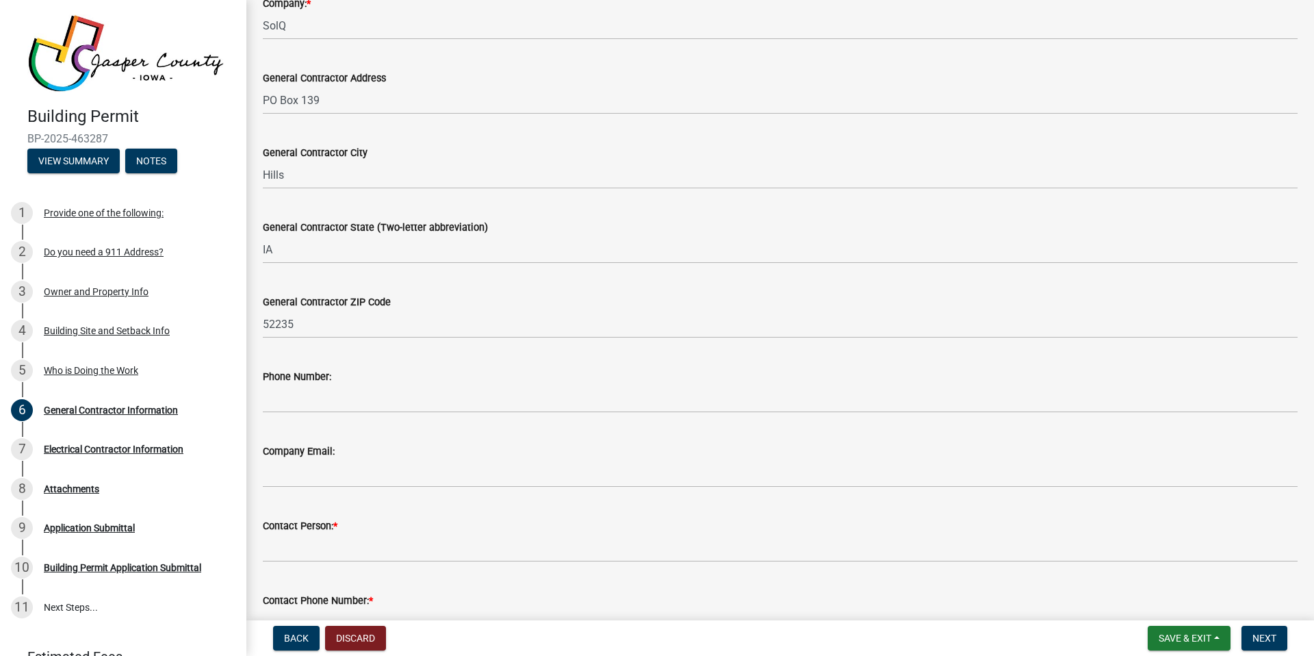
scroll to position [298, 0]
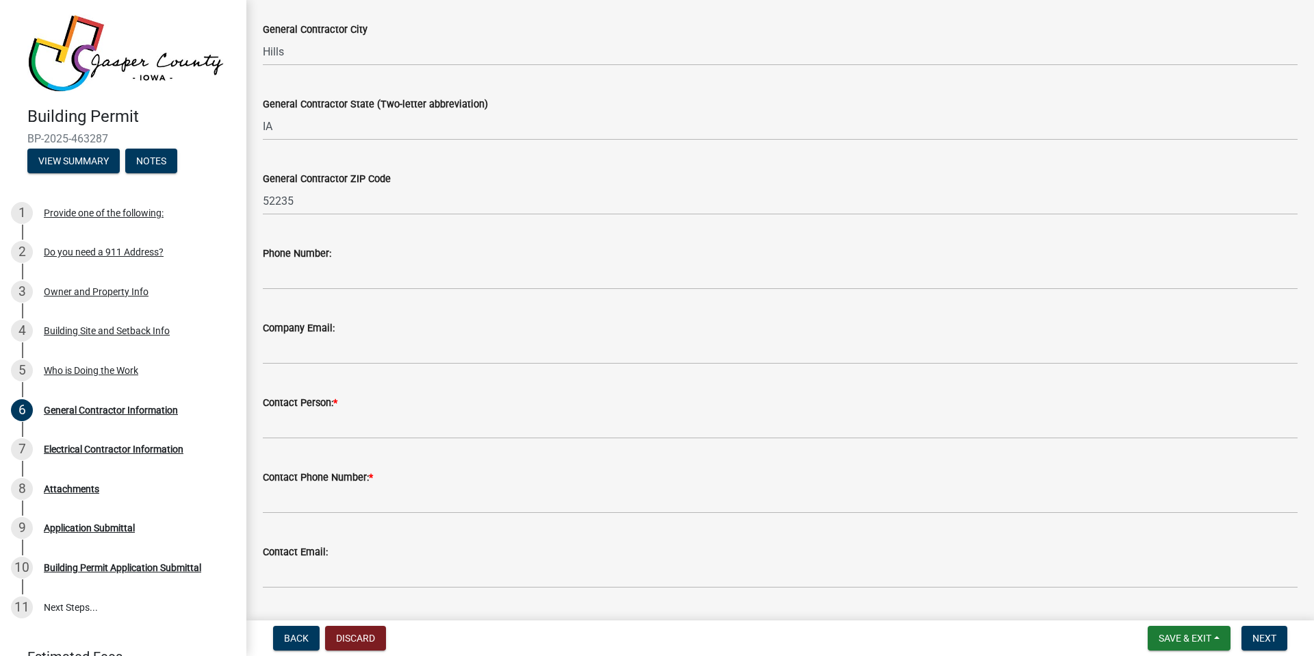
type input "C146647"
click at [255, 441] on div "General Contractor Information share Share State Contractor's Registration C146…" at bounding box center [780, 164] width 1055 height 893
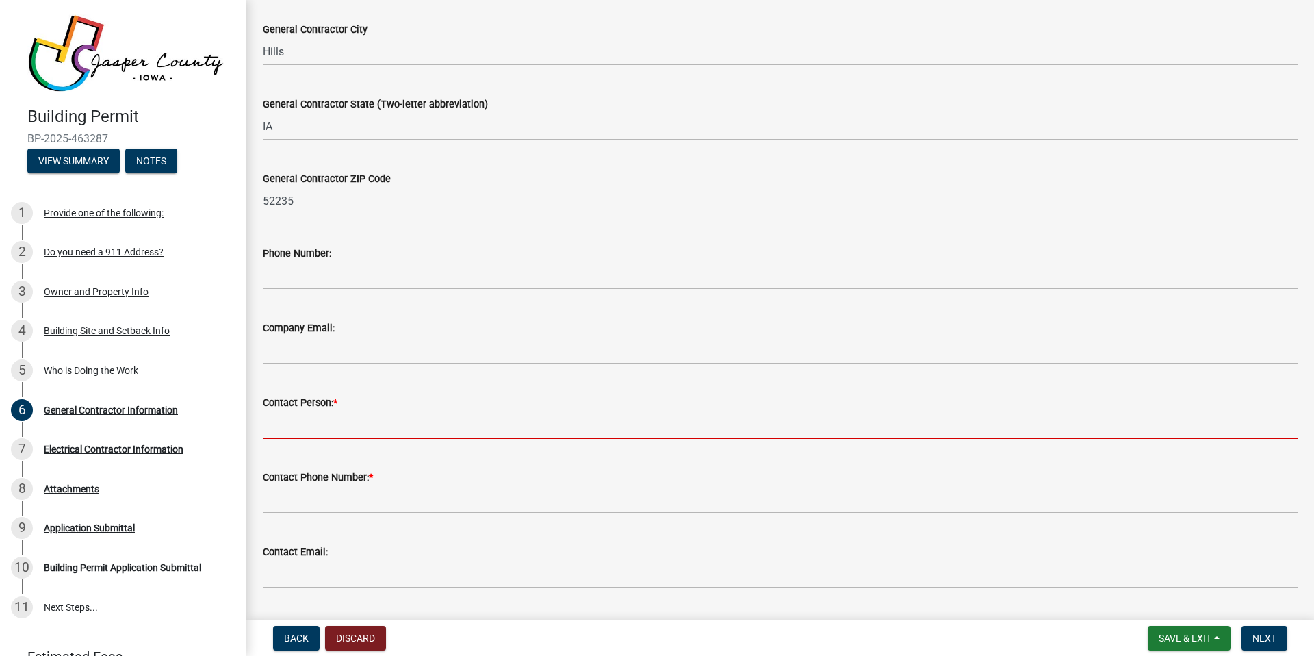
click at [301, 425] on input "Contact Person: *" at bounding box center [780, 425] width 1035 height 28
type input "[PERSON_NAME]"
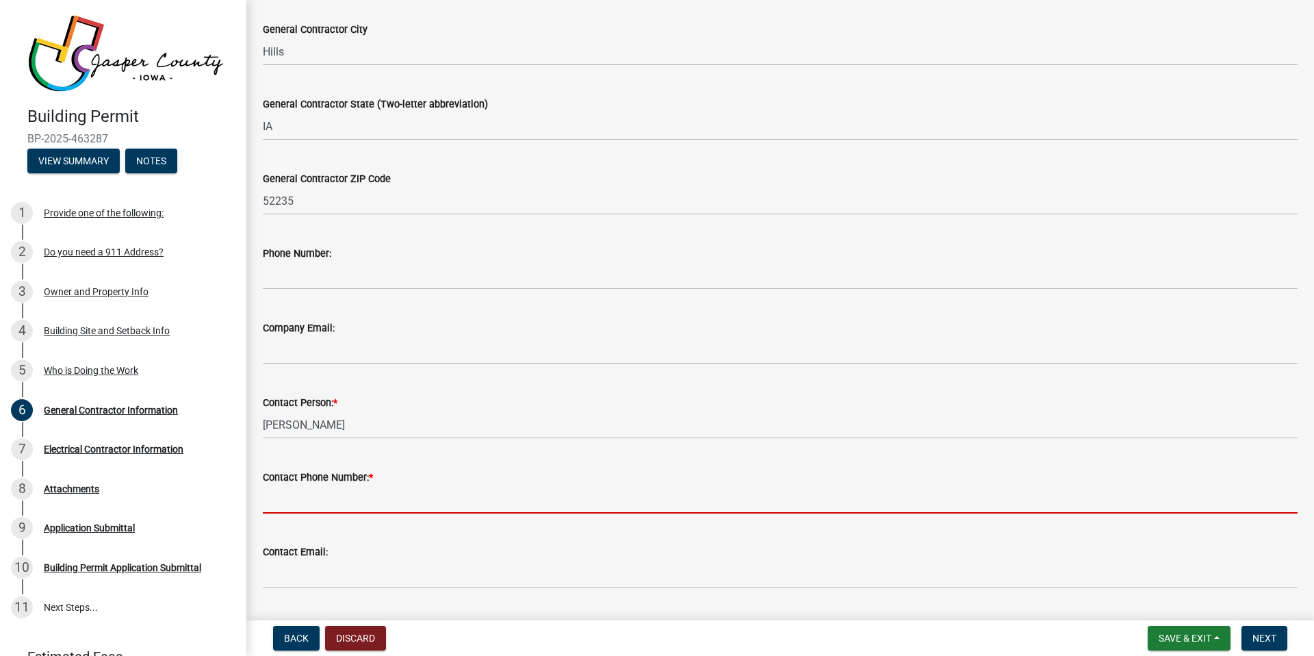
click at [358, 504] on input "Contact Phone Number: *" at bounding box center [780, 499] width 1035 height 28
type input "3193253833"
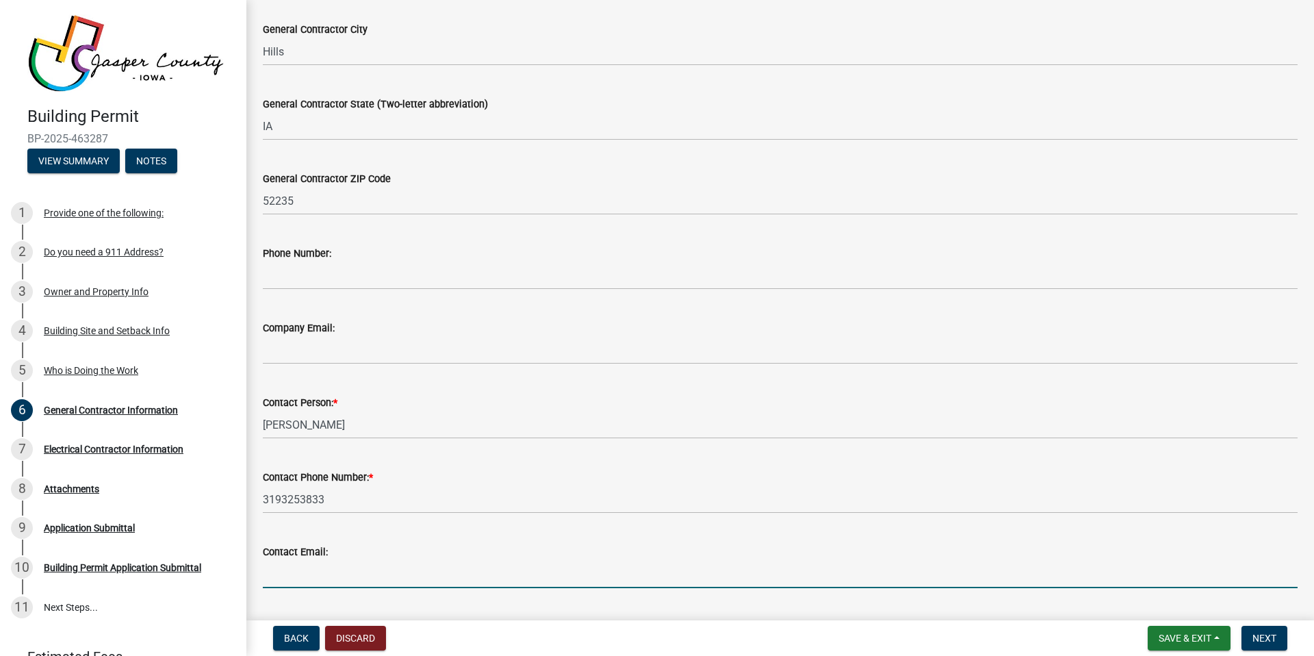
click at [343, 574] on input "Contact Email:" at bounding box center [780, 574] width 1035 height 28
type input "[PERSON_NAME][EMAIL_ADDRESS][DOMAIN_NAME]"
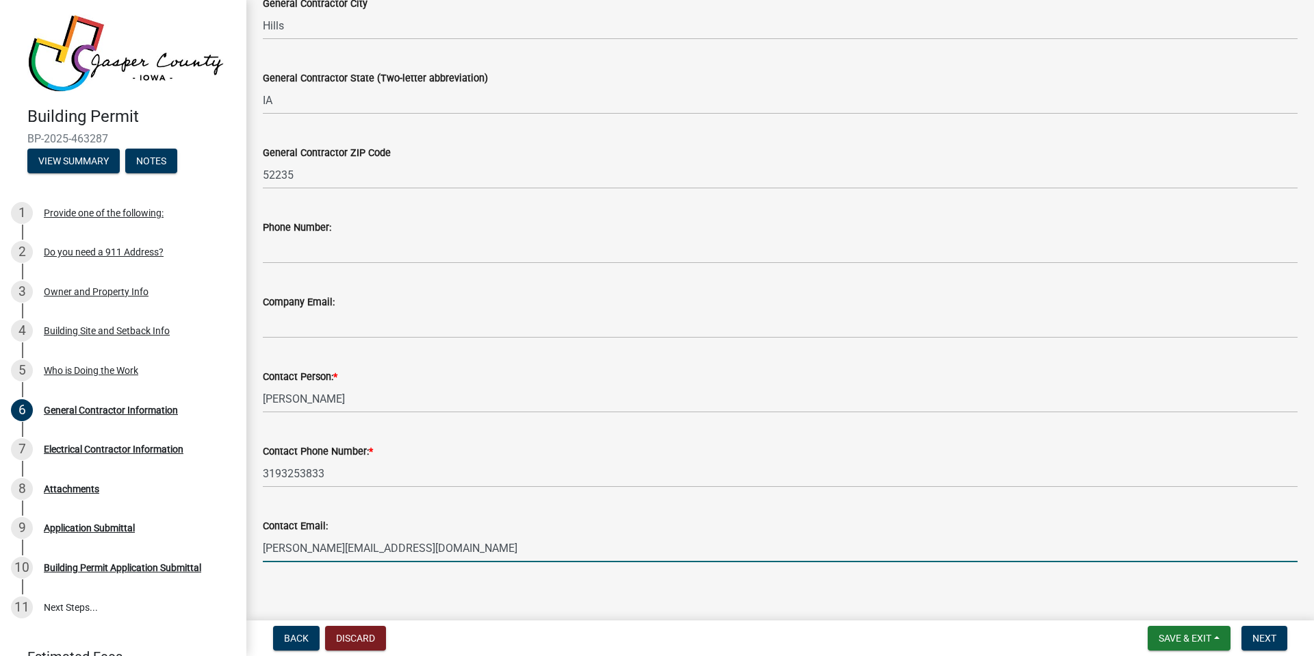
scroll to position [336, 0]
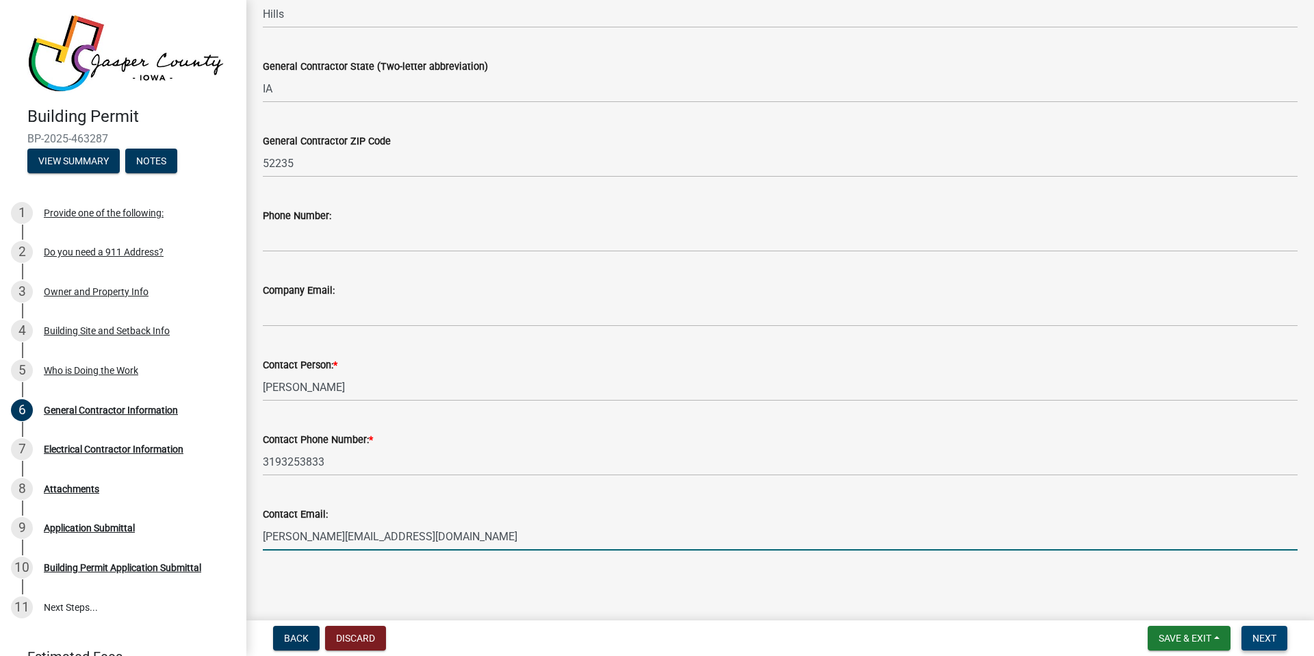
click at [1255, 645] on button "Next" at bounding box center [1265, 638] width 46 height 25
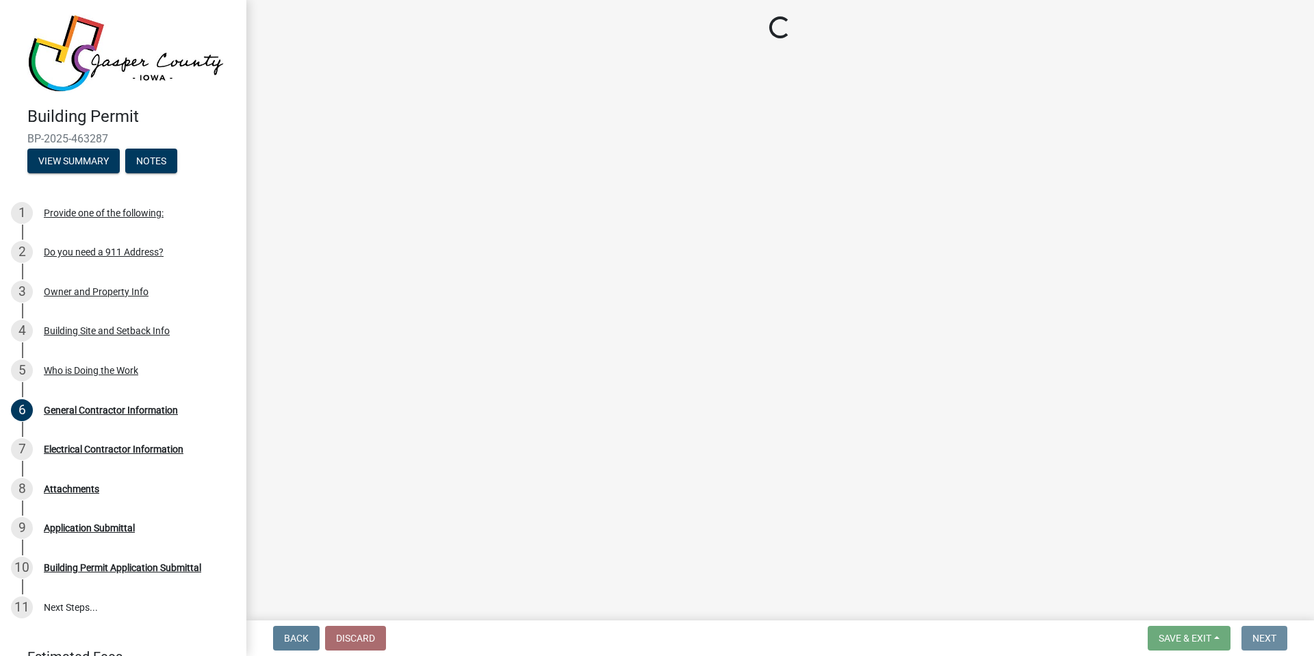
scroll to position [0, 0]
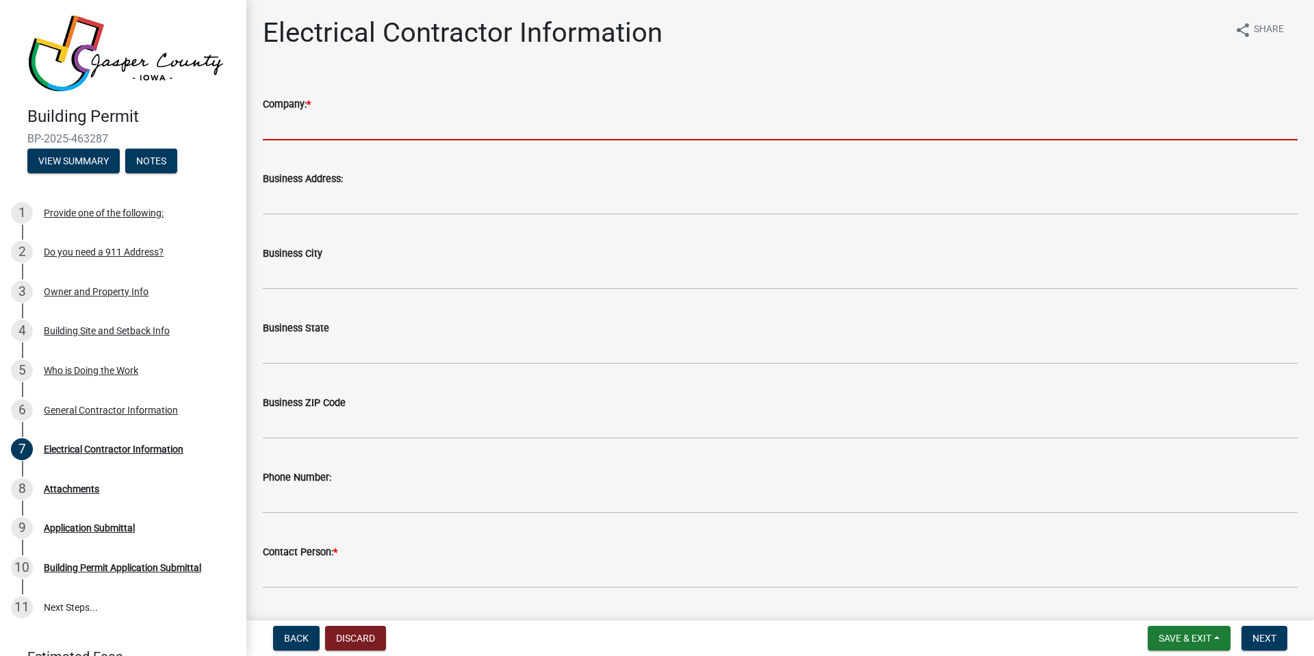
click at [290, 127] on input "Company: *" at bounding box center [780, 126] width 1035 height 28
type input "SolQ"
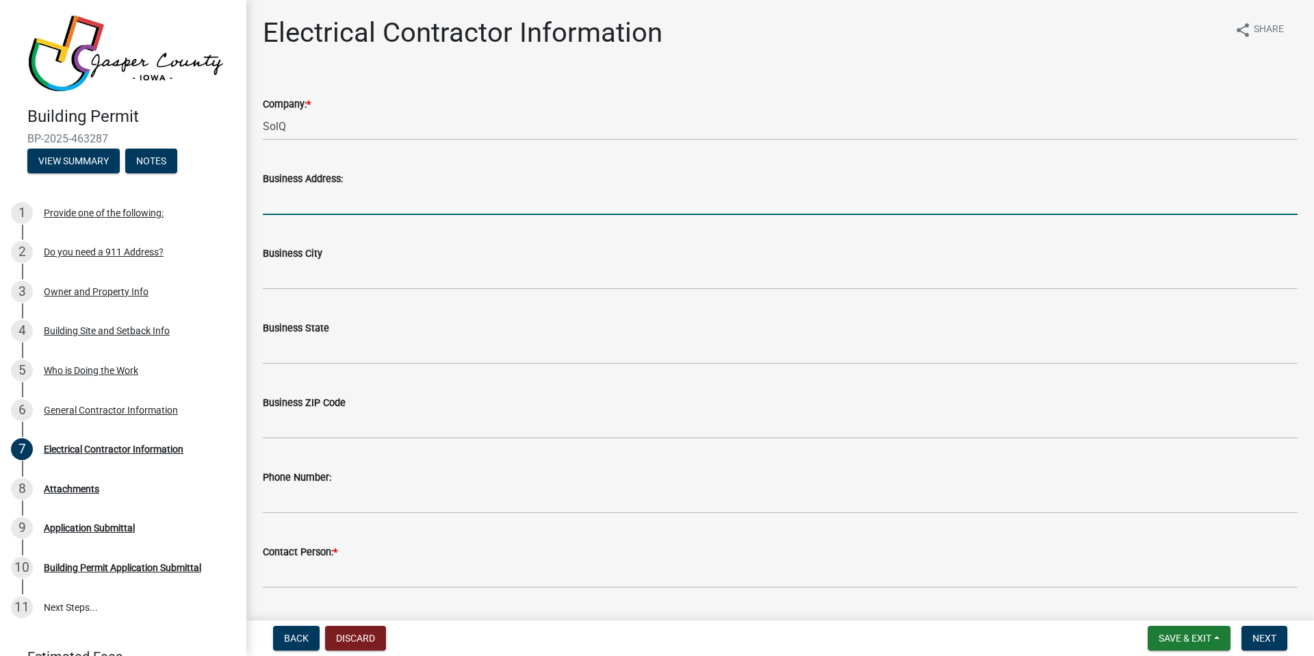
click at [338, 198] on input "Business Address:" at bounding box center [780, 201] width 1035 height 28
type input "PO Box 139"
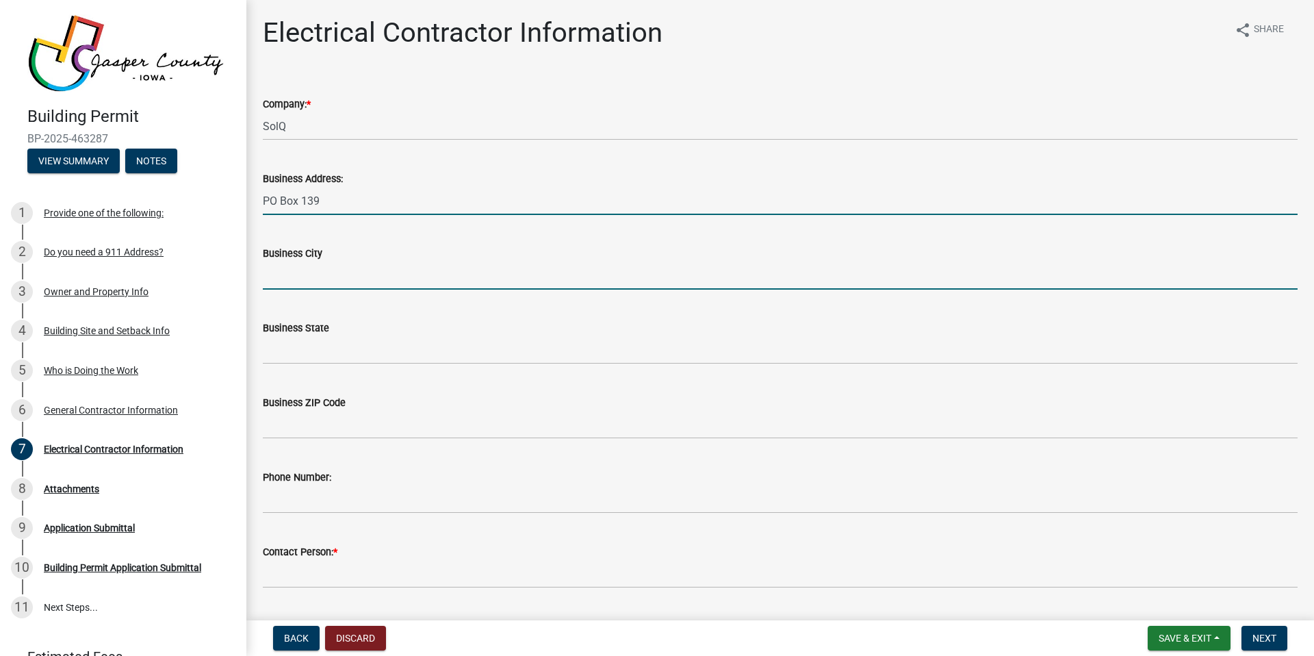
type input "Hills"
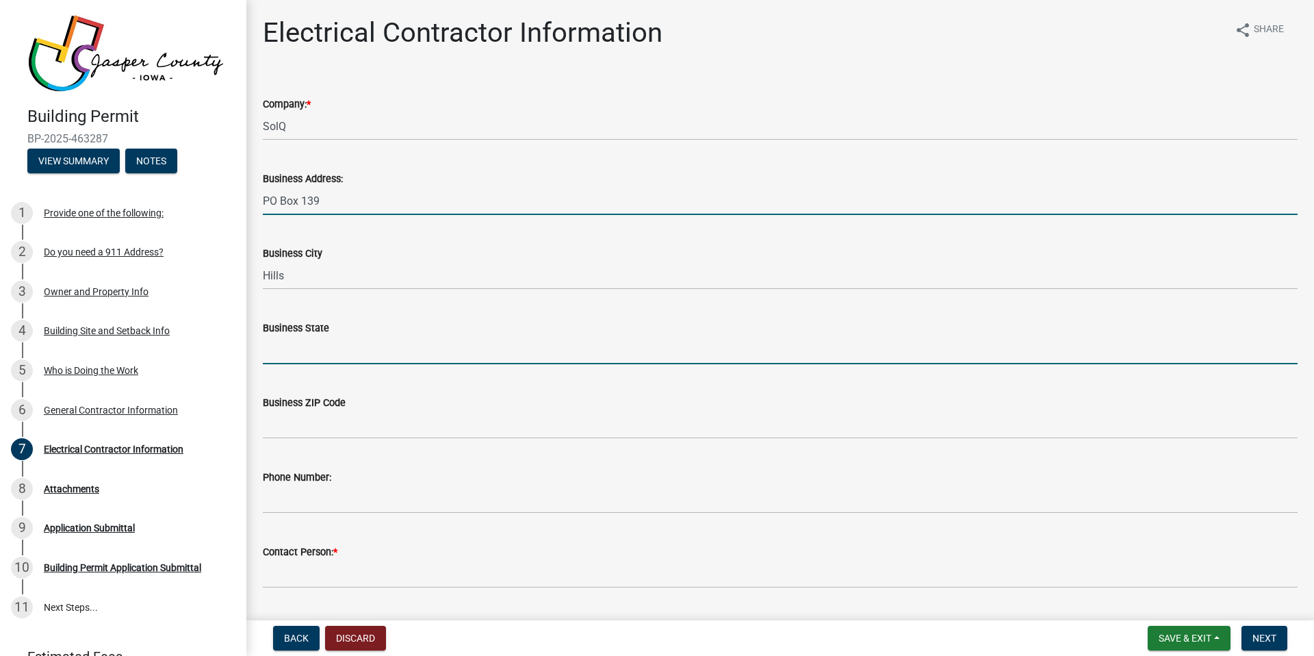
type input "[US_STATE]"
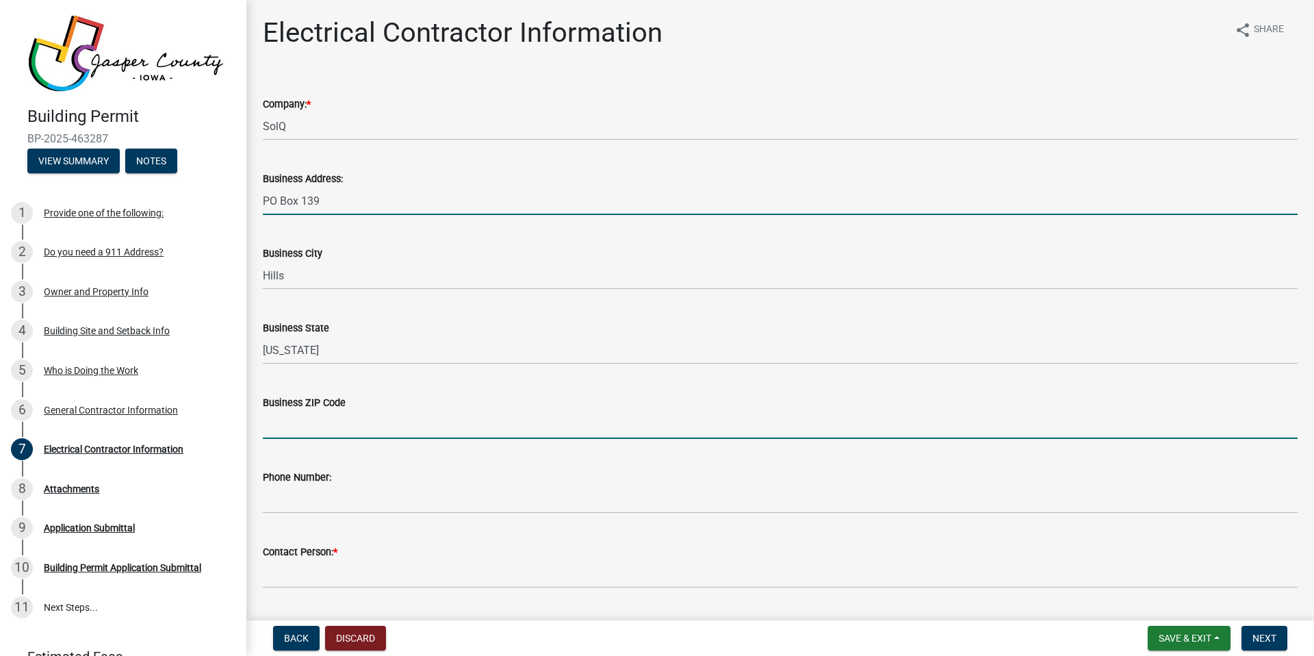
type input "52235"
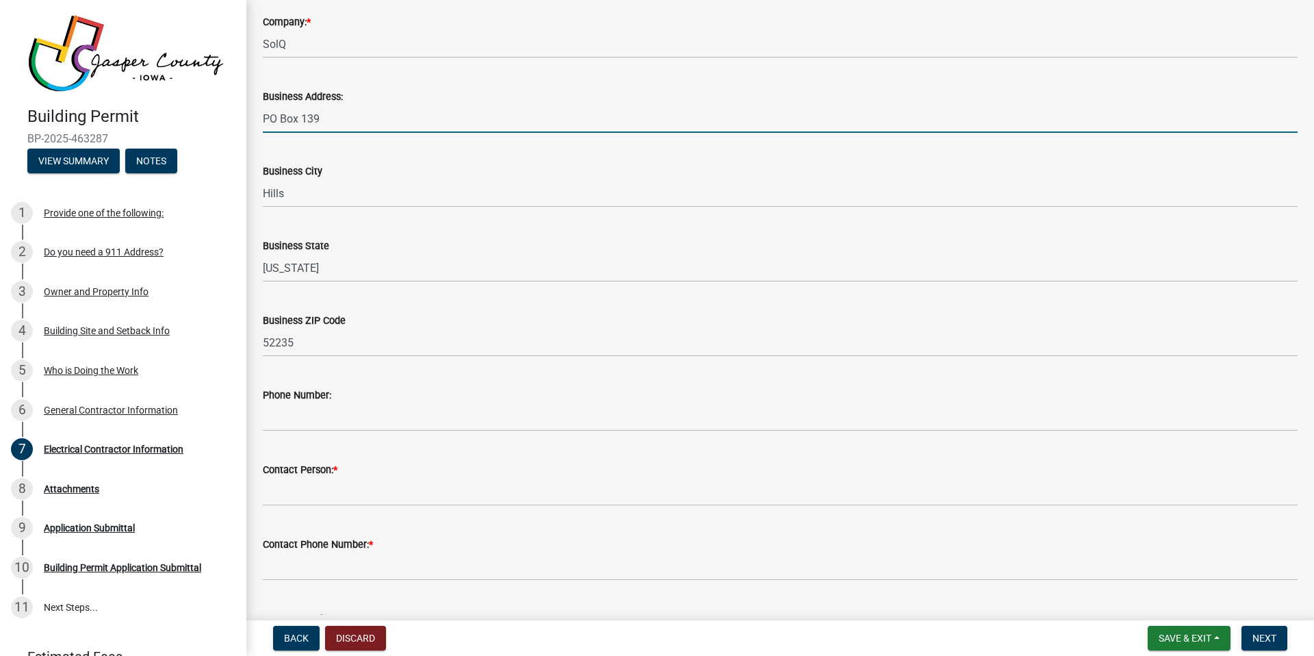
scroll to position [90, 0]
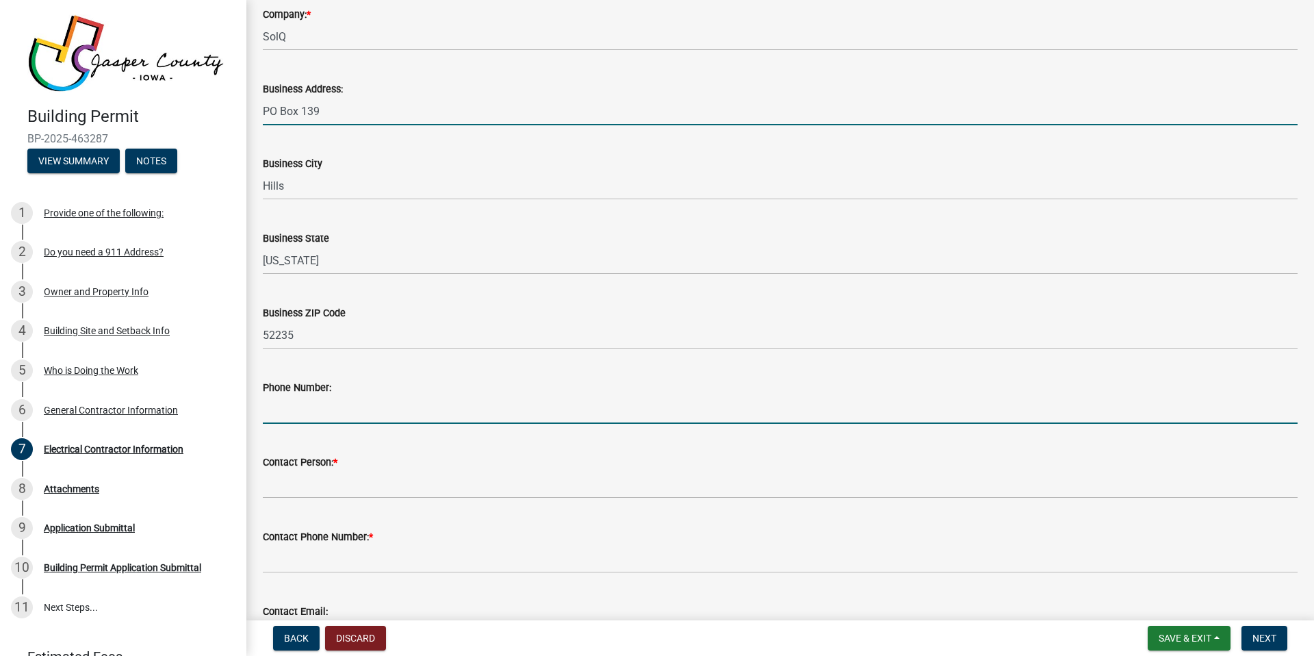
click at [330, 413] on input "Phone Number:" at bounding box center [780, 410] width 1035 height 28
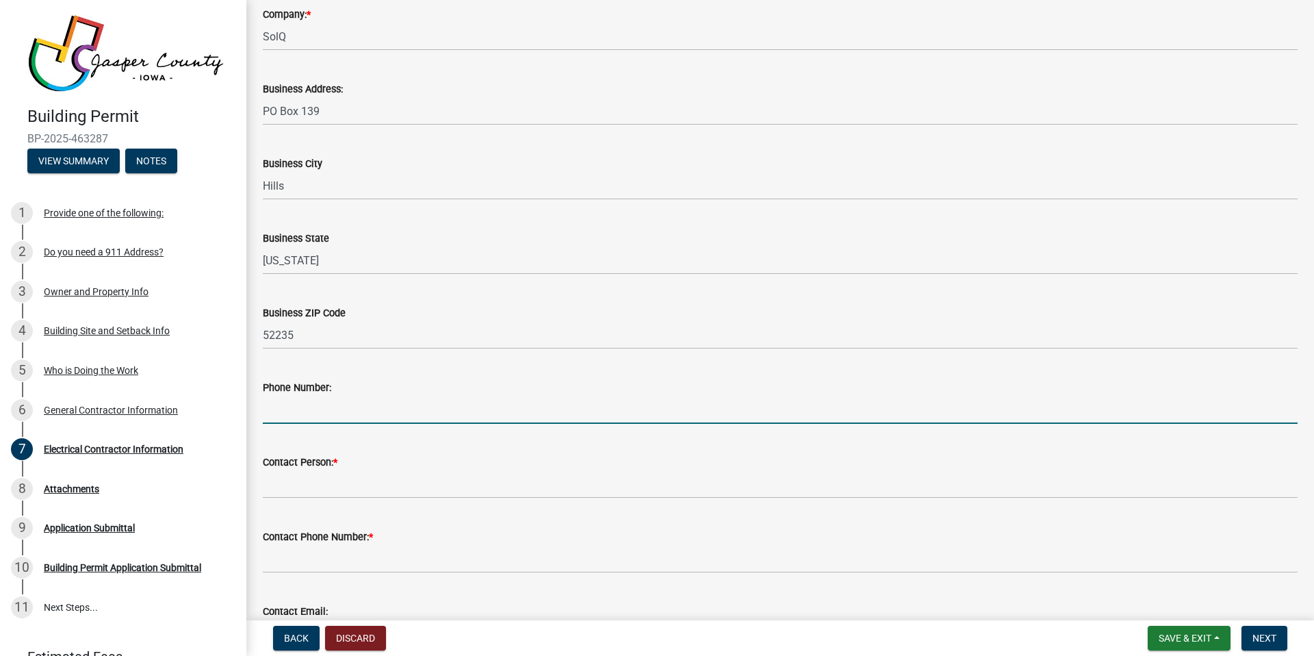
type input "3193253833"
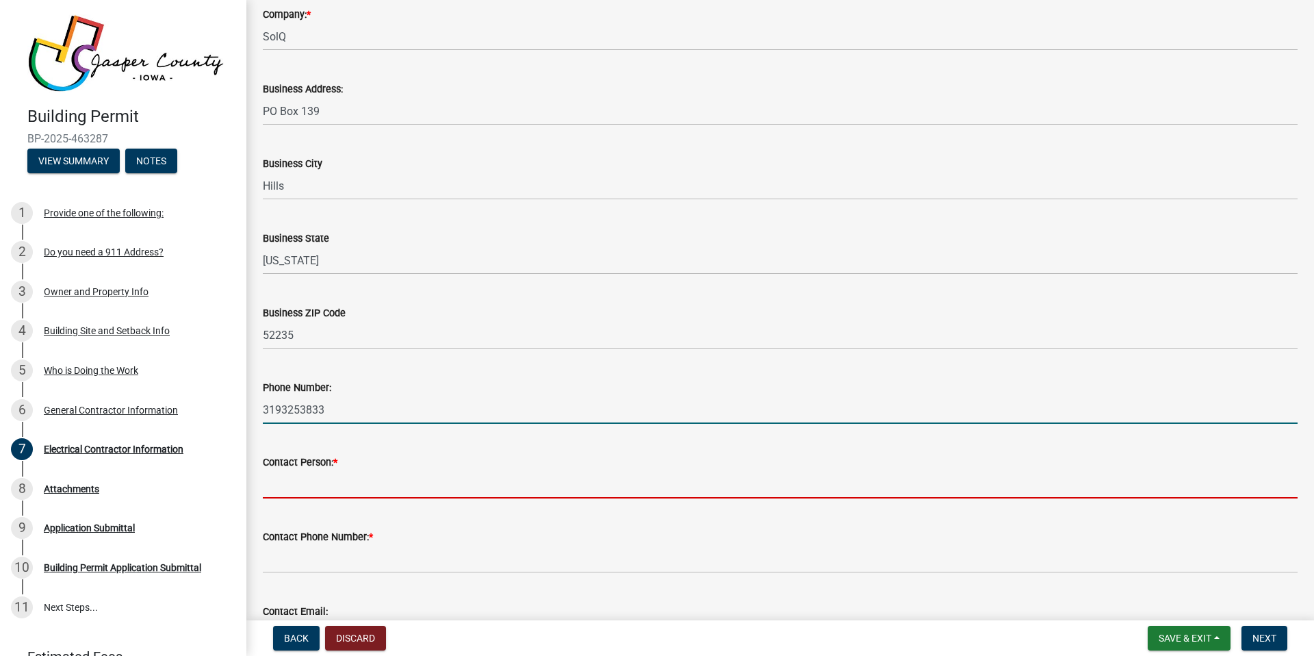
click at [361, 487] on input "Contact Person: *" at bounding box center [780, 484] width 1035 height 28
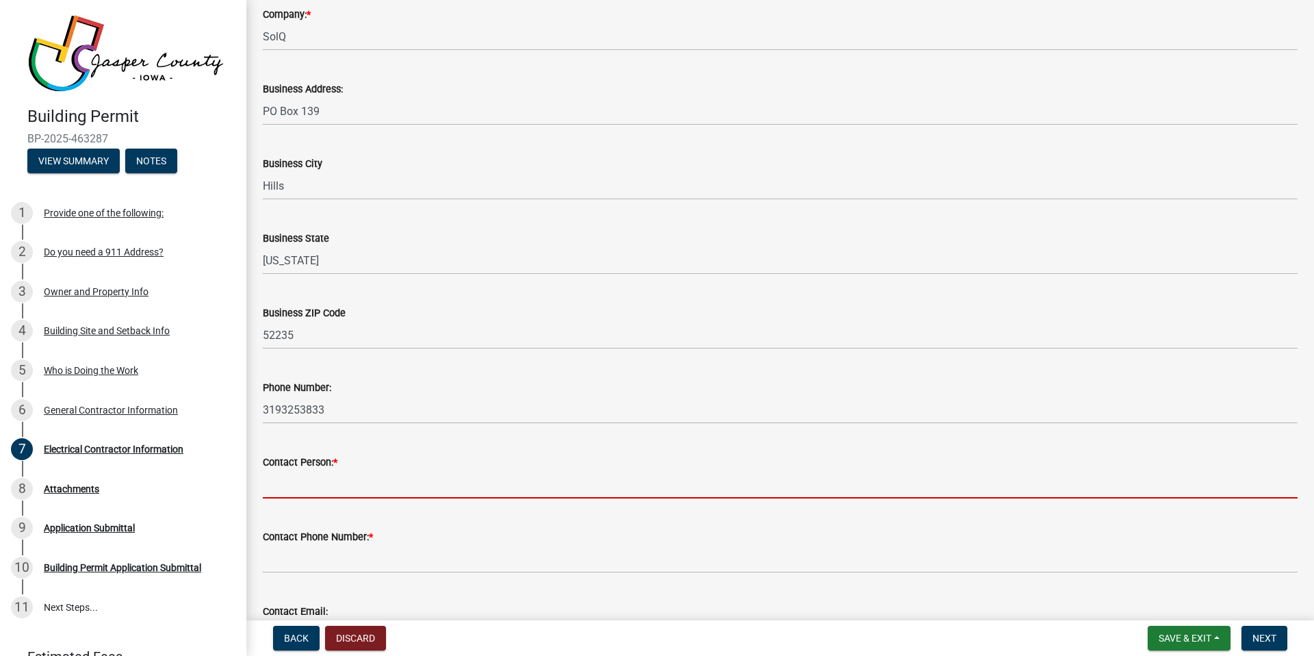
type input "[PERSON_NAME]"
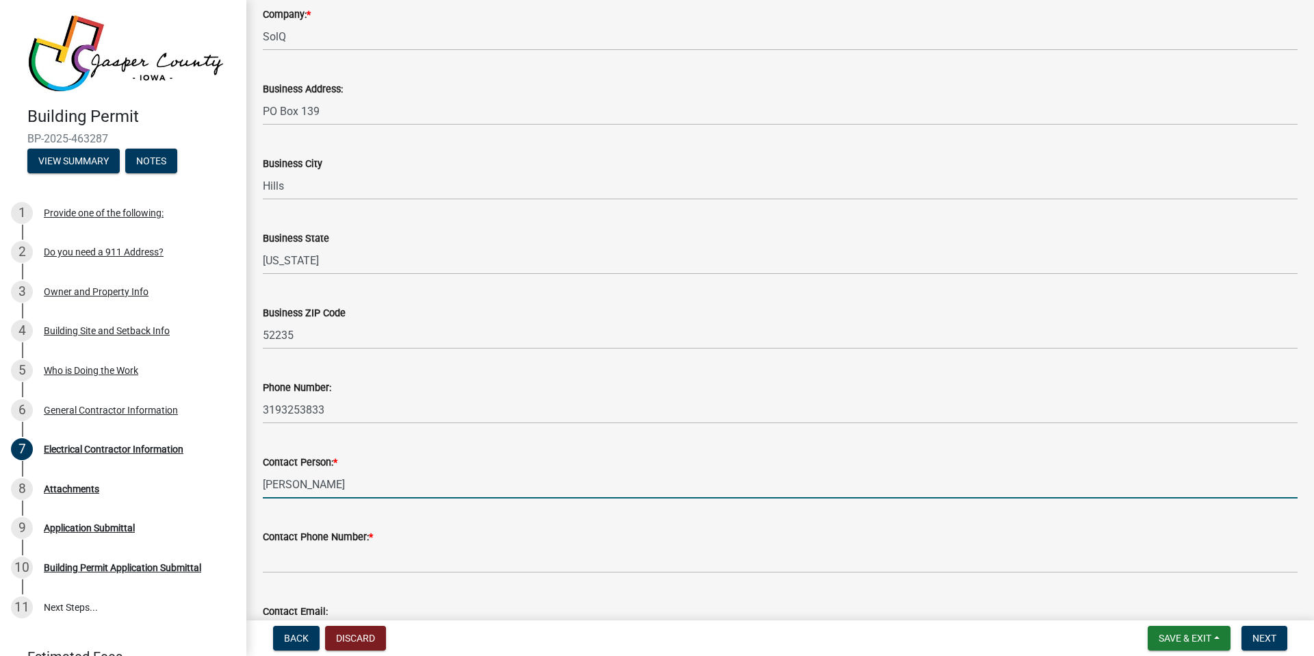
click at [365, 576] on wm-data-entity-input "Contact Phone Number: *" at bounding box center [780, 546] width 1035 height 75
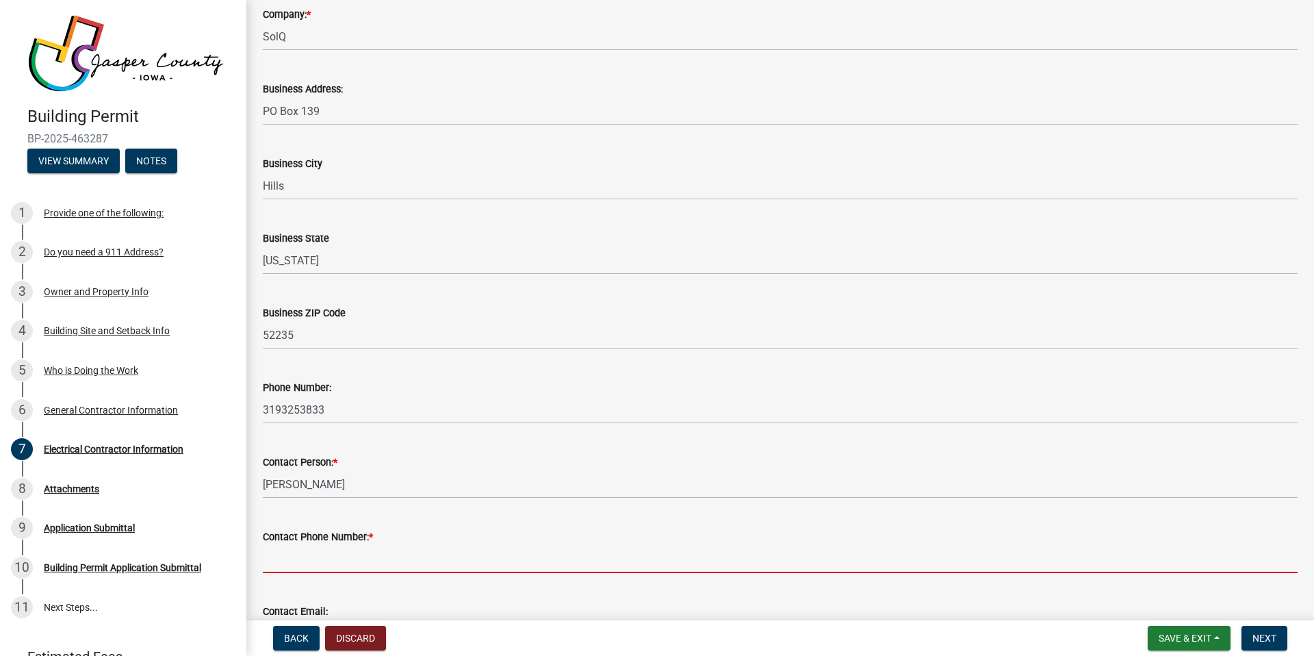
click at [369, 566] on input "Contact Phone Number: *" at bounding box center [780, 559] width 1035 height 28
type input "3193253833"
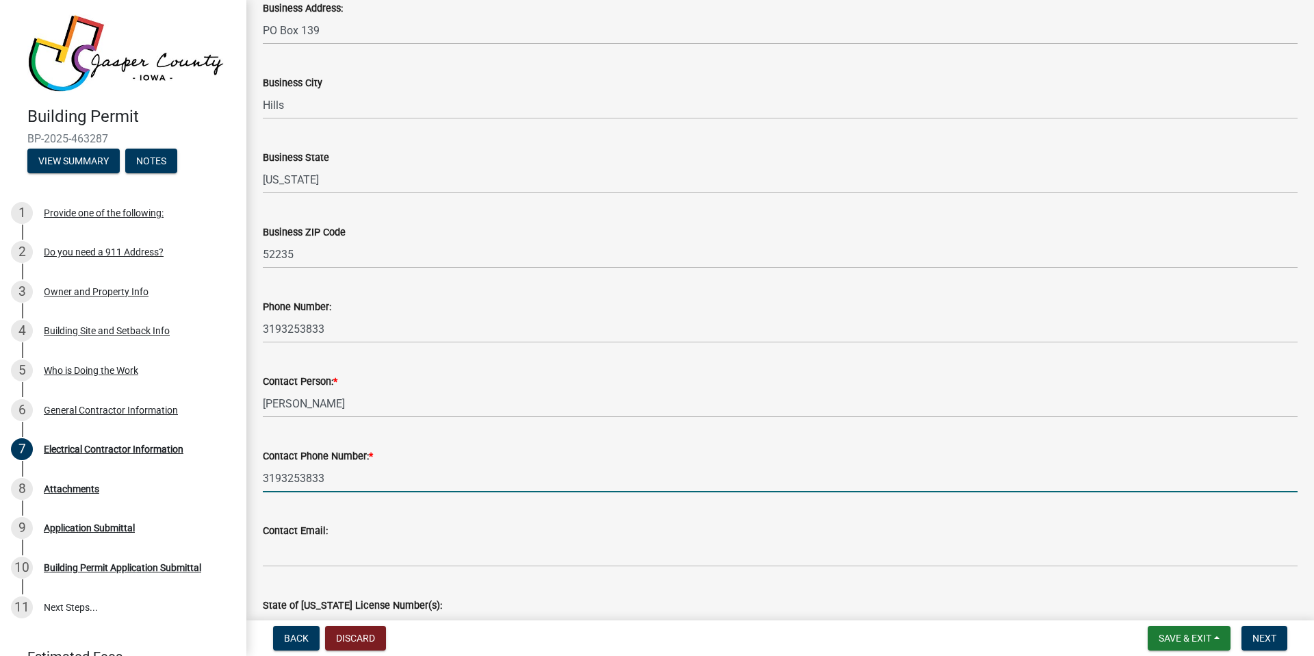
scroll to position [261, 0]
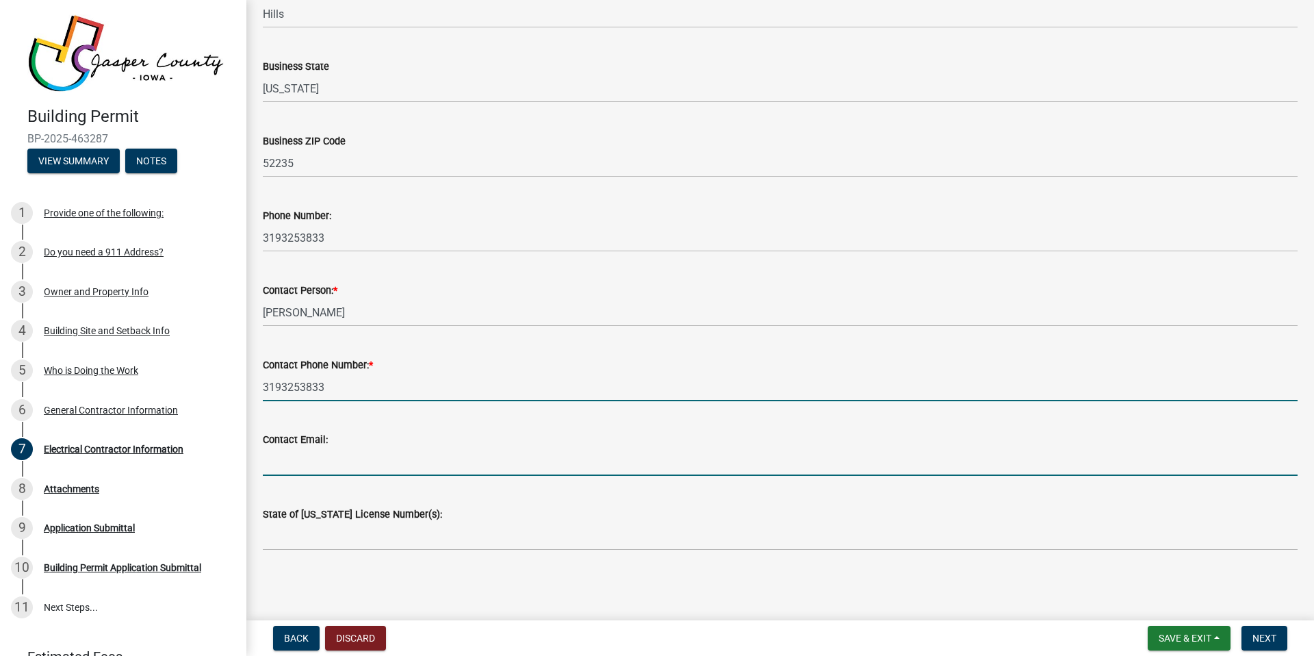
click at [326, 470] on input "Contact Email:" at bounding box center [780, 462] width 1035 height 28
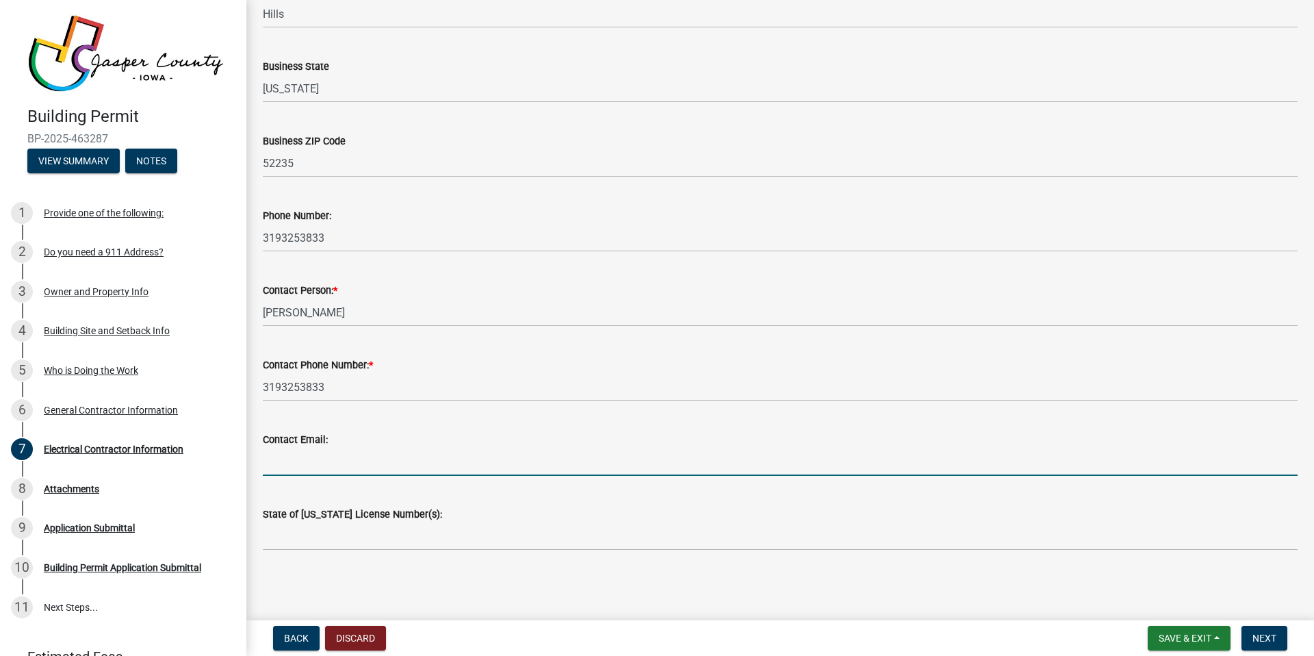
type input "[PERSON_NAME][EMAIL_ADDRESS][DOMAIN_NAME]"
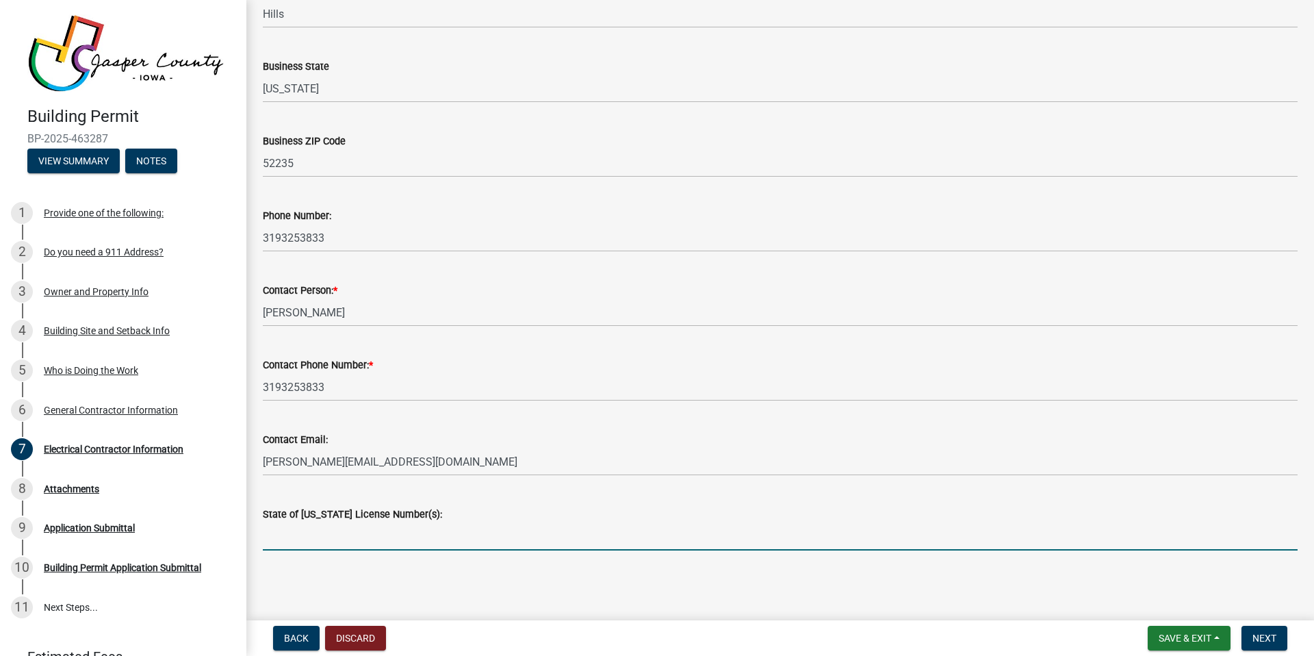
click at [375, 543] on input "State of [US_STATE] License Number(s):" at bounding box center [780, 536] width 1035 height 28
click at [388, 537] on input "State of [US_STATE] License Number(s):" at bounding box center [780, 536] width 1035 height 28
paste input "Electrical Contractor # EL212326EC Master Electrician # EL210658MA"
type input "Electrical Contractor # EL212326EC Master Electrician # EL210658MA"
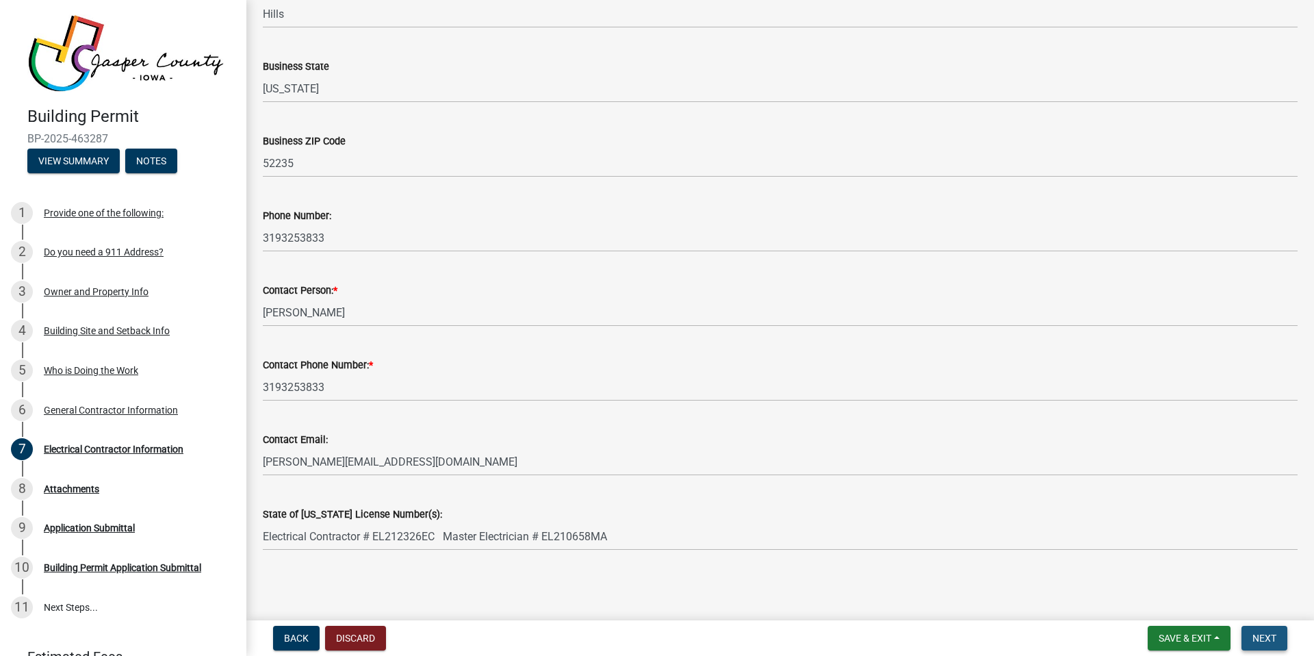
click at [1253, 634] on span "Next" at bounding box center [1265, 637] width 24 height 11
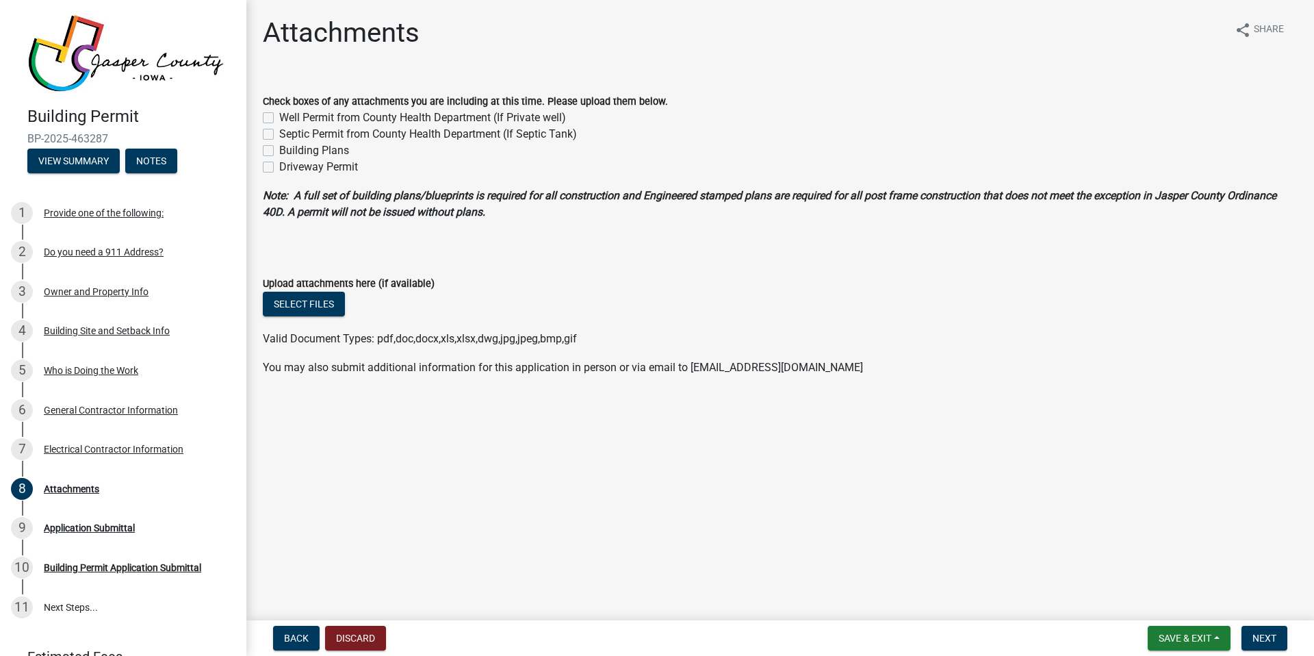
click at [279, 153] on label "Building Plans" at bounding box center [314, 150] width 70 height 16
click at [279, 151] on input "Building Plans" at bounding box center [283, 146] width 9 height 9
checkbox input "true"
checkbox input "false"
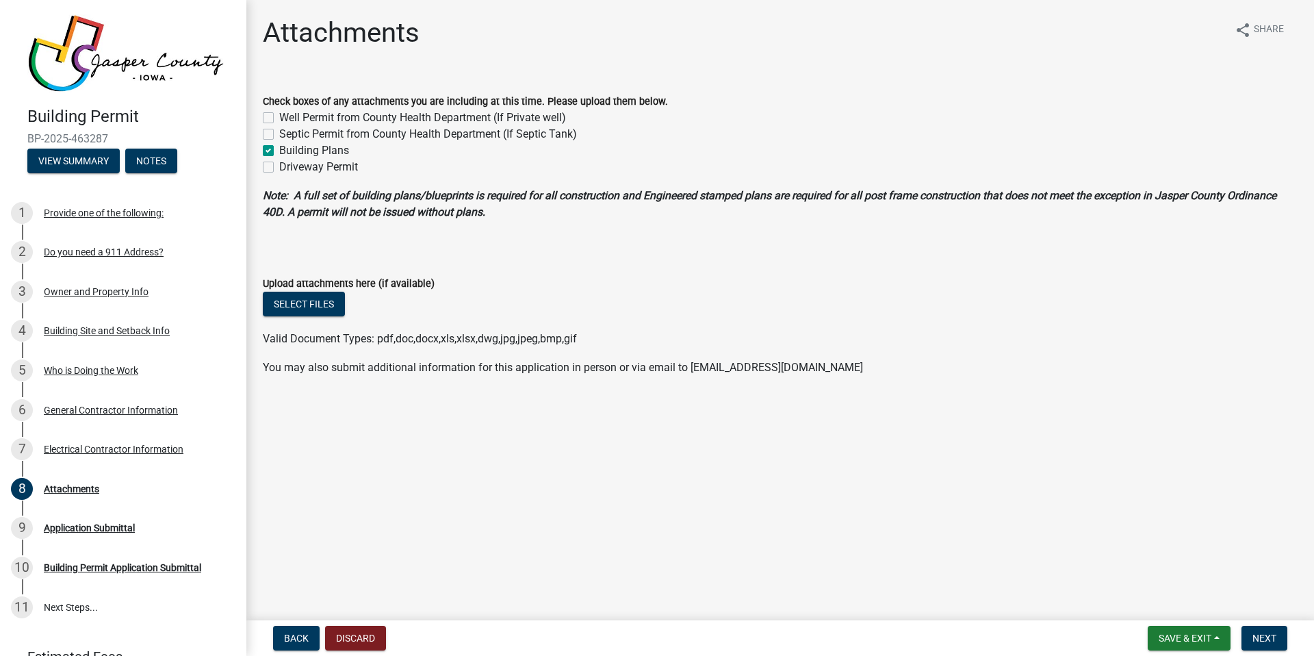
checkbox input "true"
checkbox input "false"
click at [329, 305] on button "Select files" at bounding box center [304, 304] width 82 height 25
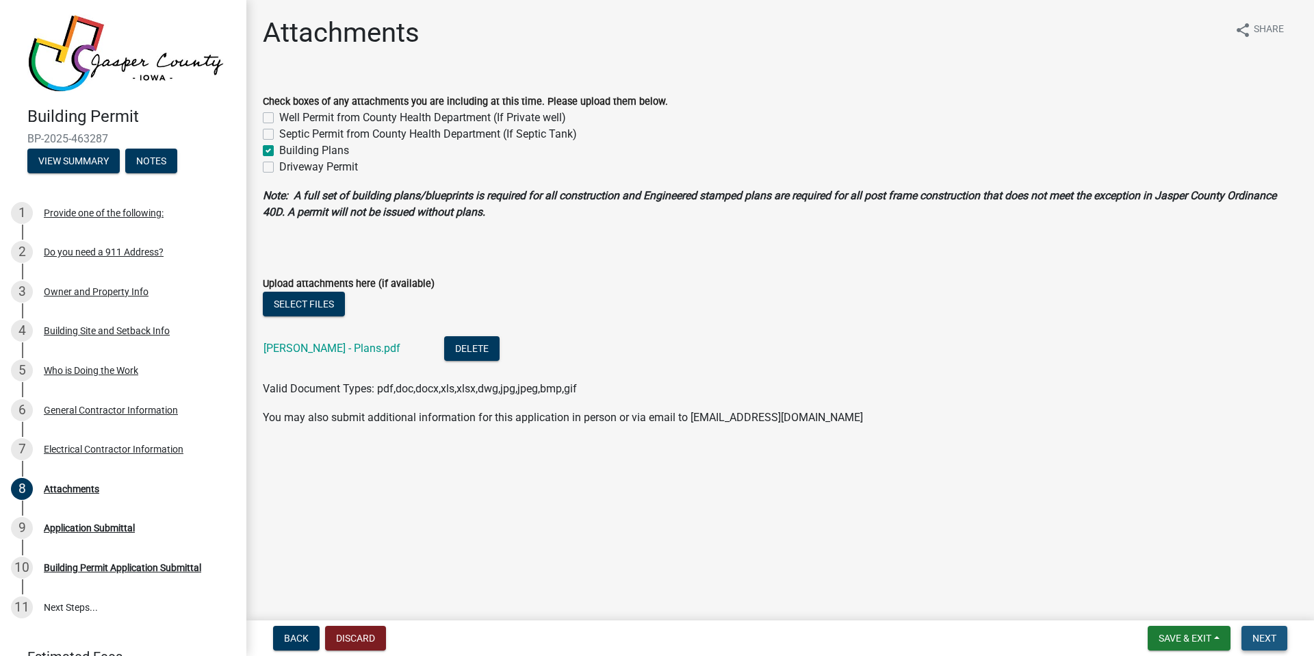
click at [1253, 635] on span "Next" at bounding box center [1265, 637] width 24 height 11
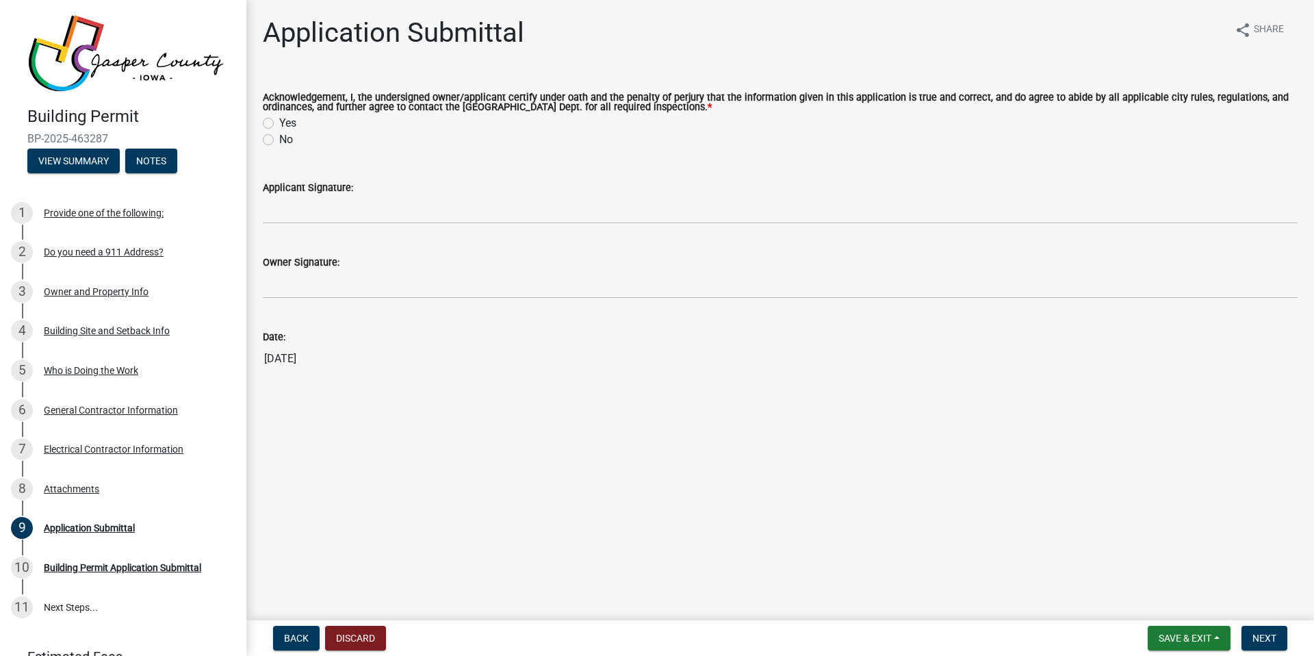
click at [279, 121] on label "Yes" at bounding box center [287, 123] width 17 height 16
click at [279, 121] on input "Yes" at bounding box center [283, 119] width 9 height 9
radio input "true"
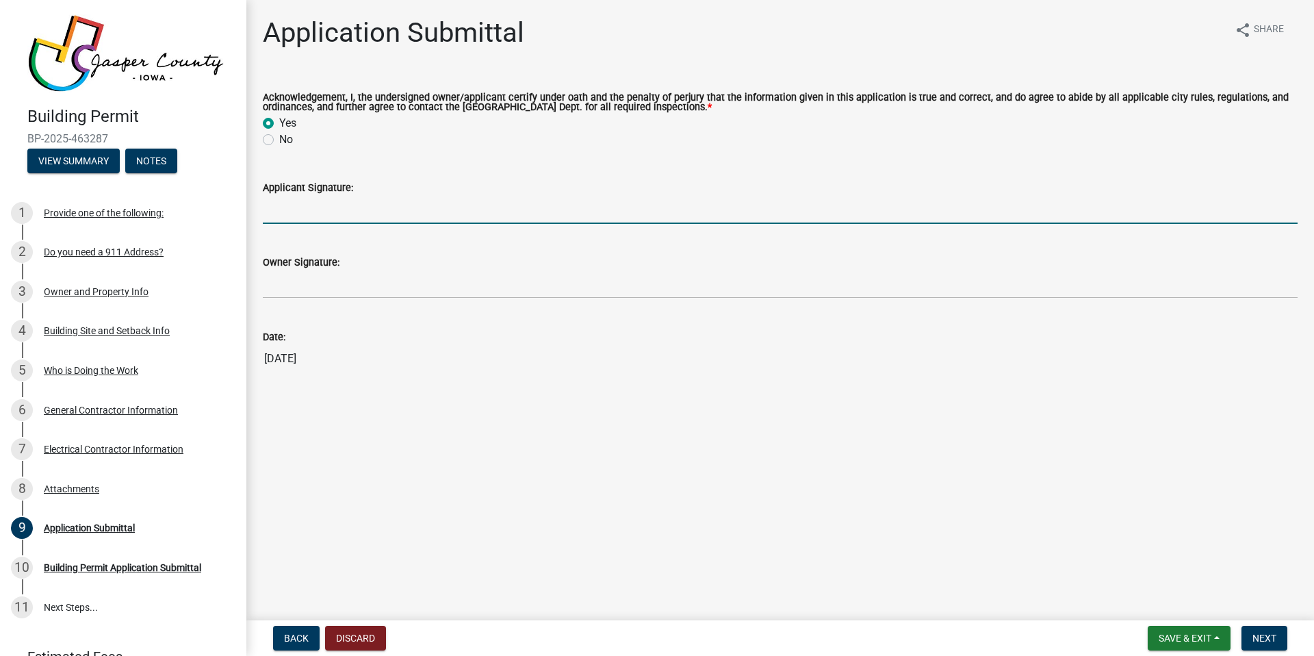
click at [309, 214] on input "Applicant Signature:" at bounding box center [780, 210] width 1035 height 28
type input "[PERSON_NAME]"
click at [1249, 639] on button "Next" at bounding box center [1265, 638] width 46 height 25
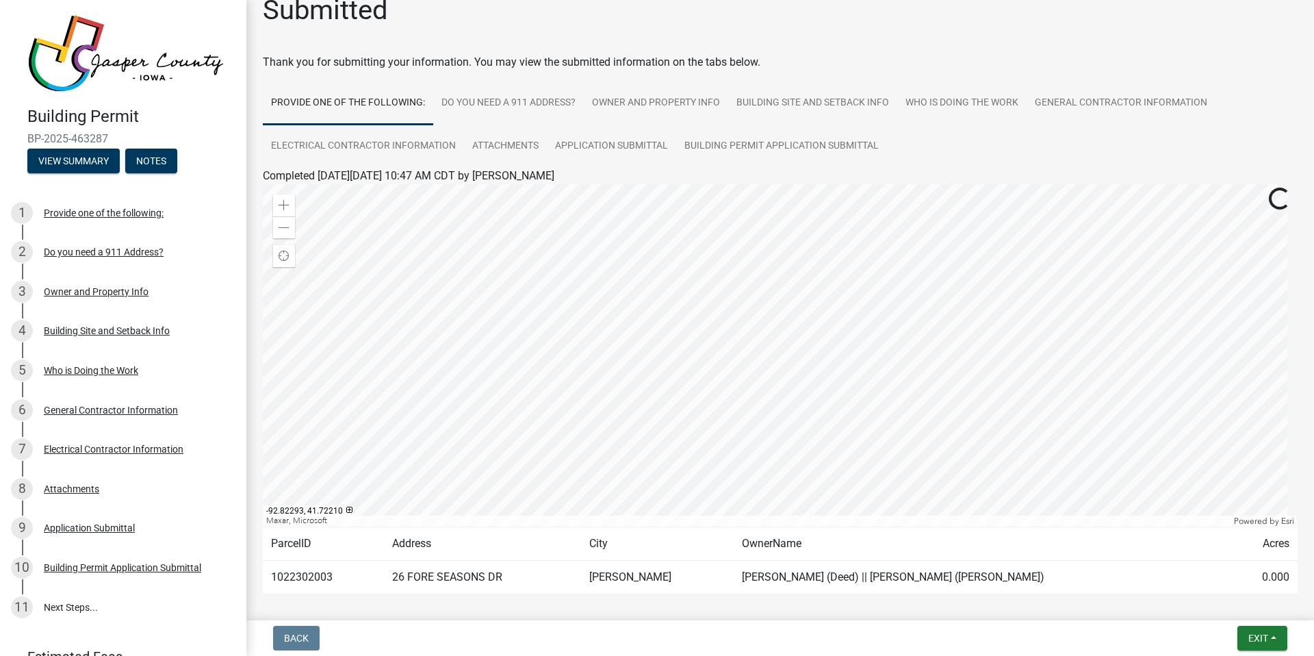
scroll to position [82, 0]
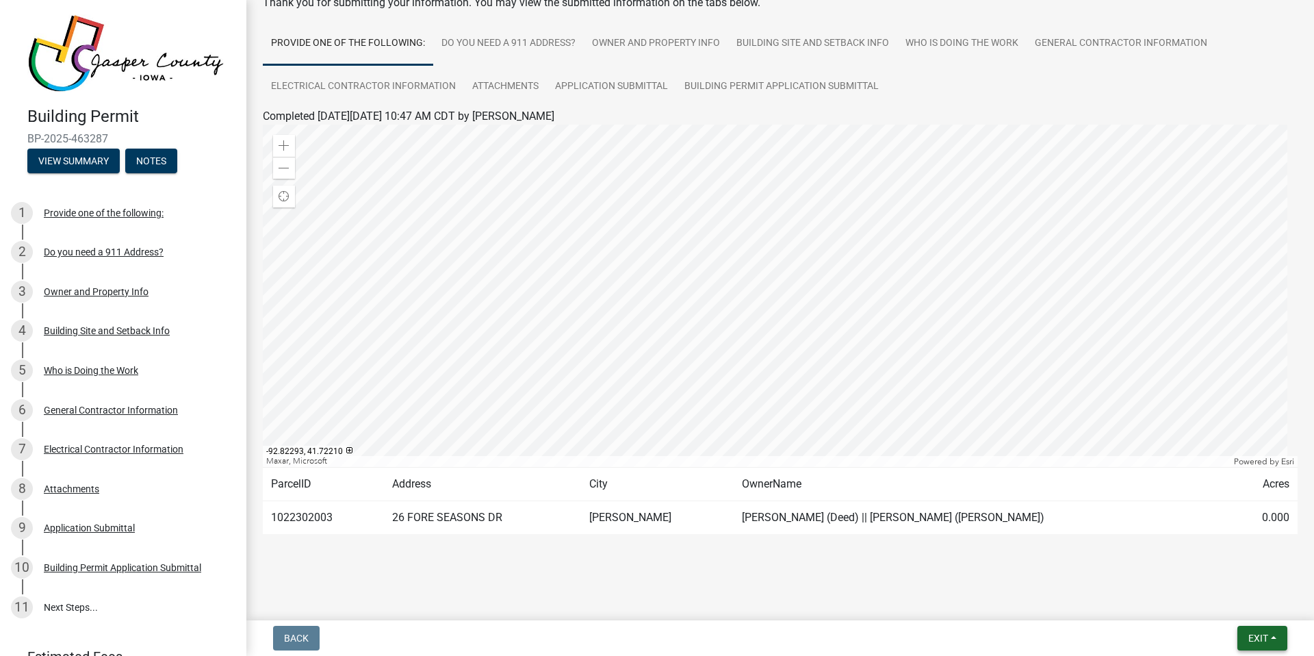
click at [1244, 643] on button "Exit" at bounding box center [1263, 638] width 50 height 25
click at [1045, 615] on div "Building Permit BP-2025-463287 View Summary Notes 1 Provide one of the followin…" at bounding box center [657, 328] width 1314 height 656
click at [1246, 631] on button "Exit" at bounding box center [1263, 638] width 50 height 25
click at [1220, 606] on button "Save & Exit" at bounding box center [1233, 602] width 110 height 33
